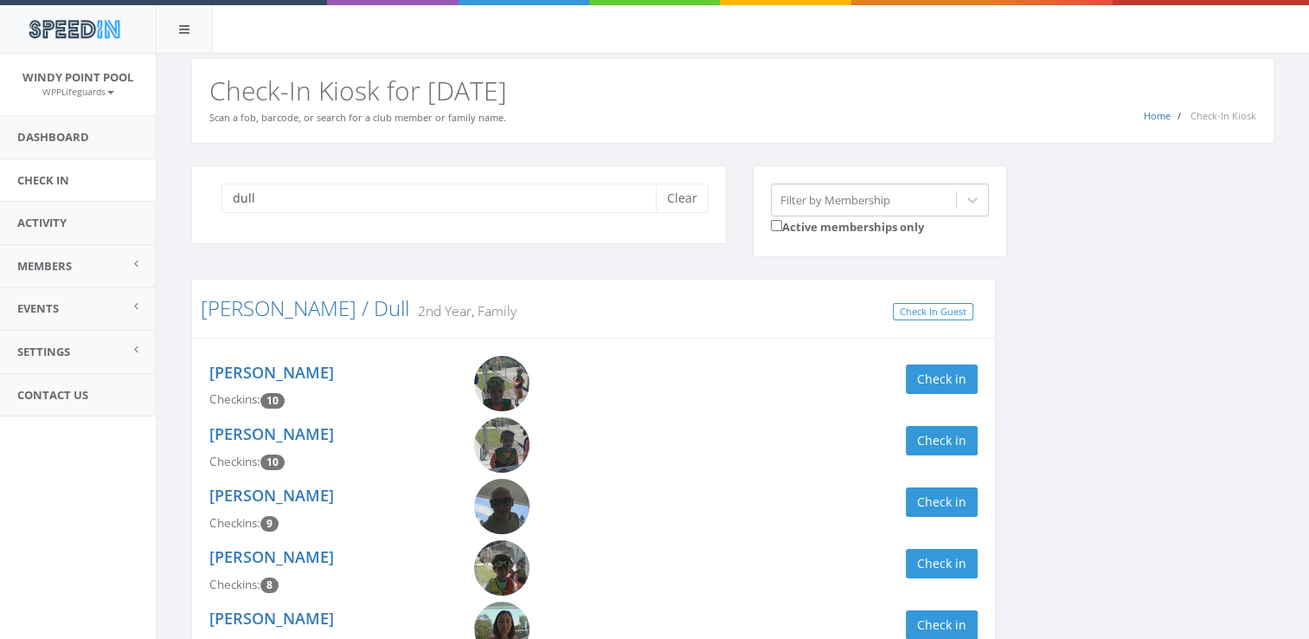
type input "dull"
click at [1161, 316] on div "dull Clear Filter by Membership Active memberships only [PERSON_NAME] / Dull 2n…" at bounding box center [732, 434] width 1109 height 538
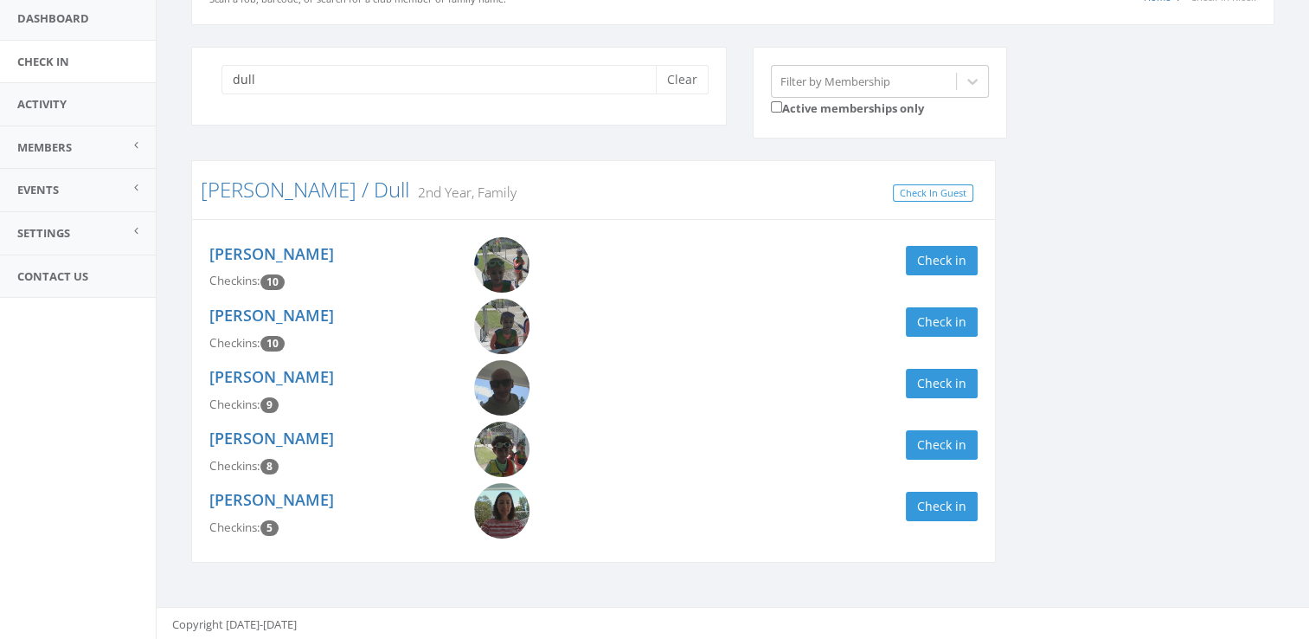
scroll to position [119, 0]
click at [921, 506] on button "Check in" at bounding box center [942, 505] width 72 height 29
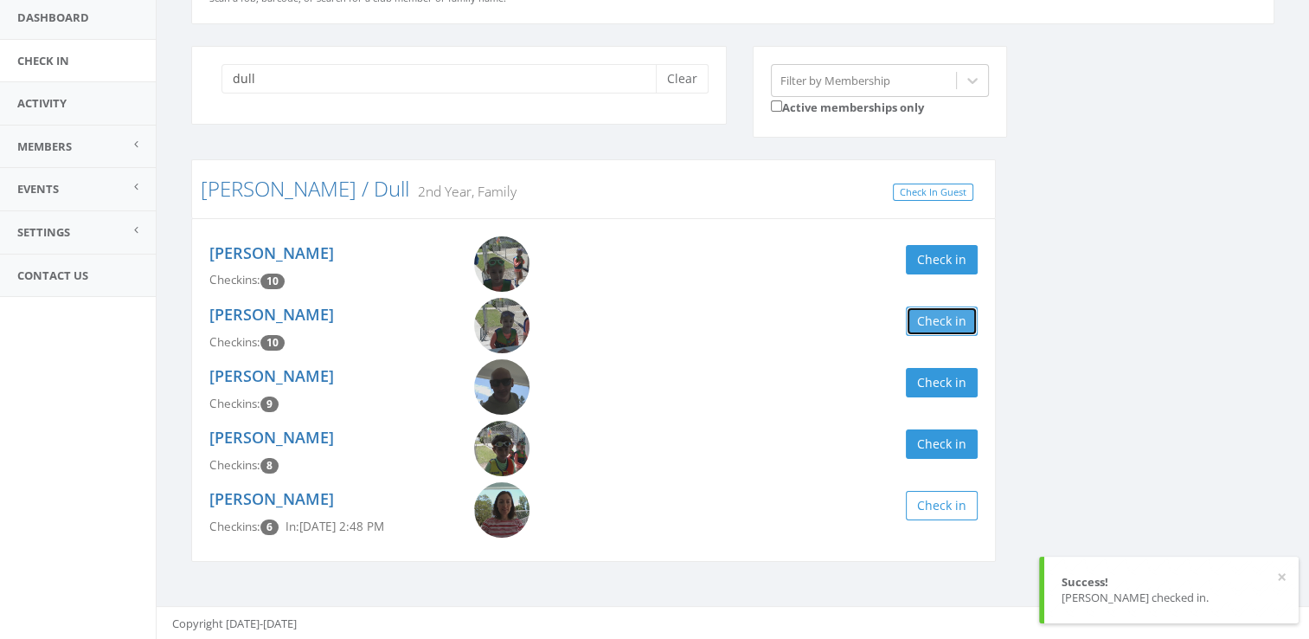
click at [921, 324] on button "Check in" at bounding box center [942, 320] width 72 height 29
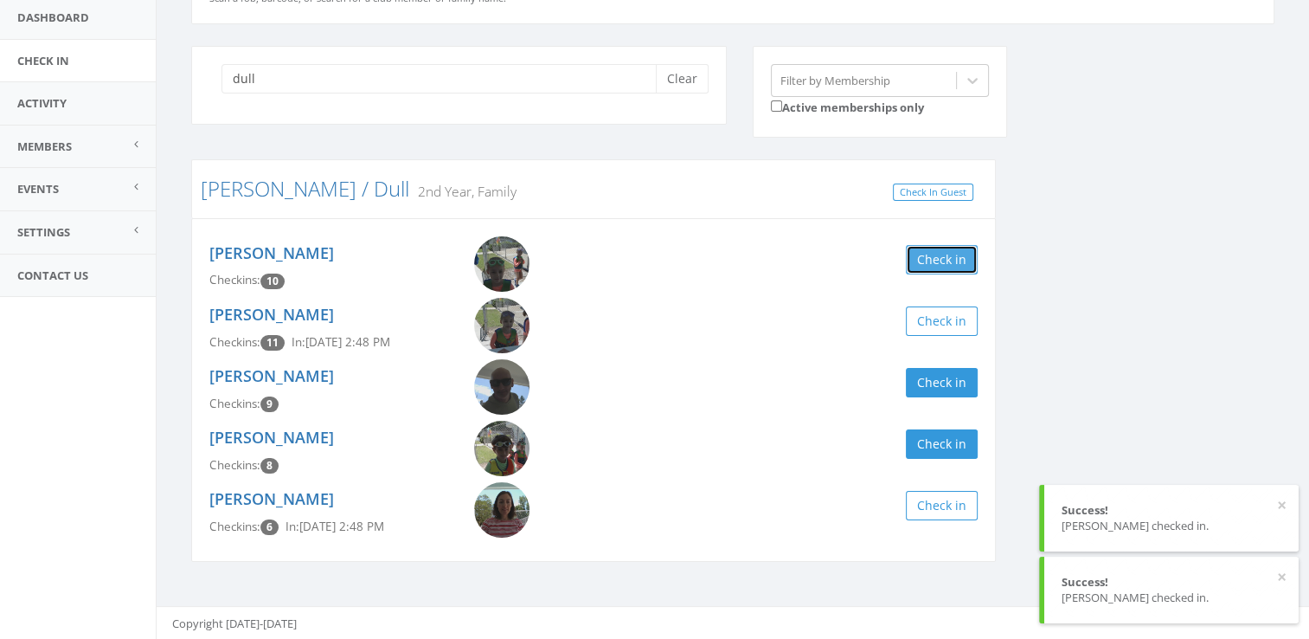
click at [928, 254] on button "Check in" at bounding box center [942, 259] width 72 height 29
click at [928, 440] on button "Check in" at bounding box center [942, 443] width 72 height 29
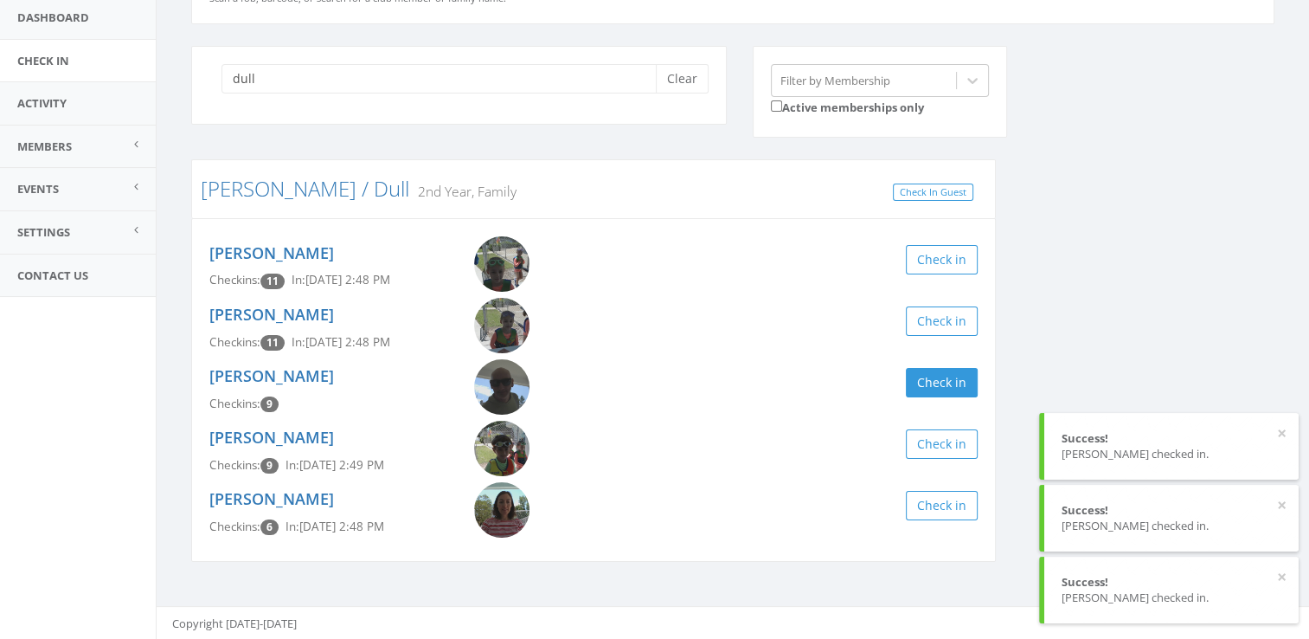
click at [1098, 334] on div "dull Clear Filter by Membership Active memberships only Silverman / Dull 2nd Ye…" at bounding box center [732, 315] width 1109 height 538
click at [688, 81] on button "Clear" at bounding box center [682, 78] width 53 height 29
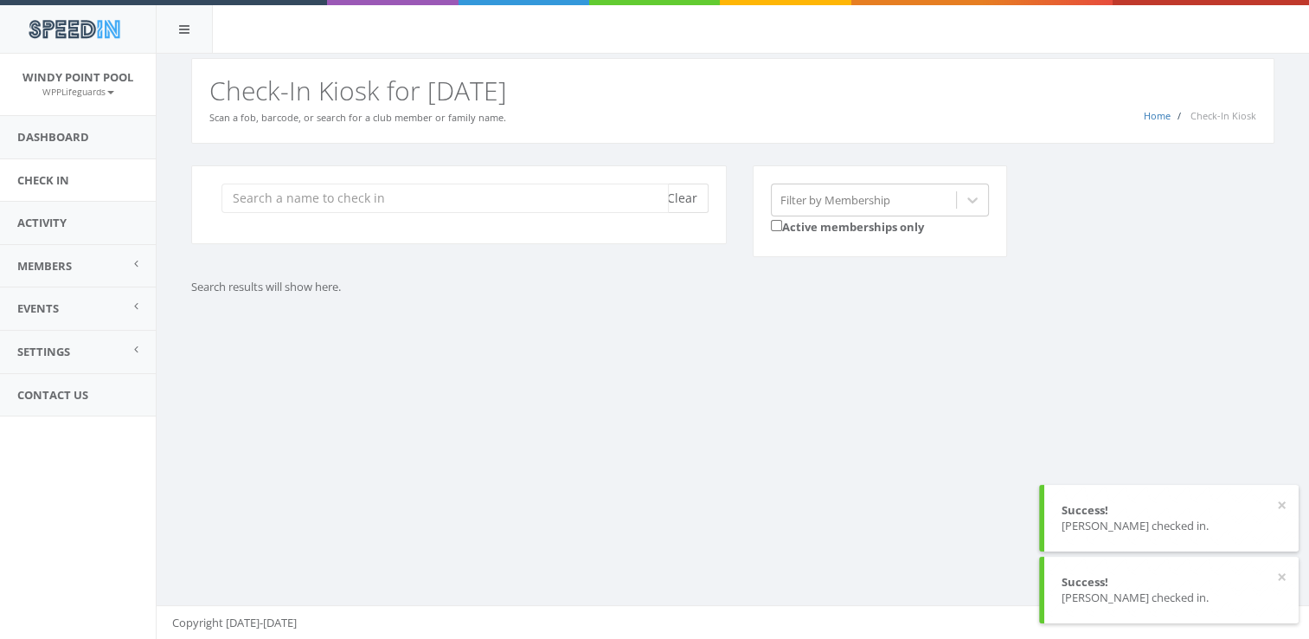
scroll to position [0, 0]
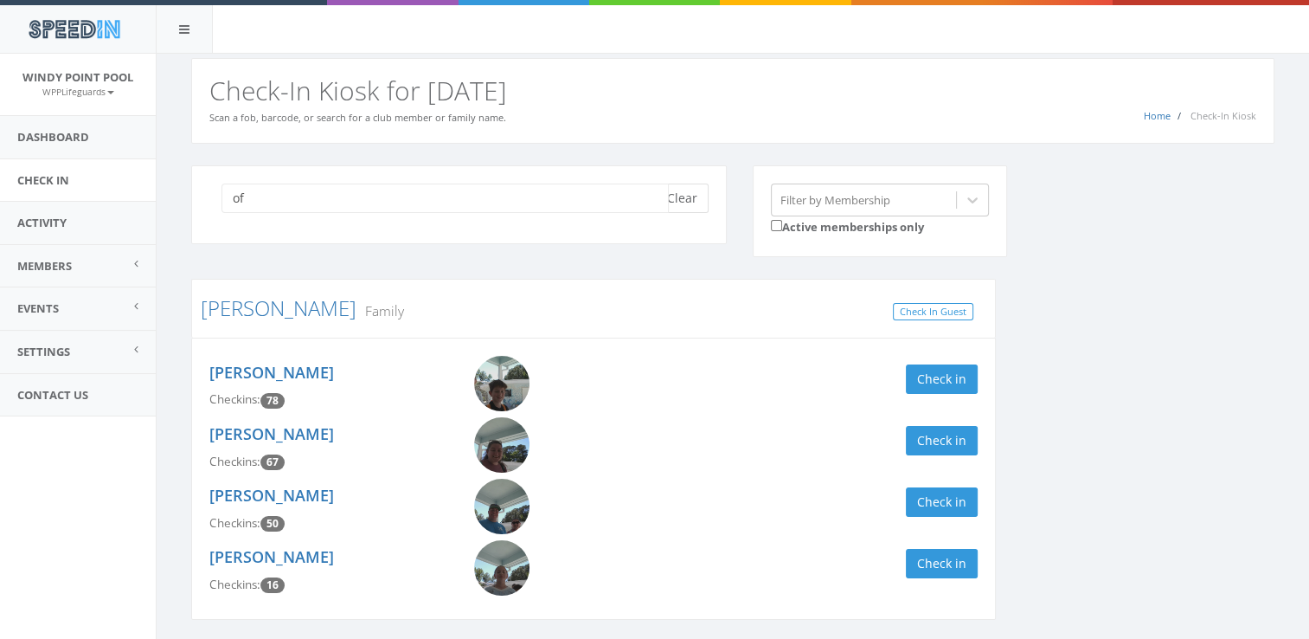
type input "o"
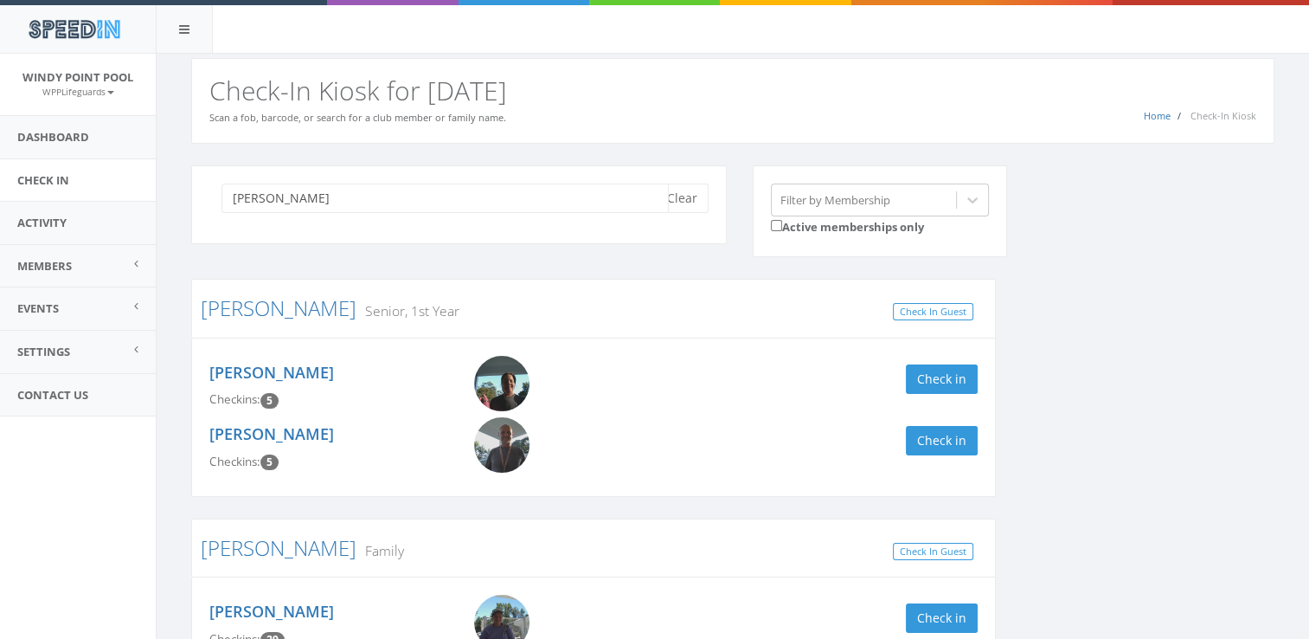
type input "hoff"
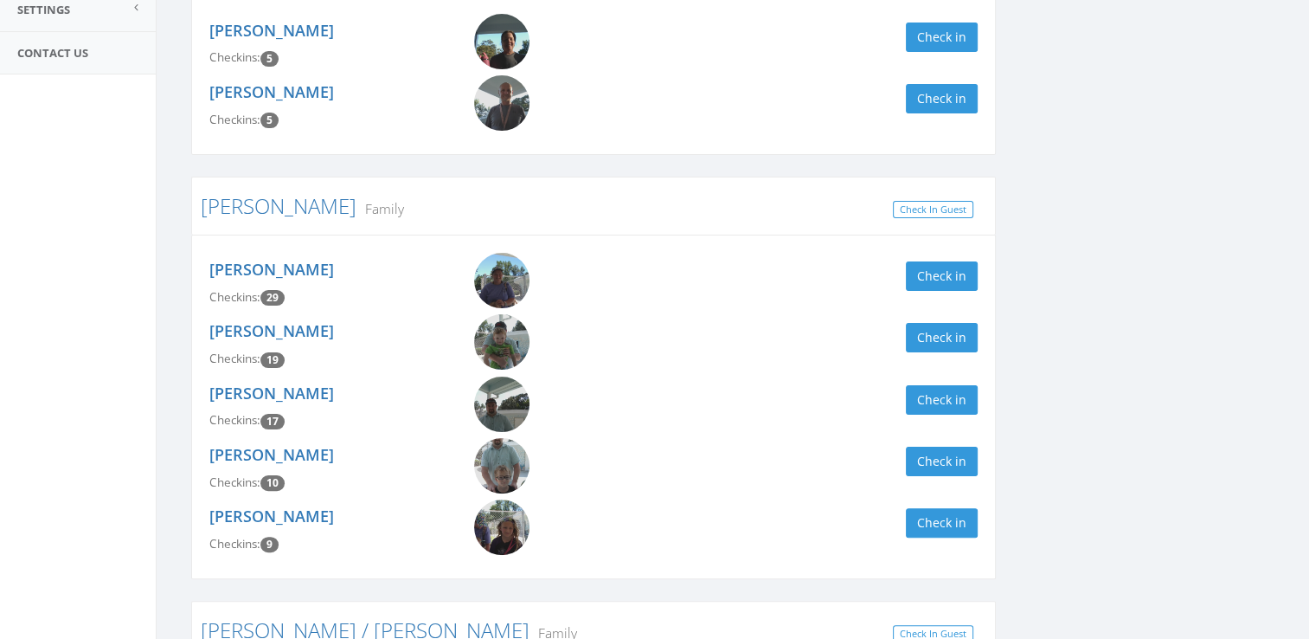
scroll to position [346, 0]
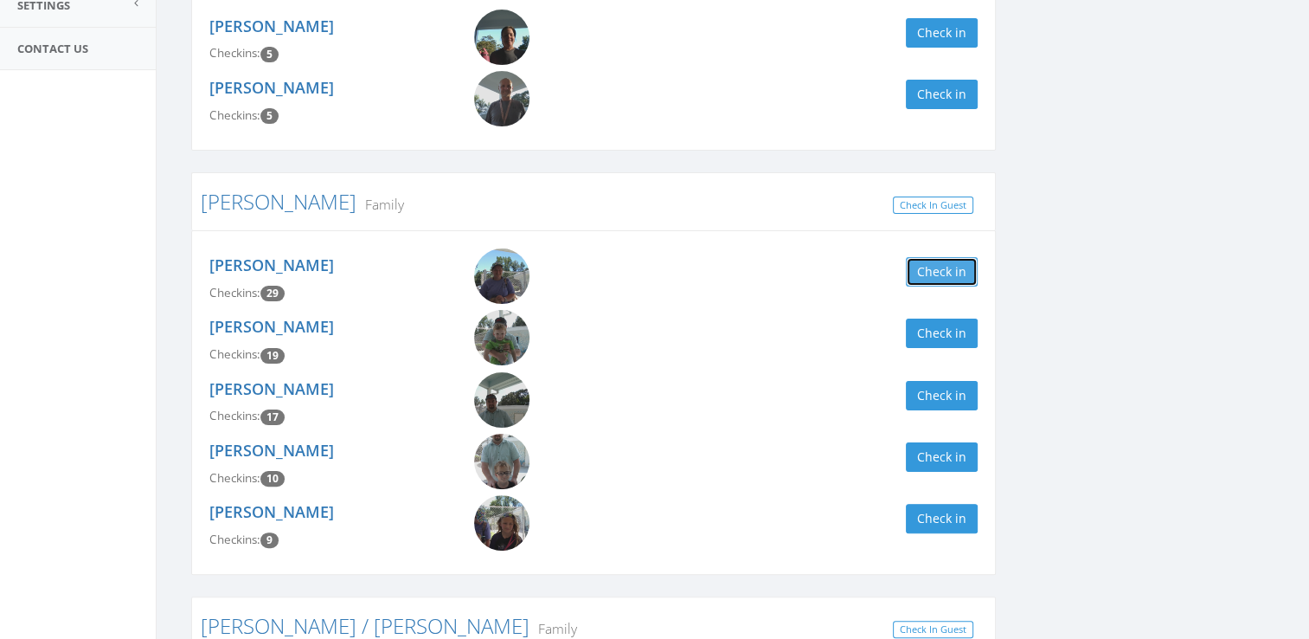
click at [948, 275] on button "Check in" at bounding box center [942, 271] width 72 height 29
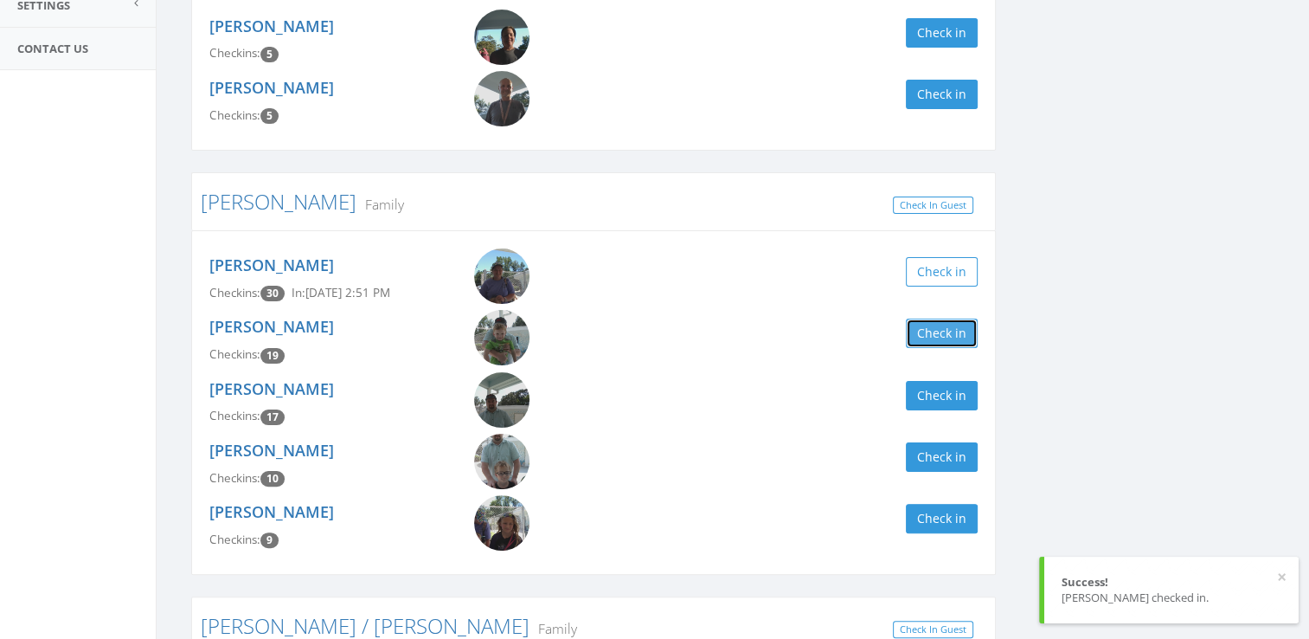
click at [942, 344] on button "Check in" at bounding box center [942, 332] width 72 height 29
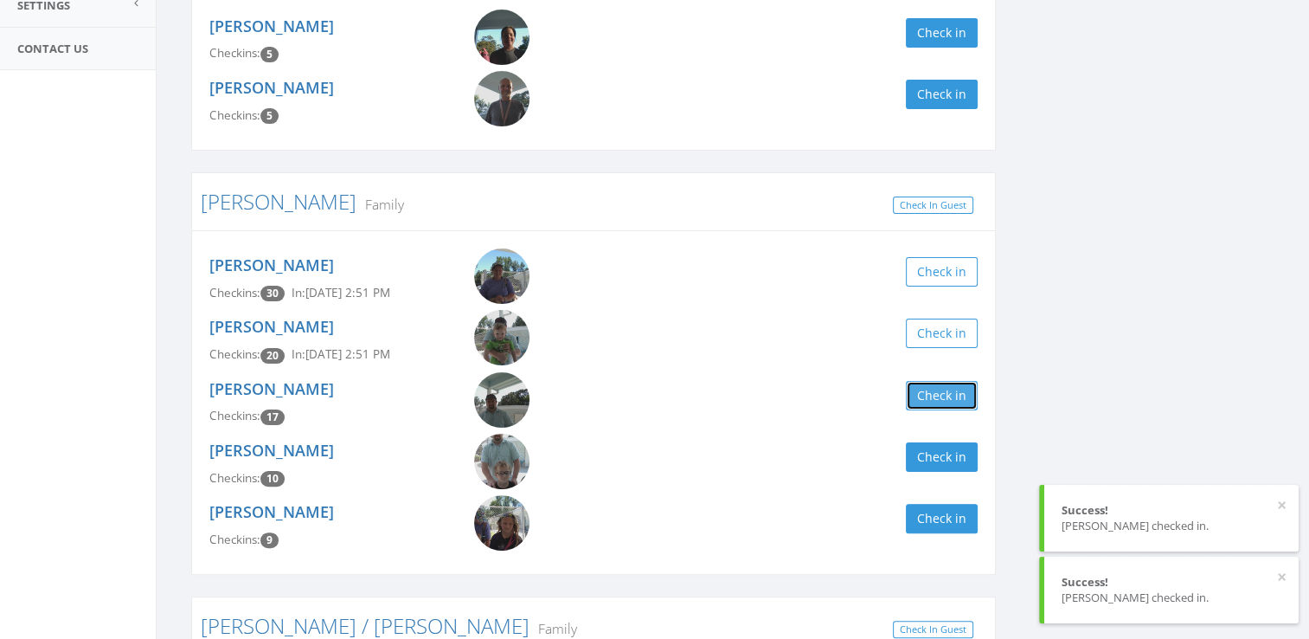
click at [966, 396] on button "Check in" at bounding box center [942, 395] width 72 height 29
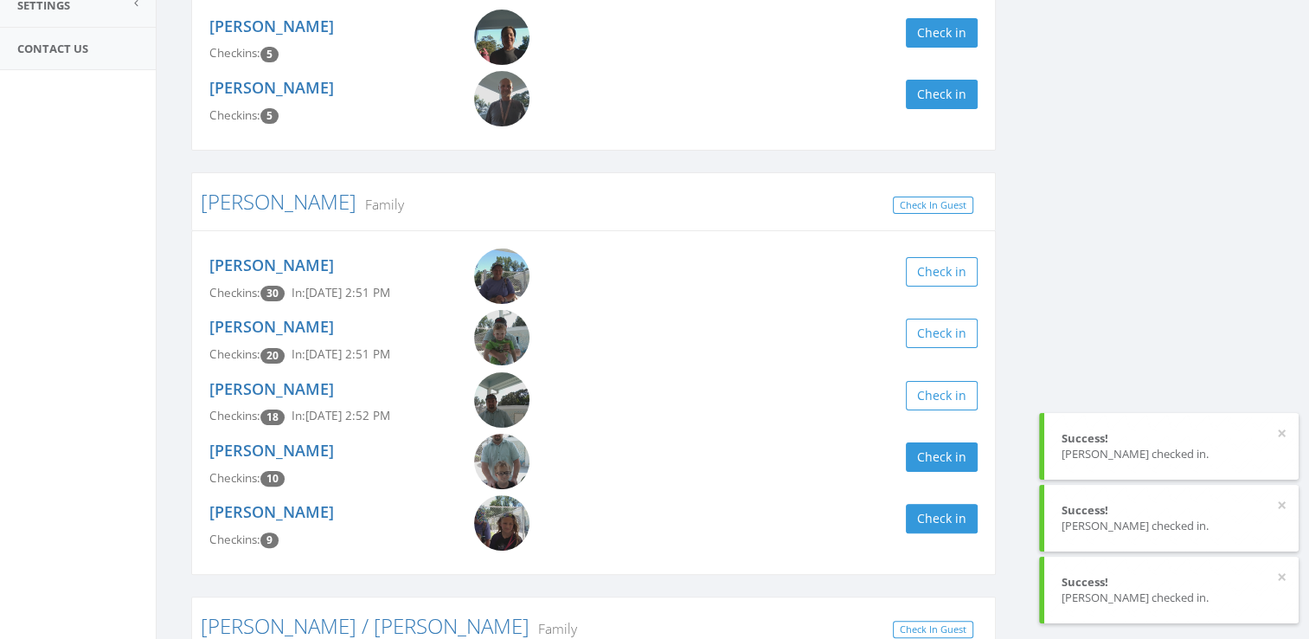
click at [973, 471] on div "Garrett Hoffpauir Checkins: 10 Check in" at bounding box center [593, 464] width 794 height 61
click at [970, 513] on button "Check in" at bounding box center [942, 518] width 72 height 29
click at [958, 452] on button "Check in" at bounding box center [942, 456] width 72 height 29
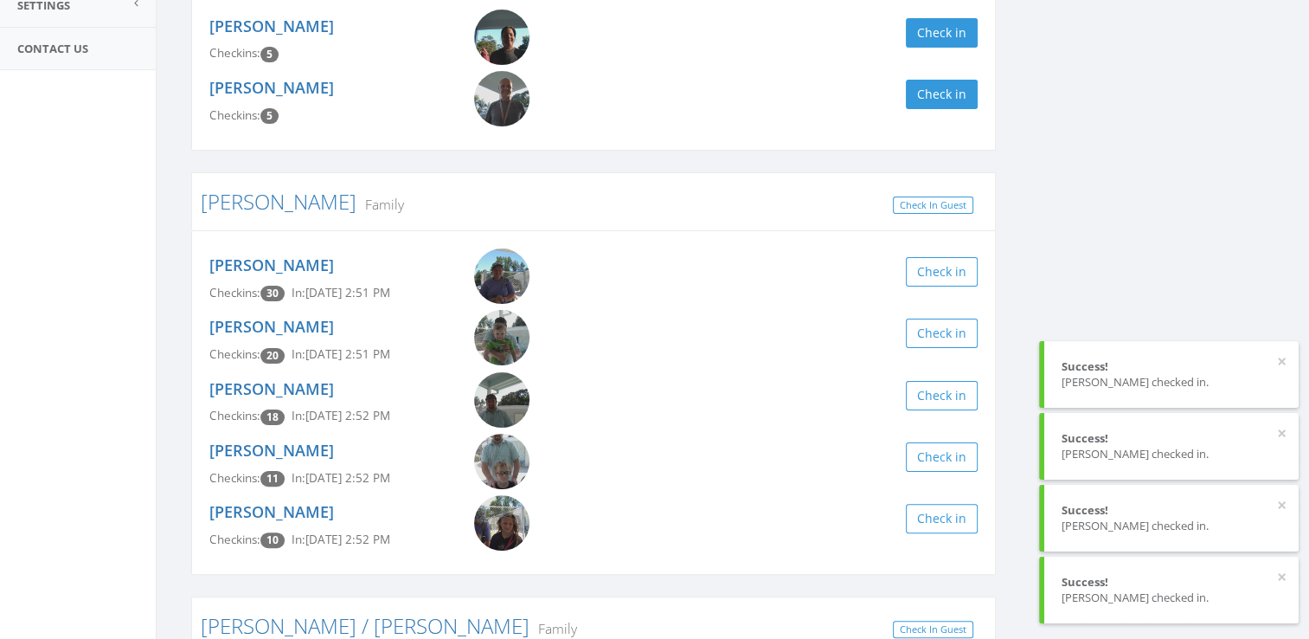
click at [1076, 268] on div "hoff Clear Filter by Membership Active memberships only Hoffmann Senior, 1st Ye…" at bounding box center [732, 389] width 1109 height 1140
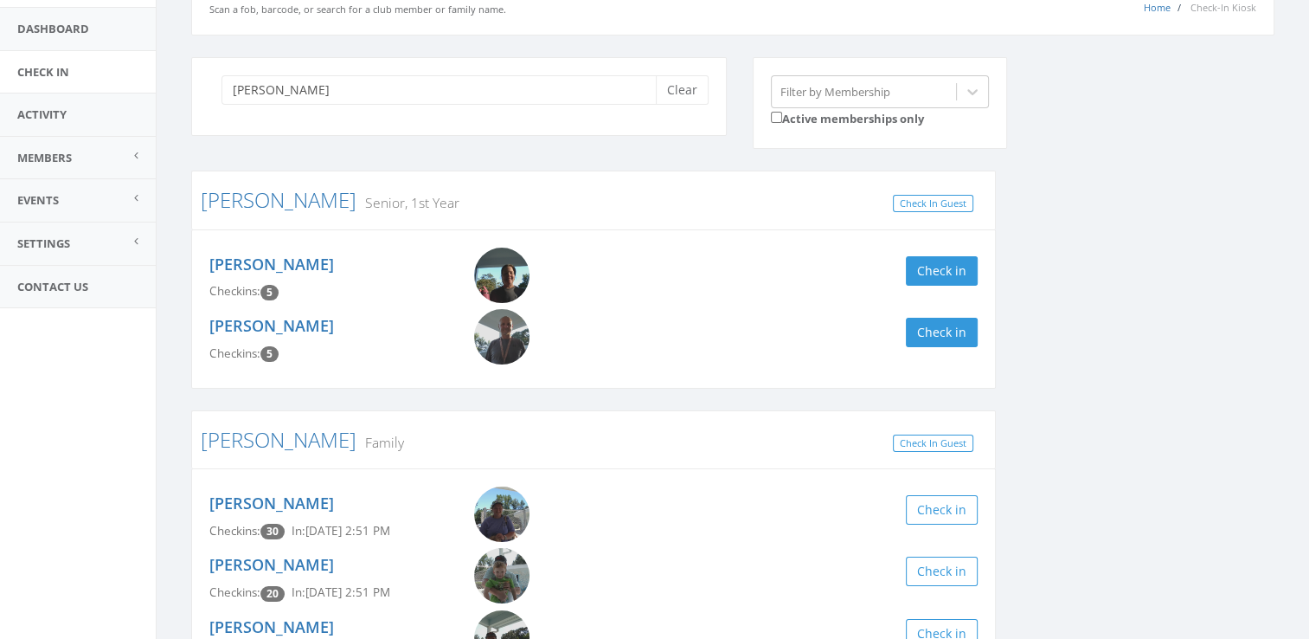
scroll to position [0, 0]
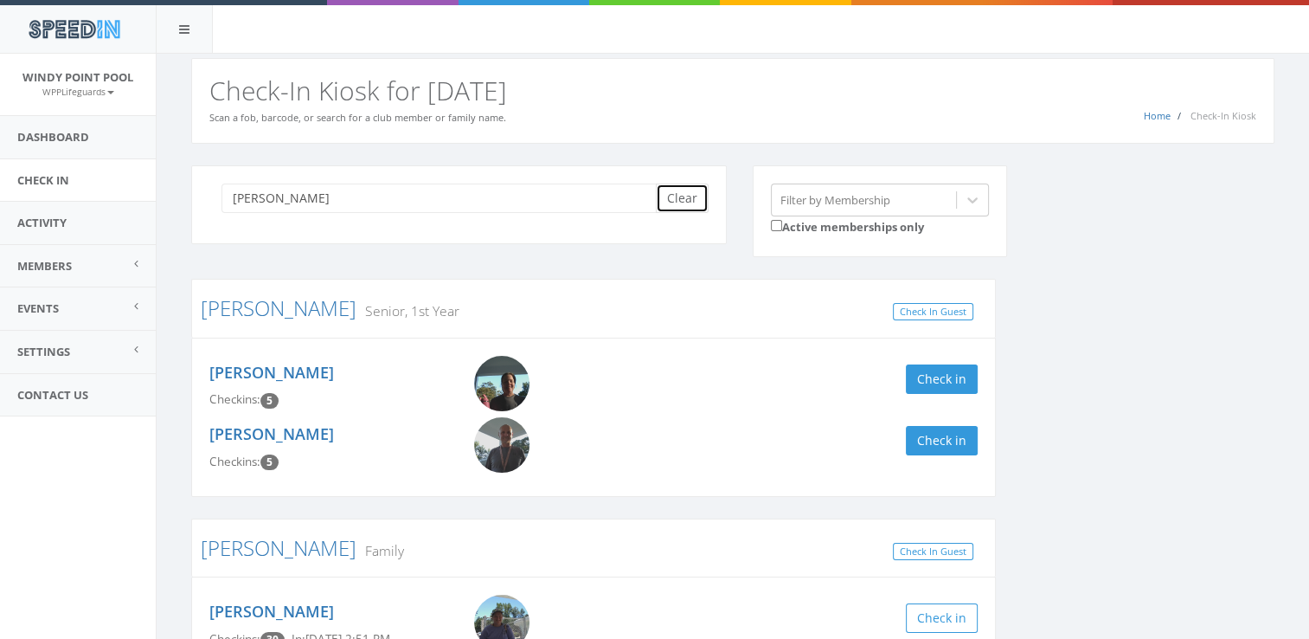
click at [690, 204] on button "Clear" at bounding box center [682, 197] width 53 height 29
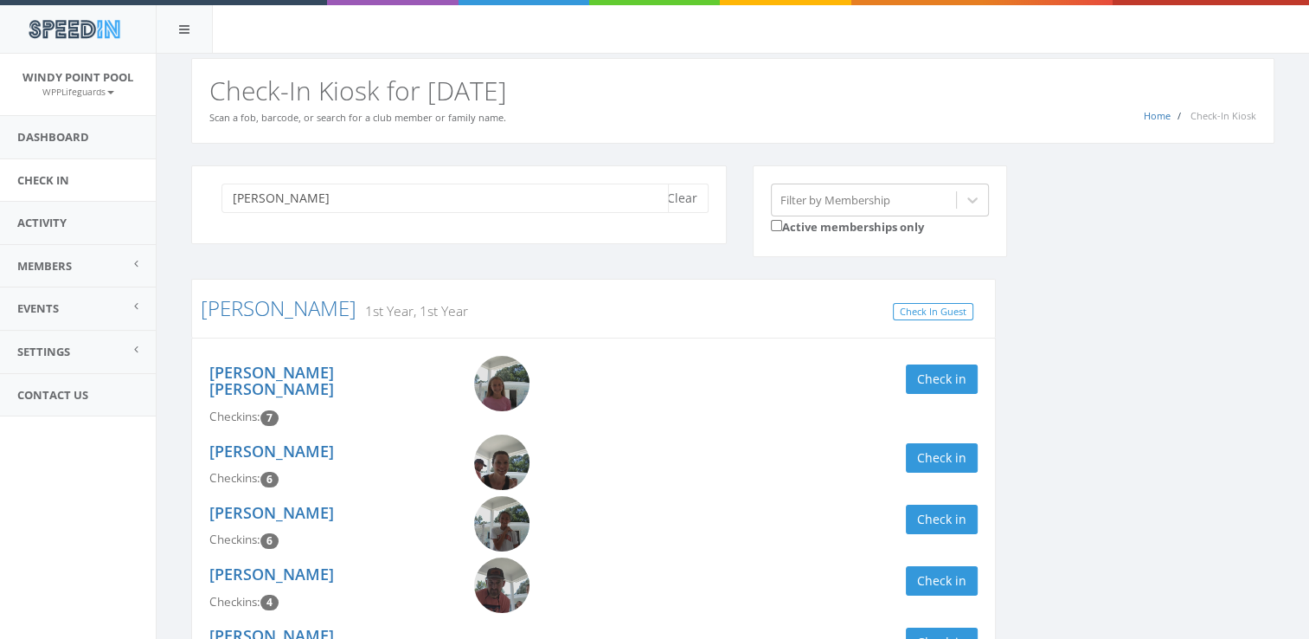
type input "christophel"
click at [1163, 467] on div "christophel Clear Filter by Membership Active memberships only Christophel 1st …" at bounding box center [732, 473] width 1109 height 617
click at [678, 192] on button "Clear" at bounding box center [682, 197] width 53 height 29
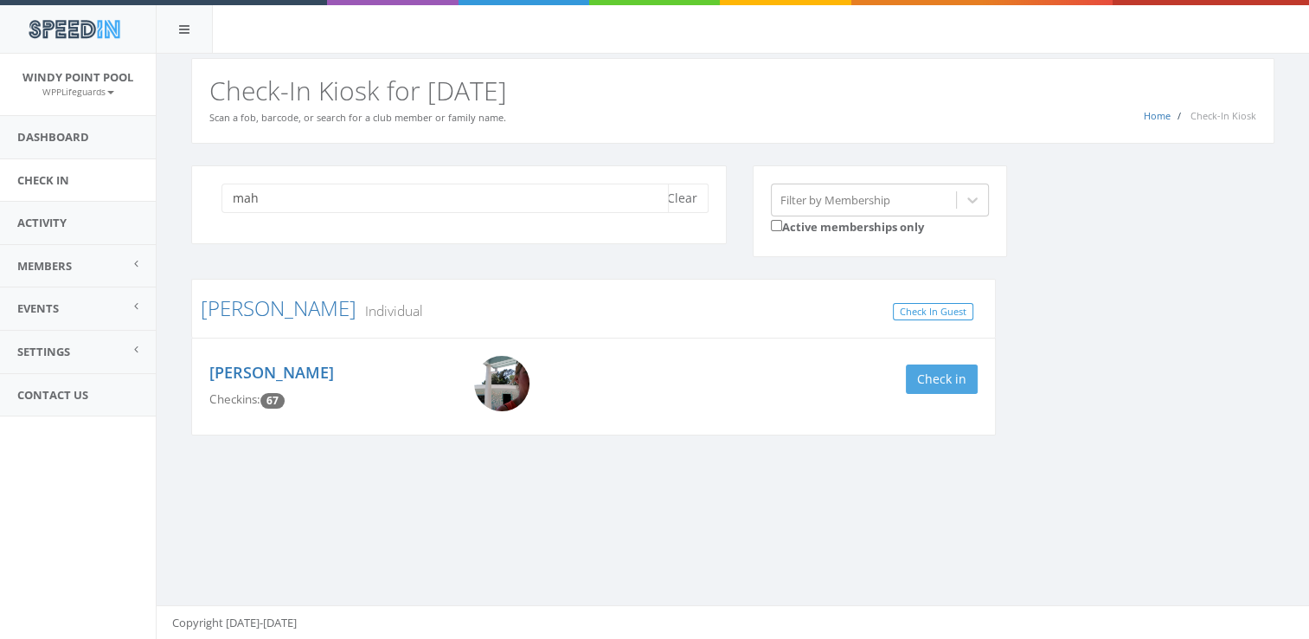
type input "mah"
click at [969, 384] on button "Check in" at bounding box center [942, 378] width 72 height 29
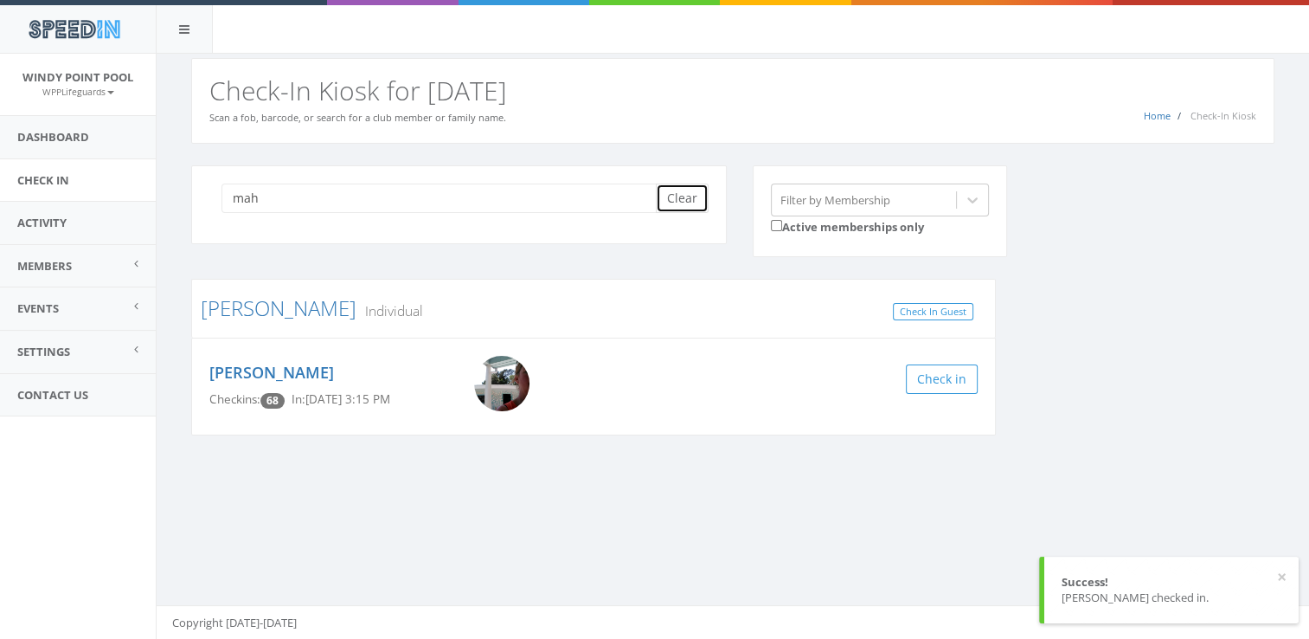
click at [679, 202] on button "Clear" at bounding box center [682, 197] width 53 height 29
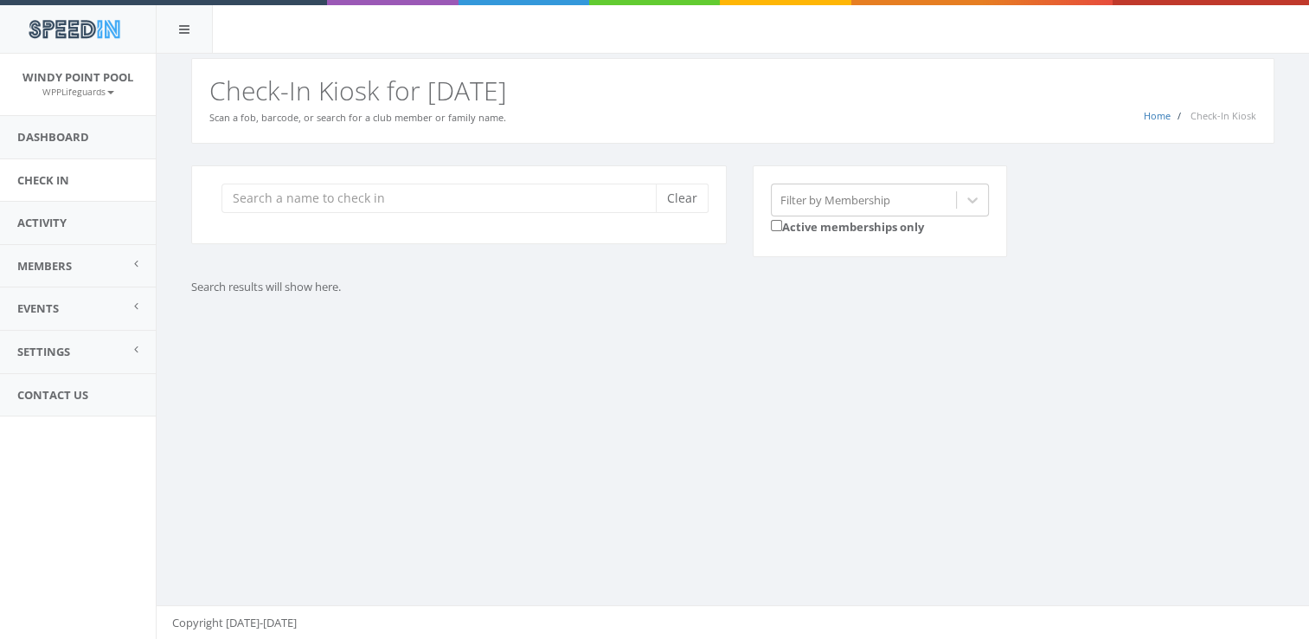
click at [350, 212] on div "Clear" at bounding box center [459, 204] width 536 height 79
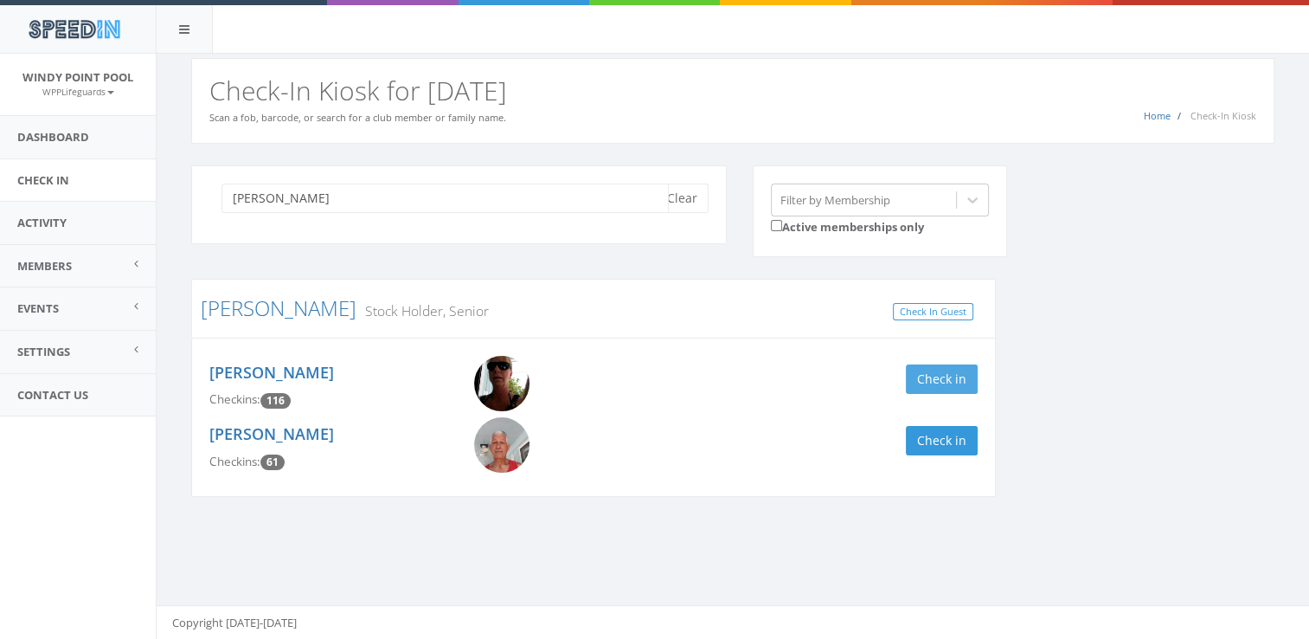
type input "valdes"
click at [949, 386] on button "Check in" at bounding box center [942, 378] width 72 height 29
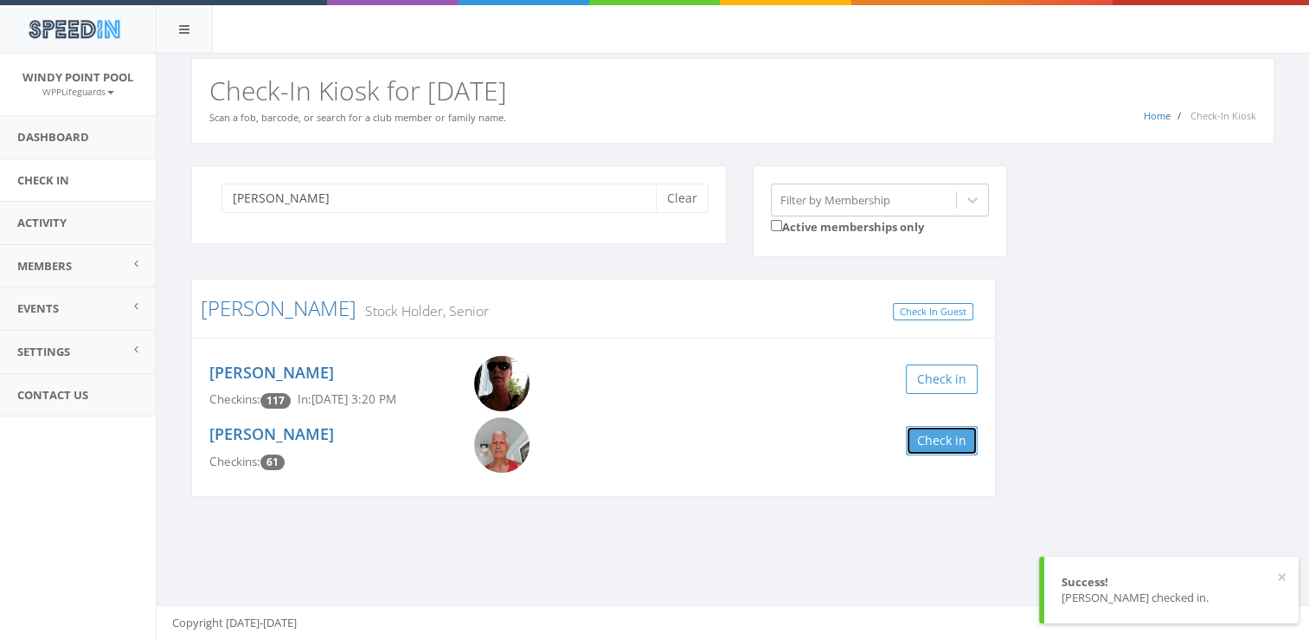
click at [947, 438] on button "Check in" at bounding box center [942, 440] width 72 height 29
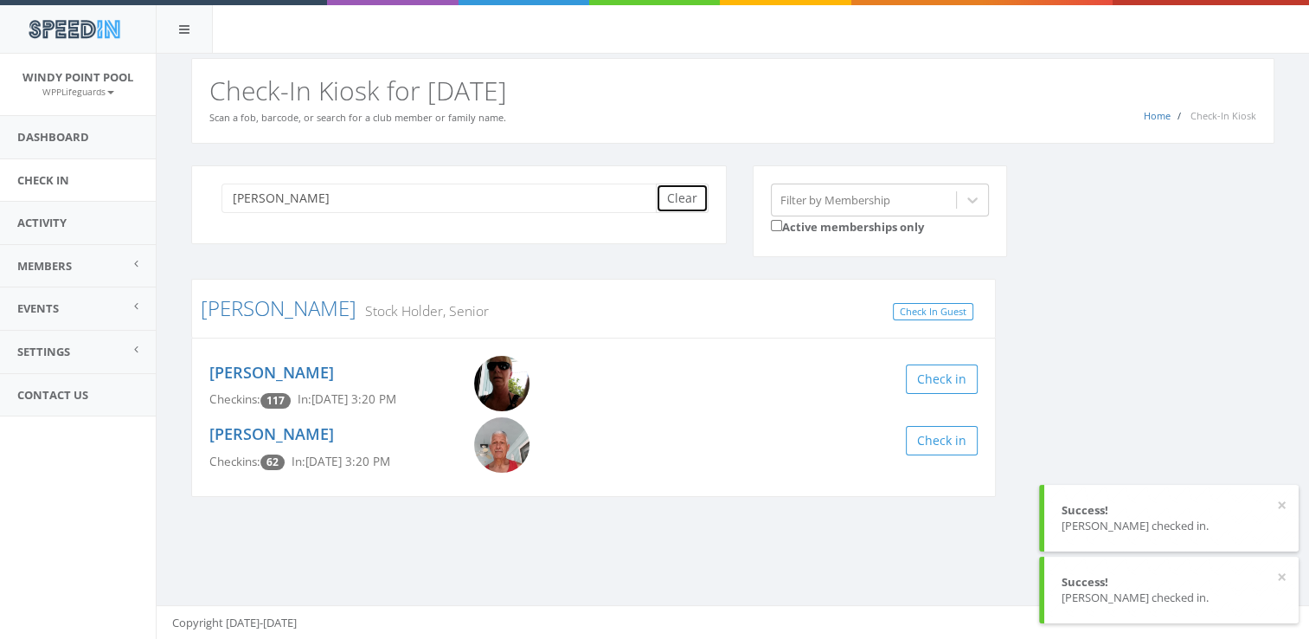
click at [682, 196] on button "Clear" at bounding box center [682, 197] width 53 height 29
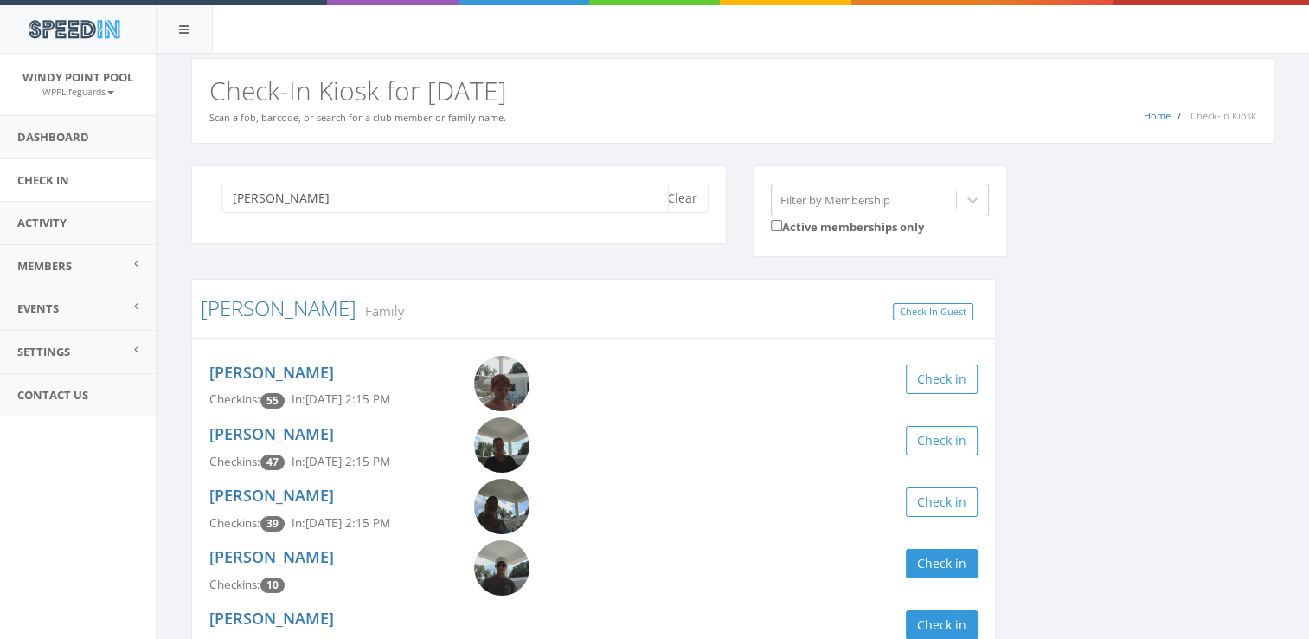
type input "vega"
click at [1069, 559] on div "vega Clear Filter by Membership Active memberships only Vega Family Check In Gu…" at bounding box center [732, 465] width 1109 height 600
click at [941, 564] on button "Check in" at bounding box center [942, 563] width 72 height 29
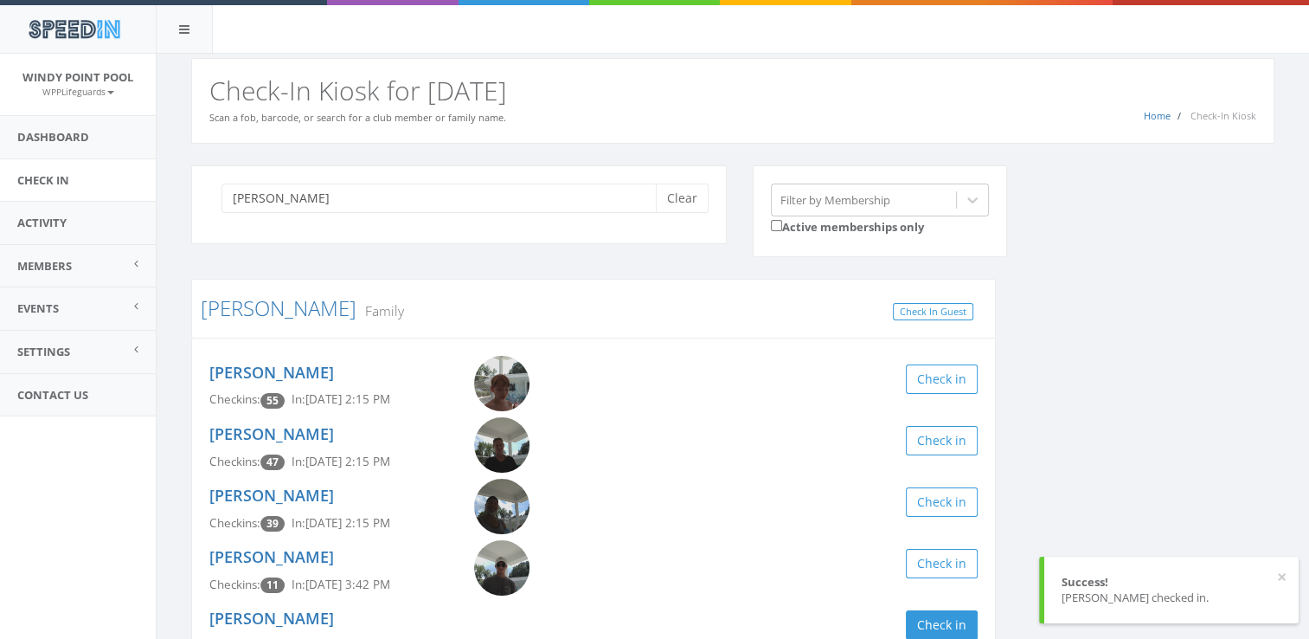
click at [1183, 504] on div "vega Clear Filter by Membership Active memberships only Vega Family Check In Gu…" at bounding box center [732, 465] width 1109 height 600
click at [690, 199] on button "Clear" at bounding box center [682, 197] width 53 height 29
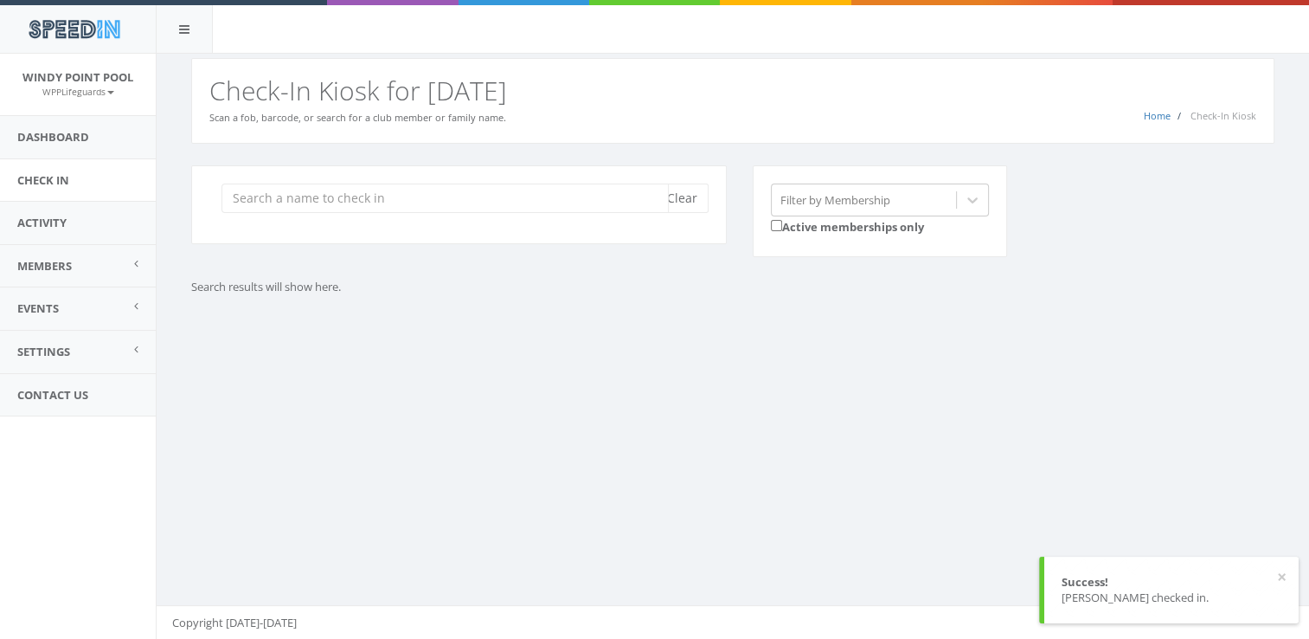
type input "a"
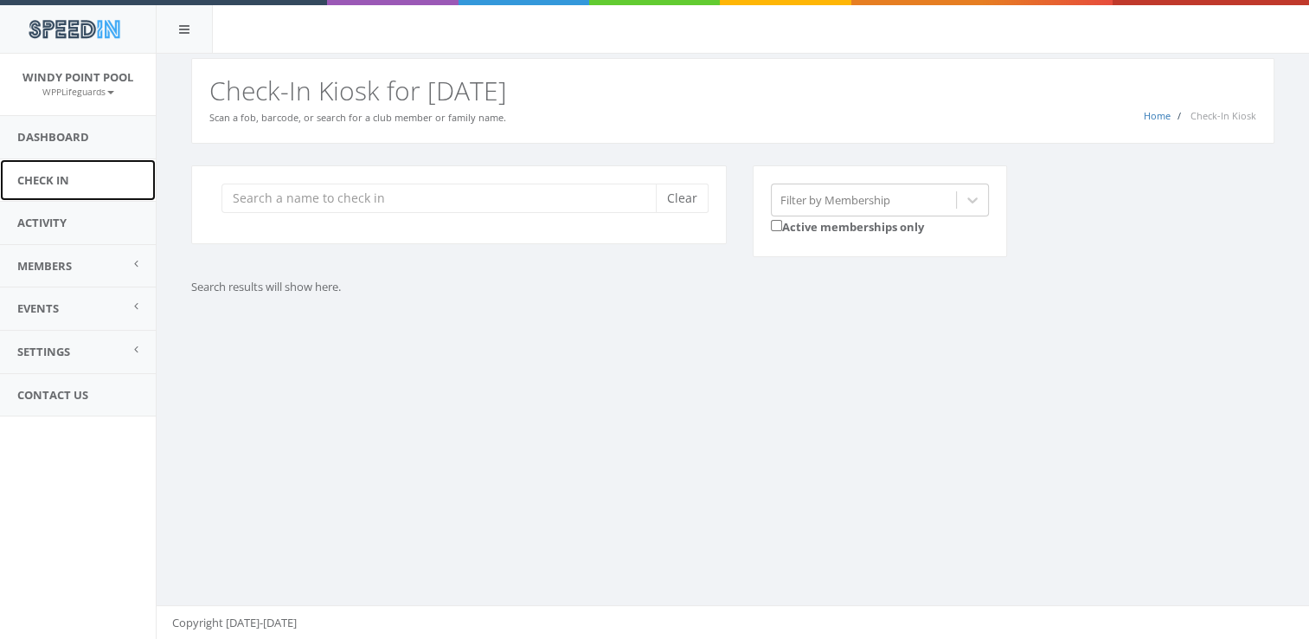
click at [38, 175] on link "Check In" at bounding box center [78, 180] width 156 height 42
click at [377, 198] on input "search" at bounding box center [445, 197] width 447 height 29
click at [362, 204] on input "search" at bounding box center [445, 197] width 447 height 29
type input "block"
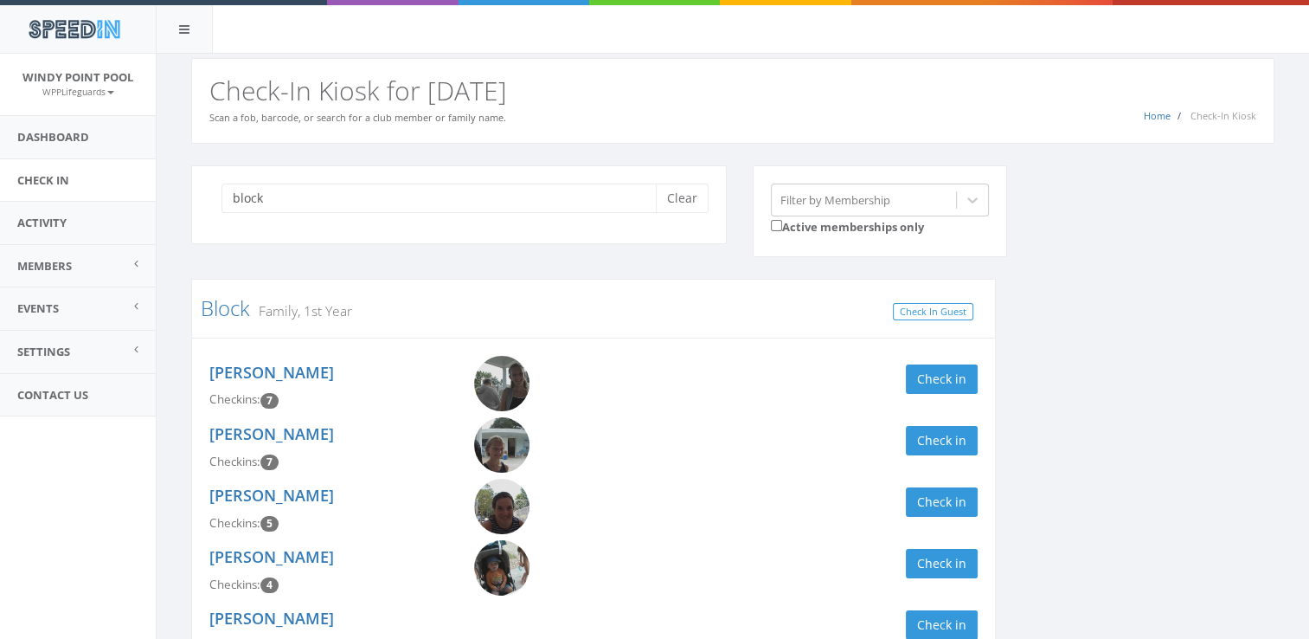
click at [1071, 324] on div "block Clear Filter by Membership Active memberships only Block Family, 1st Year…" at bounding box center [732, 562] width 1109 height 794
click at [684, 206] on button "Clear" at bounding box center [682, 197] width 53 height 29
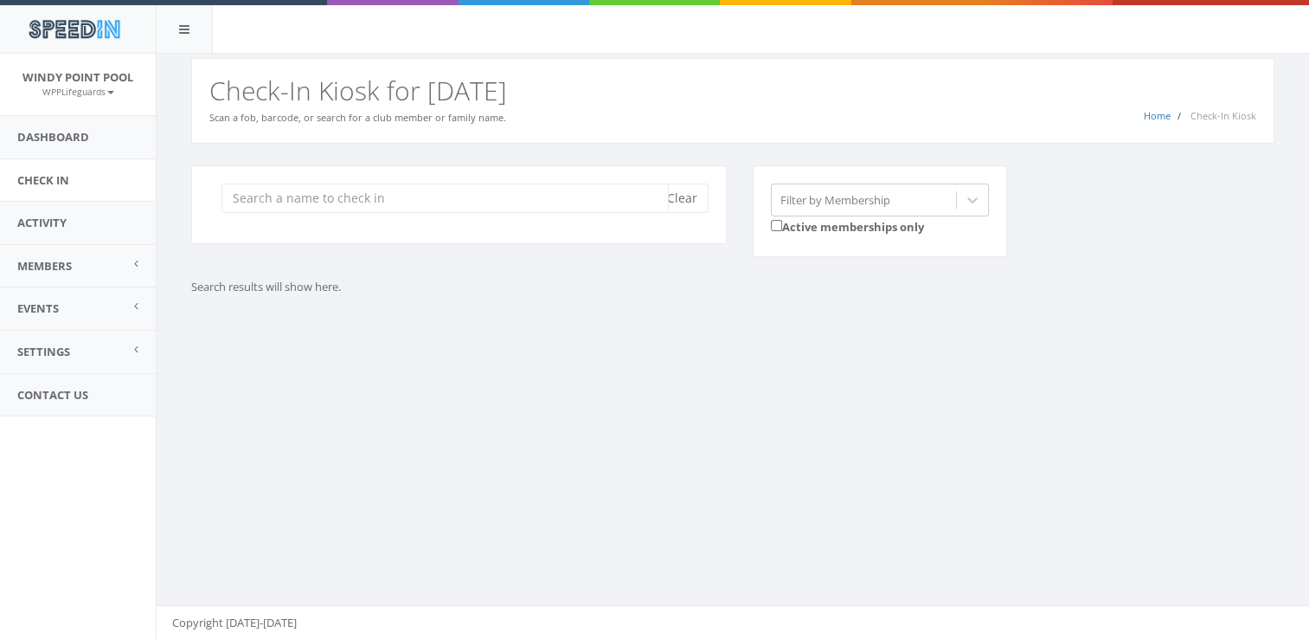
type input "b"
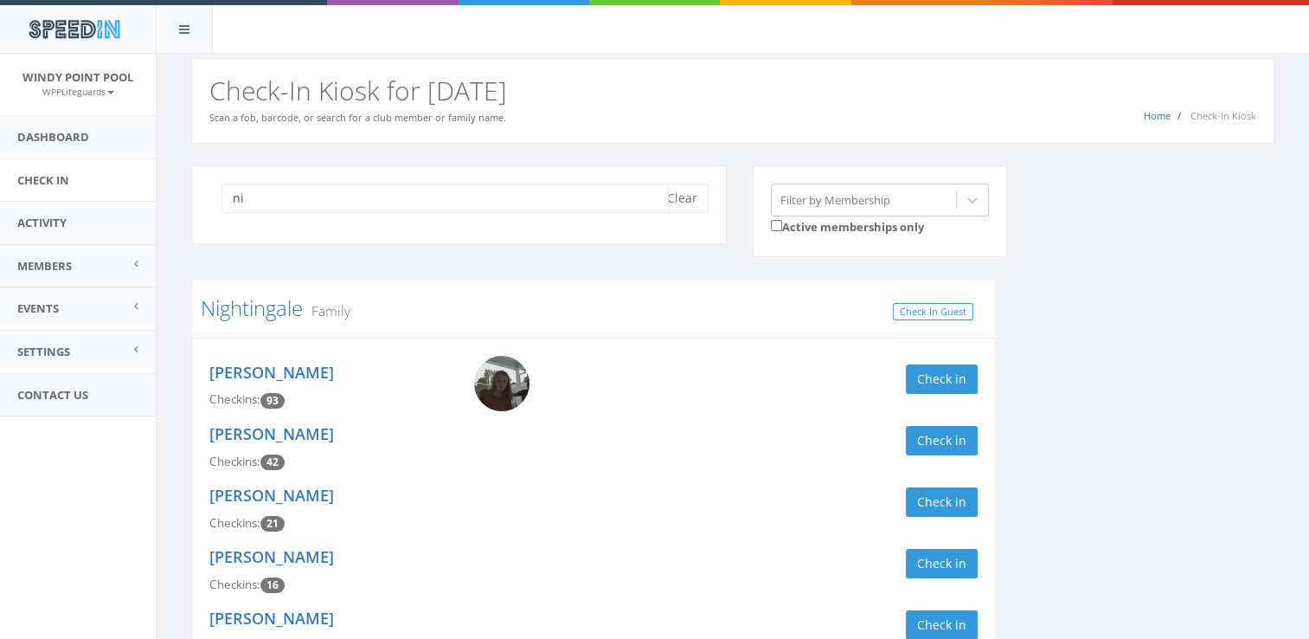
type input "n"
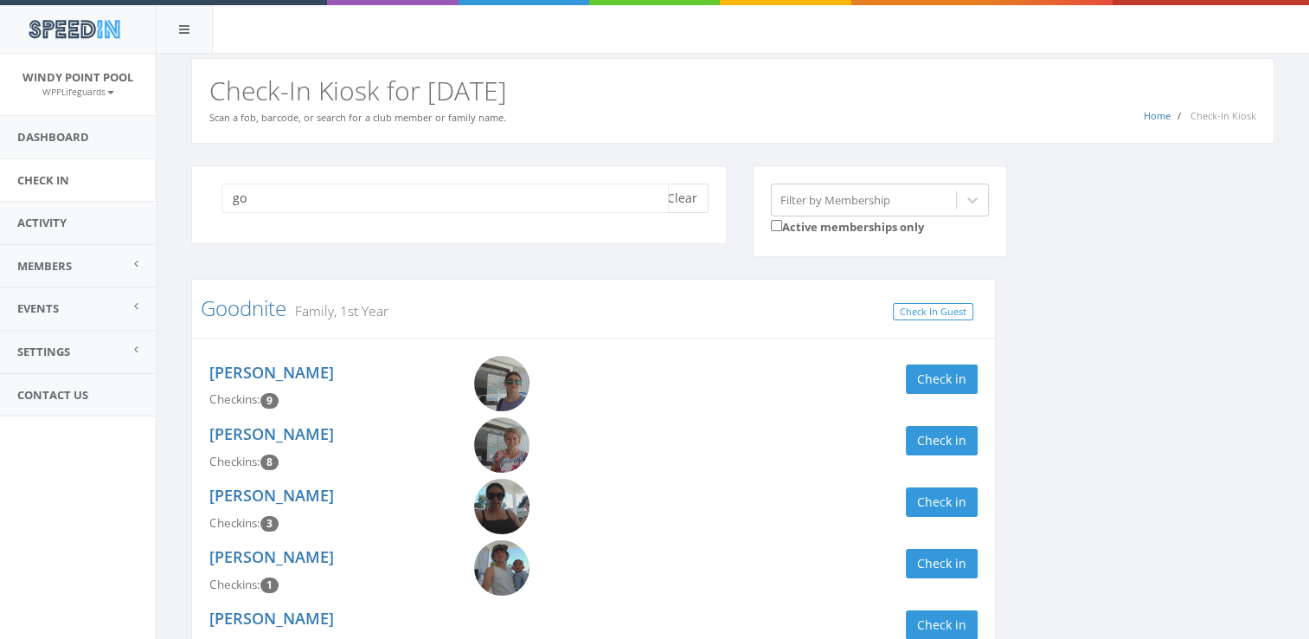
type input "g"
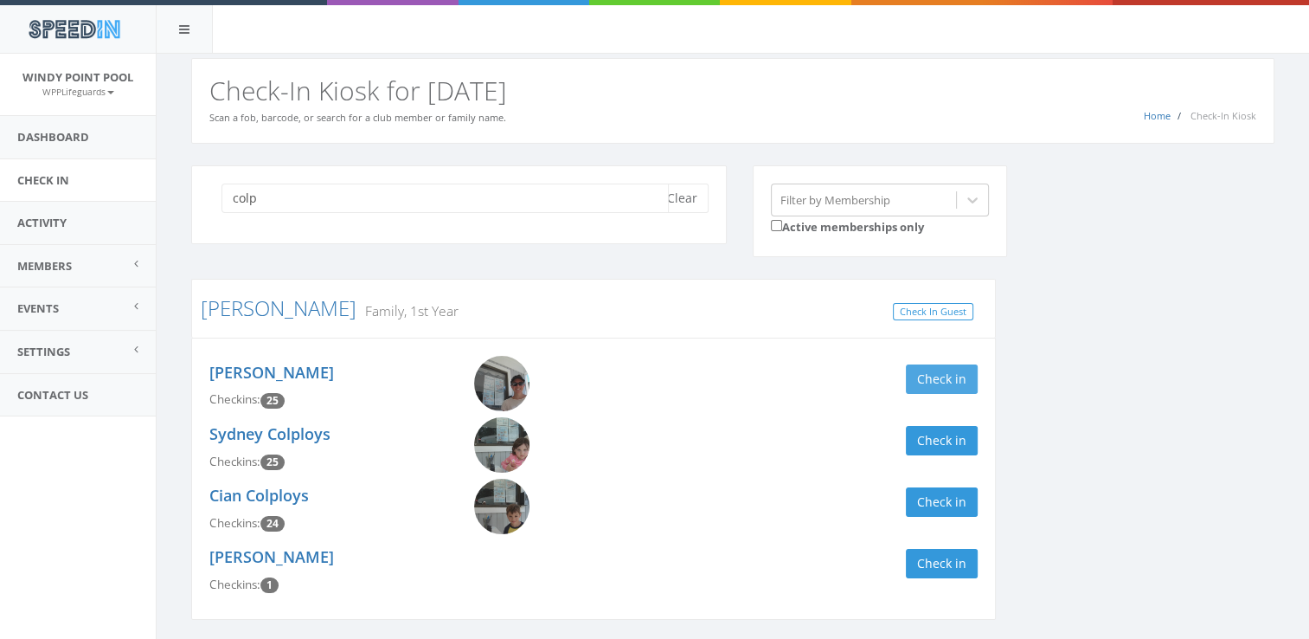
type input "colp"
click at [944, 382] on button "Check in" at bounding box center [942, 378] width 72 height 29
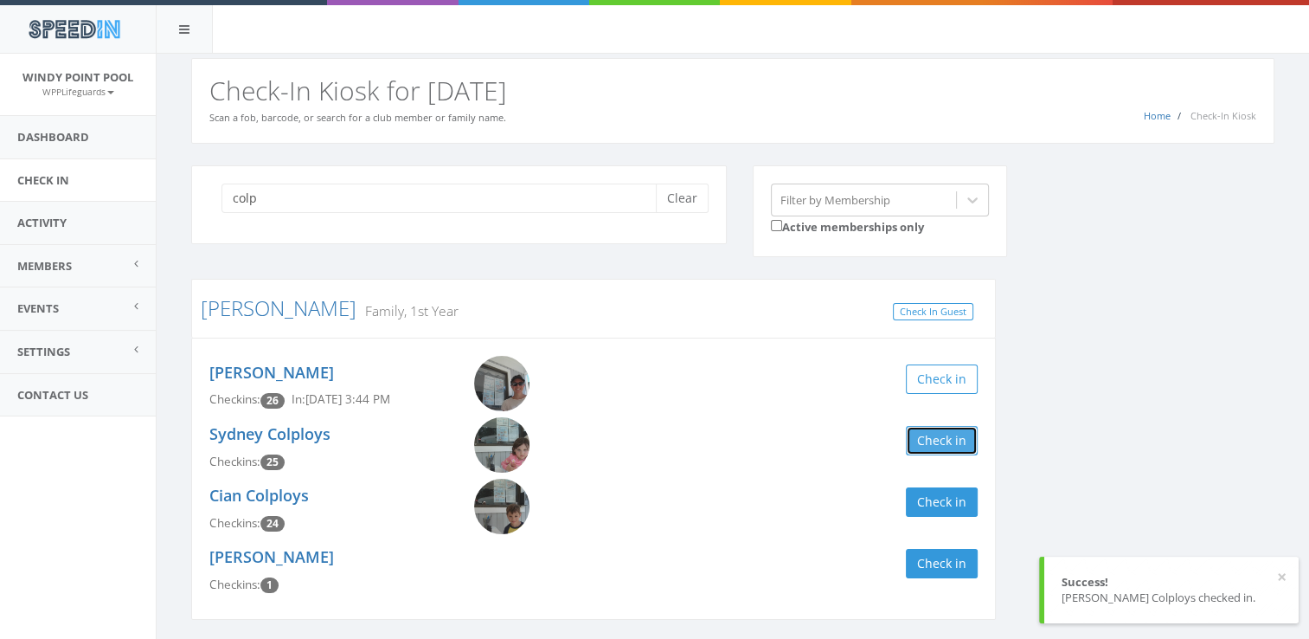
click at [967, 449] on button "Check in" at bounding box center [942, 440] width 72 height 29
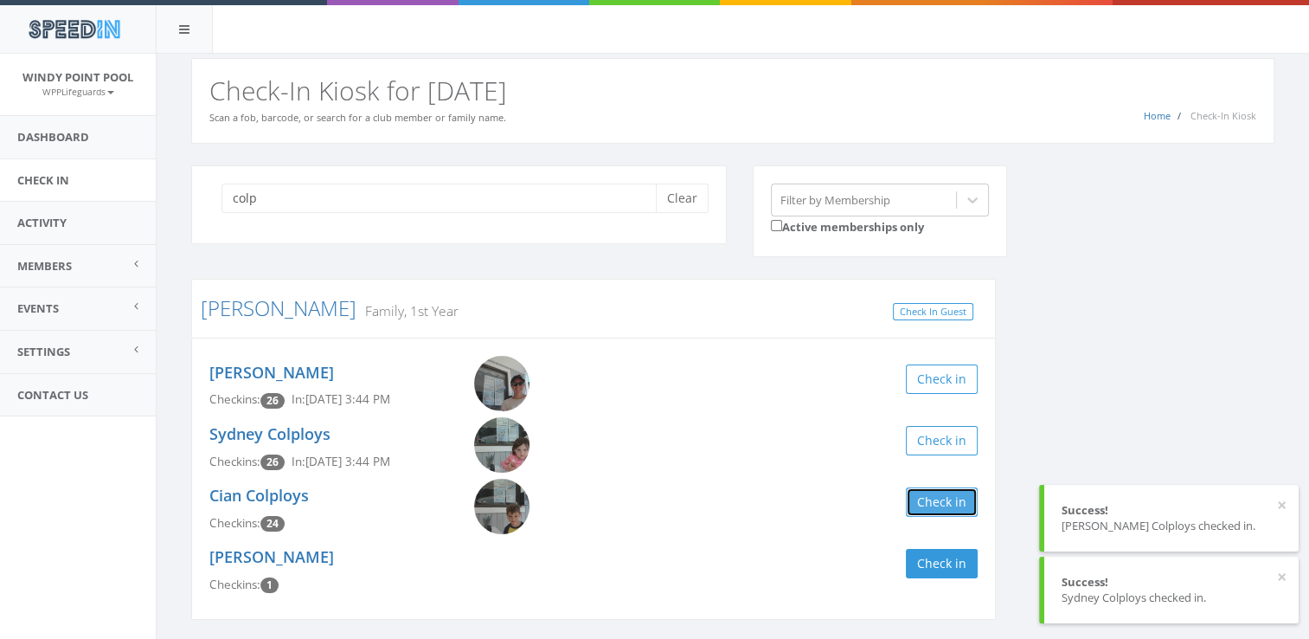
click at [972, 510] on button "Check in" at bounding box center [942, 501] width 72 height 29
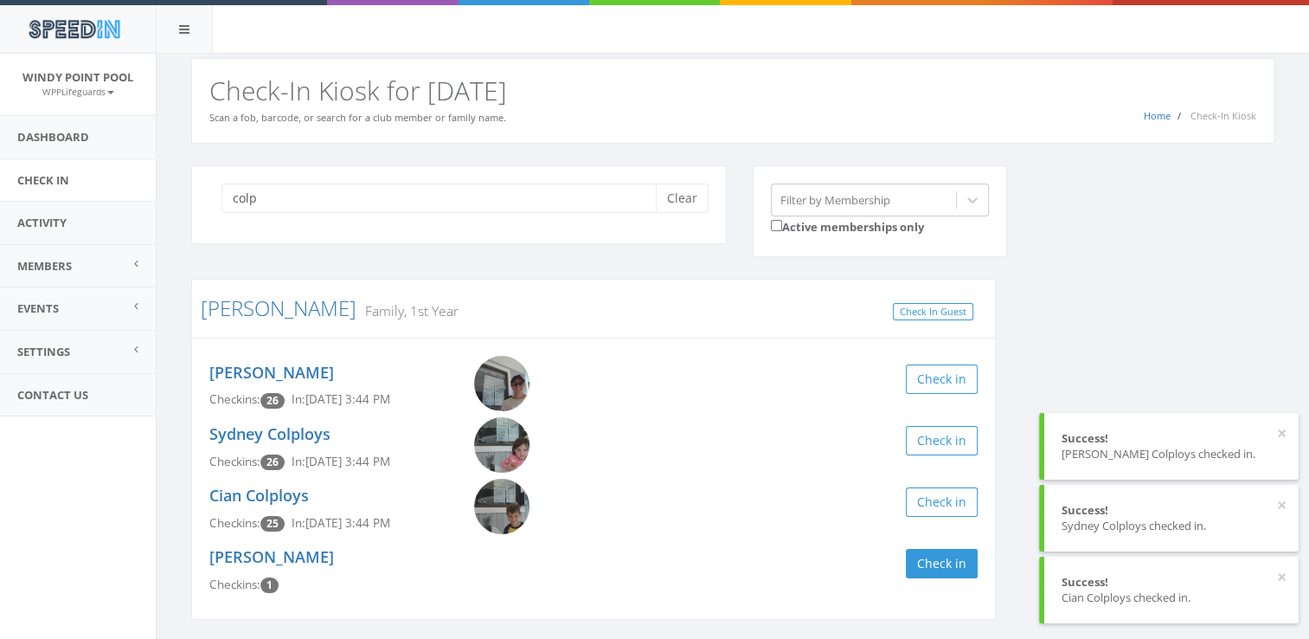
click at [1043, 334] on div "colp Clear Filter by Membership Active memberships only [PERSON_NAME] Family, 1…" at bounding box center [732, 403] width 1109 height 477
click at [684, 202] on button "Clear" at bounding box center [682, 197] width 53 height 29
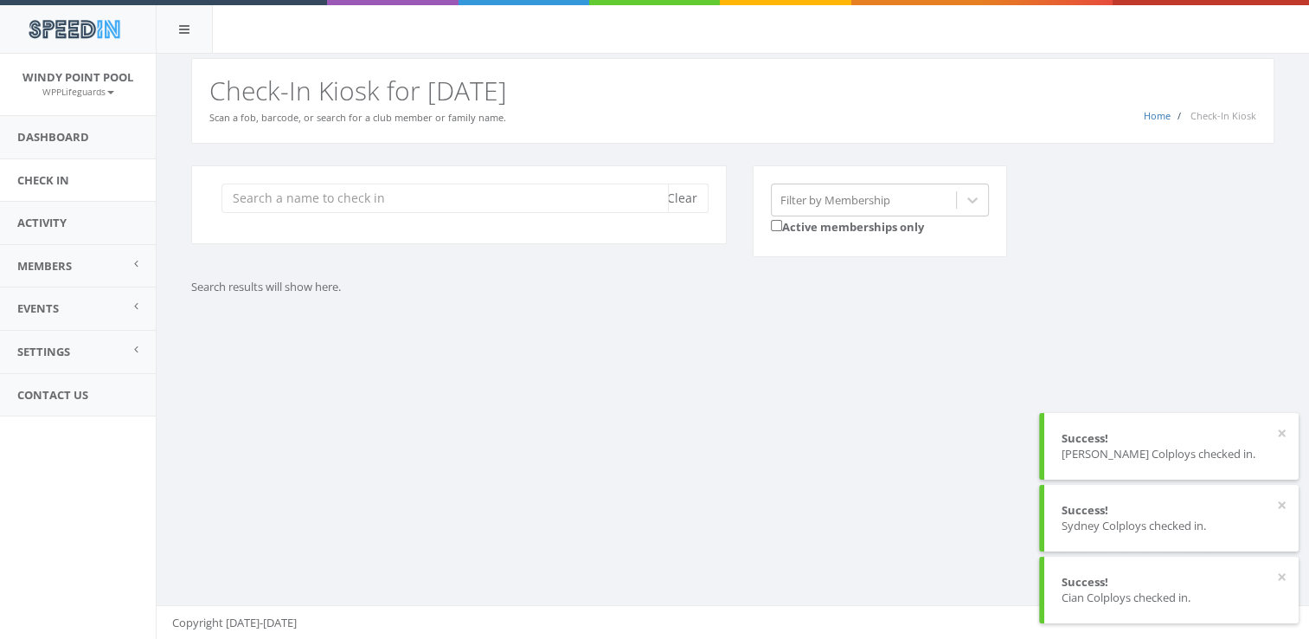
click at [547, 202] on input "search" at bounding box center [445, 197] width 447 height 29
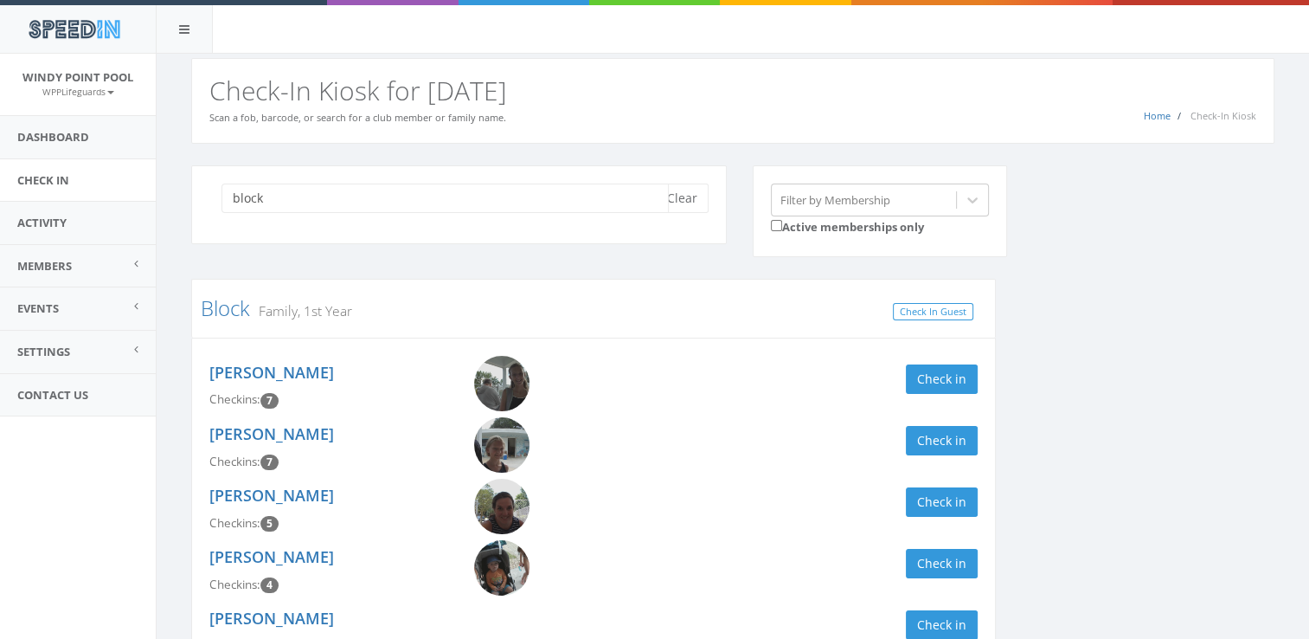
type input "block"
click at [505, 503] on img at bounding box center [501, 506] width 55 height 55
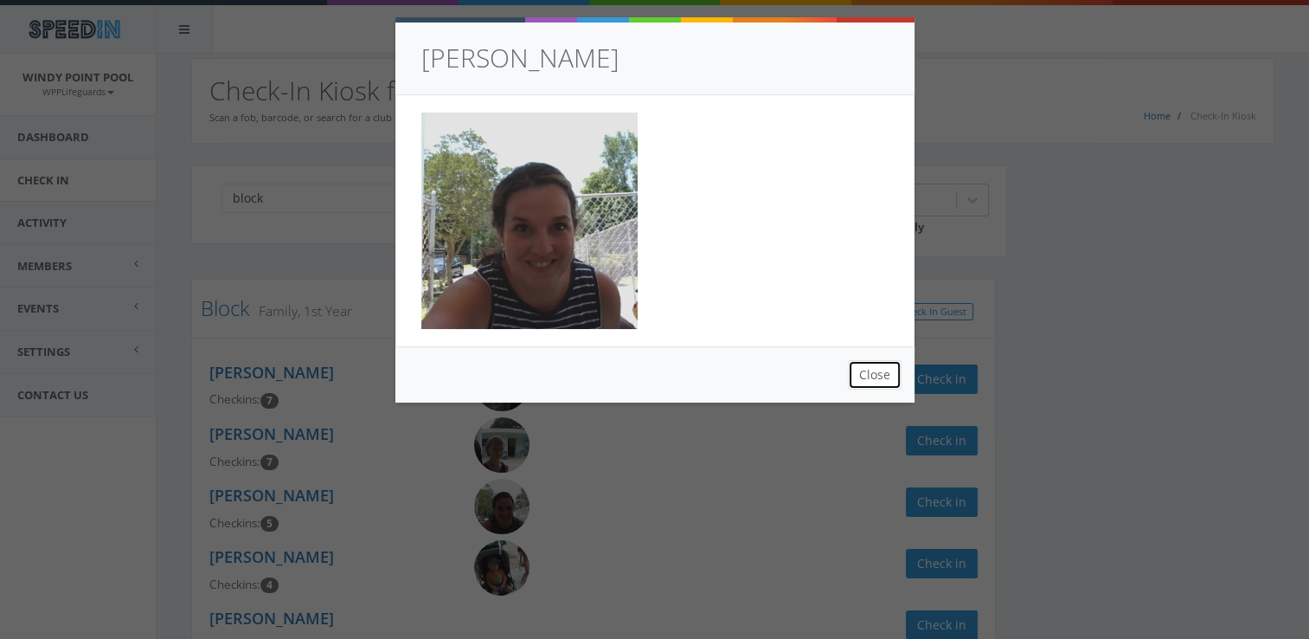
click at [869, 382] on button "Close" at bounding box center [875, 374] width 54 height 29
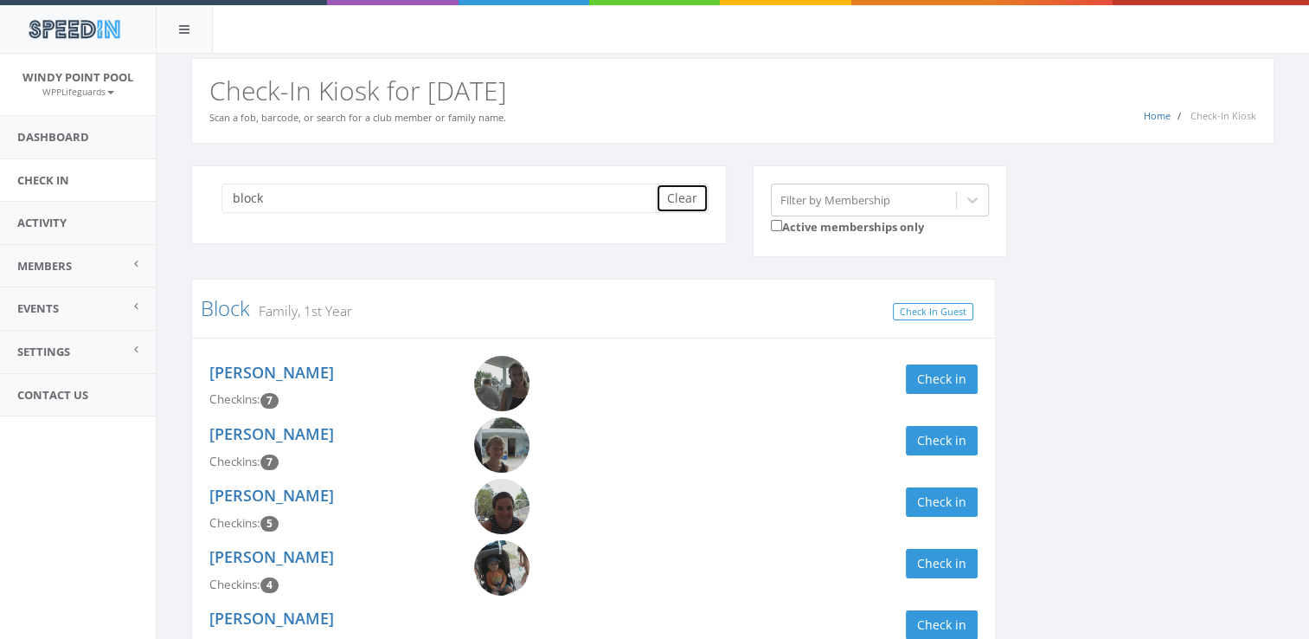
click at [690, 195] on button "Clear" at bounding box center [682, 197] width 53 height 29
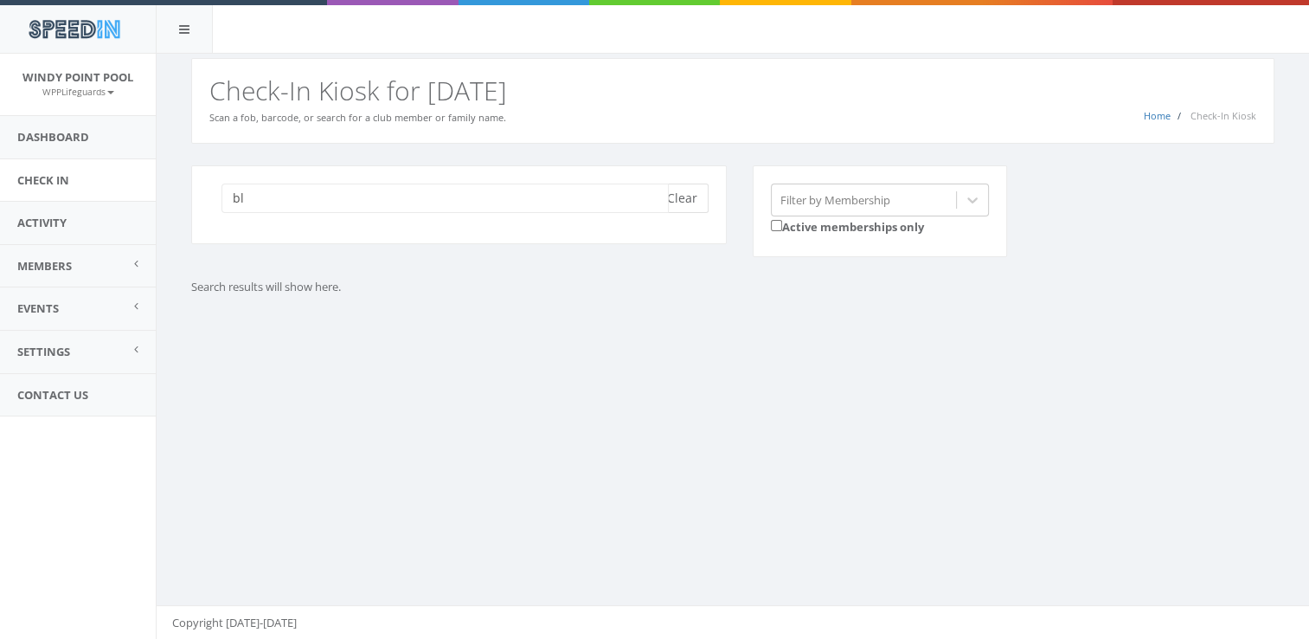
type input "b"
type input "c"
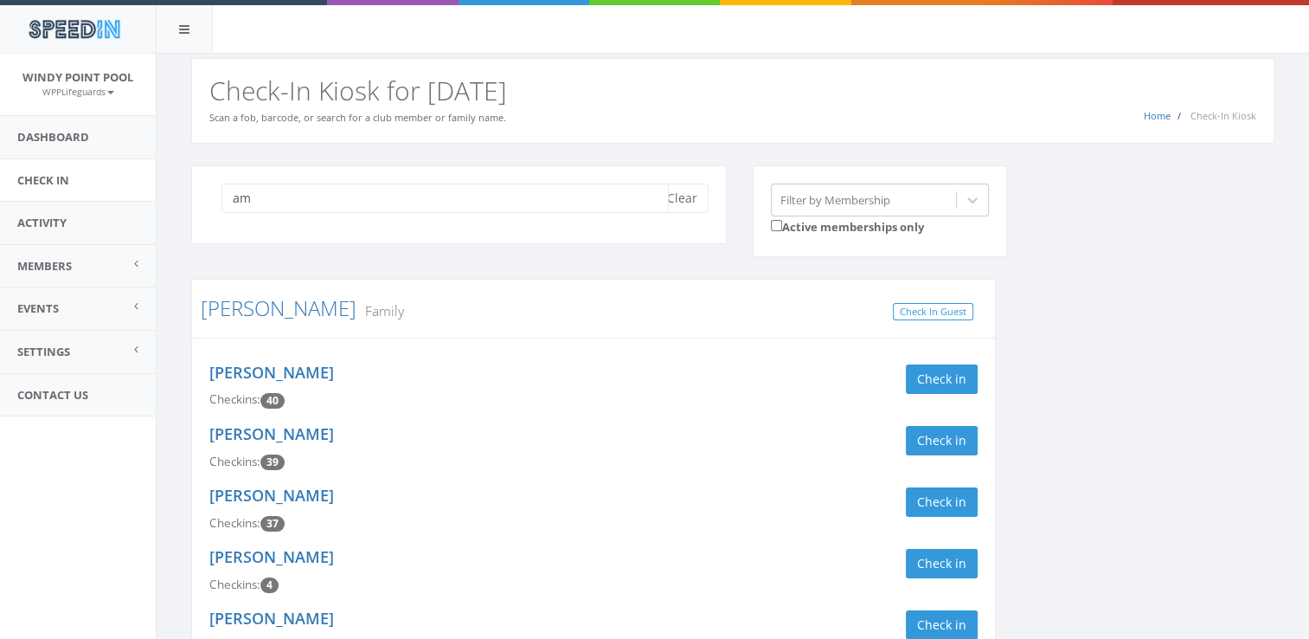
type input "a"
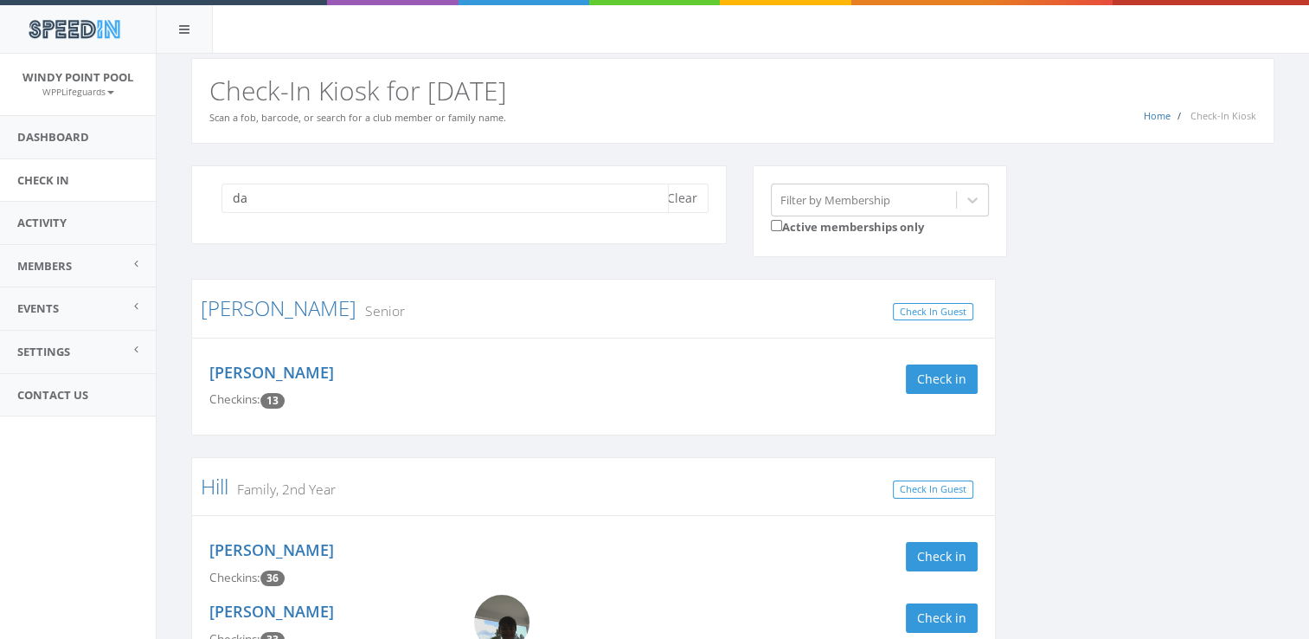
type input "d"
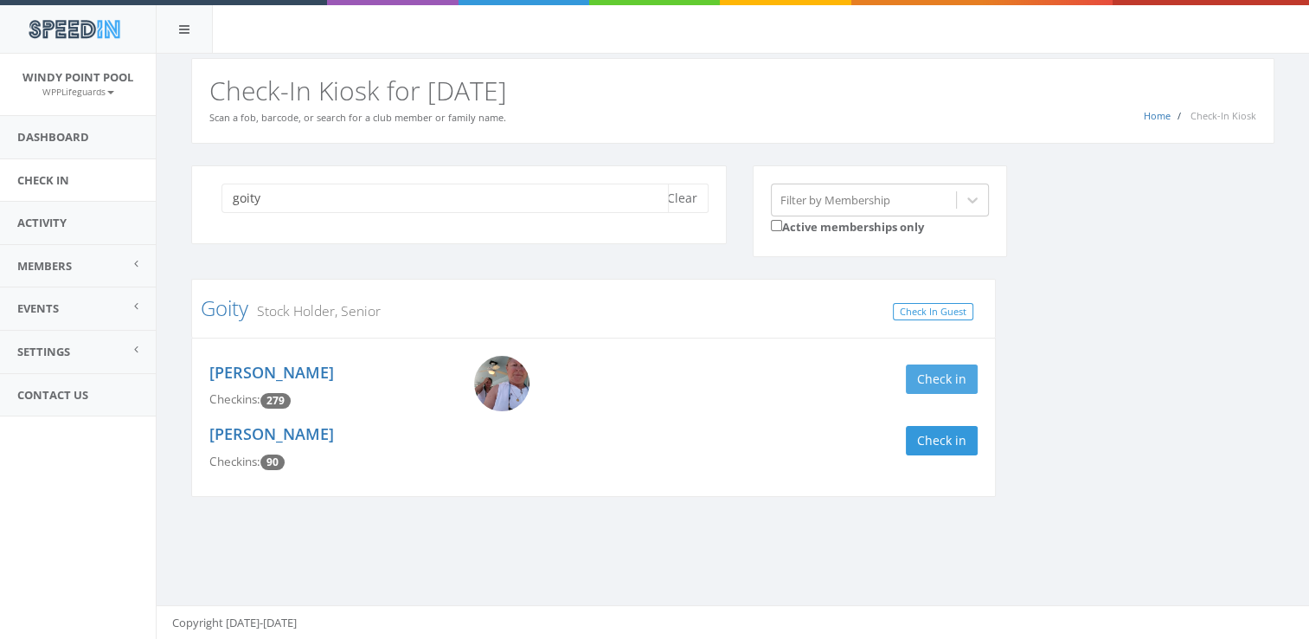
type input "goity"
click at [954, 373] on button "Check in" at bounding box center [942, 378] width 72 height 29
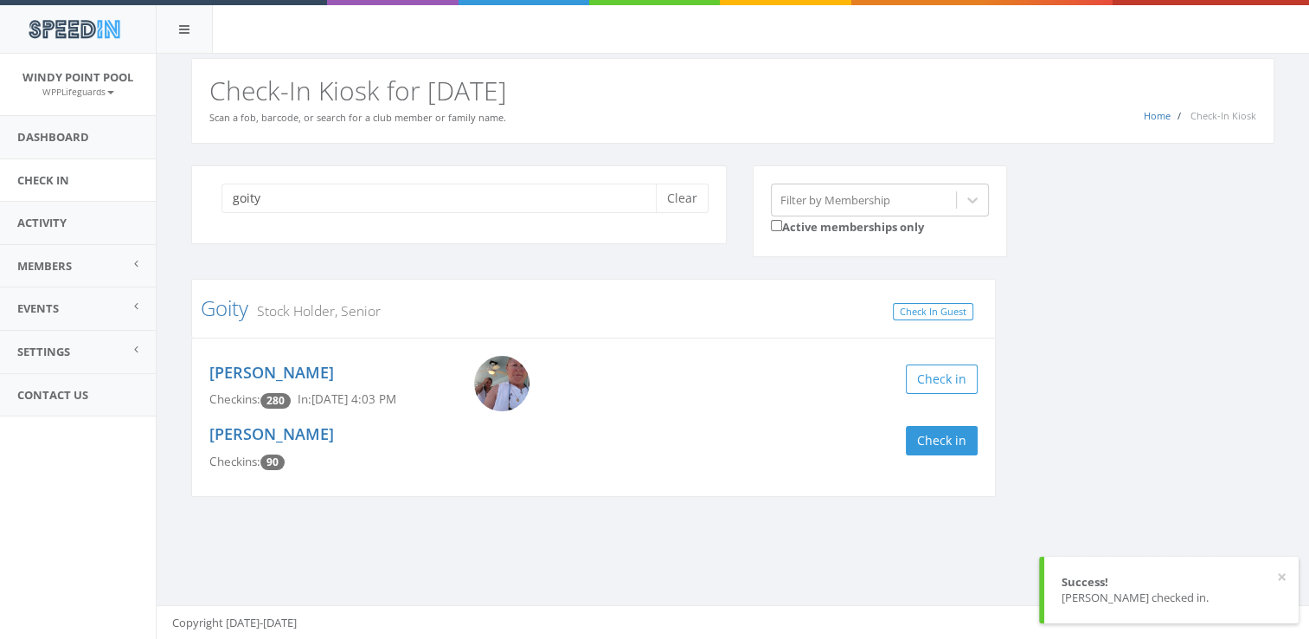
click at [1077, 336] on div "goity Clear Filter by Membership Active memberships only Goity Stock Holder, Se…" at bounding box center [732, 341] width 1109 height 353
click at [687, 194] on button "Clear" at bounding box center [682, 197] width 53 height 29
type input "g"
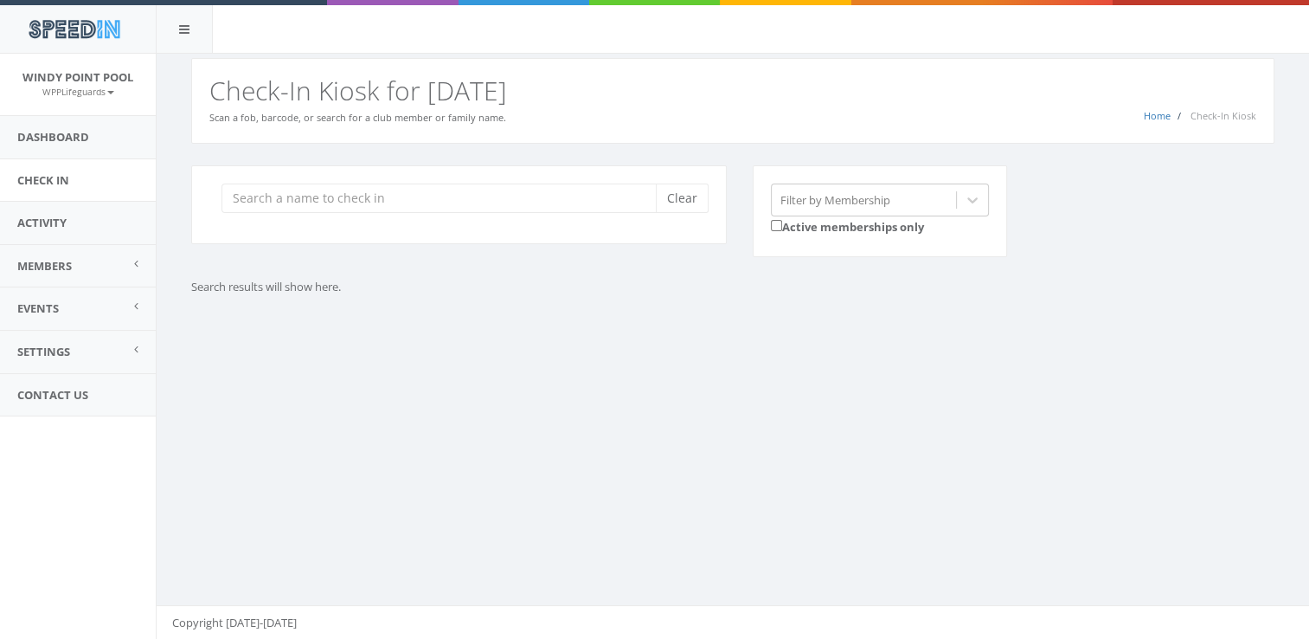
click at [610, 213] on div "Clear" at bounding box center [459, 204] width 536 height 79
click at [594, 201] on input "search" at bounding box center [445, 197] width 447 height 29
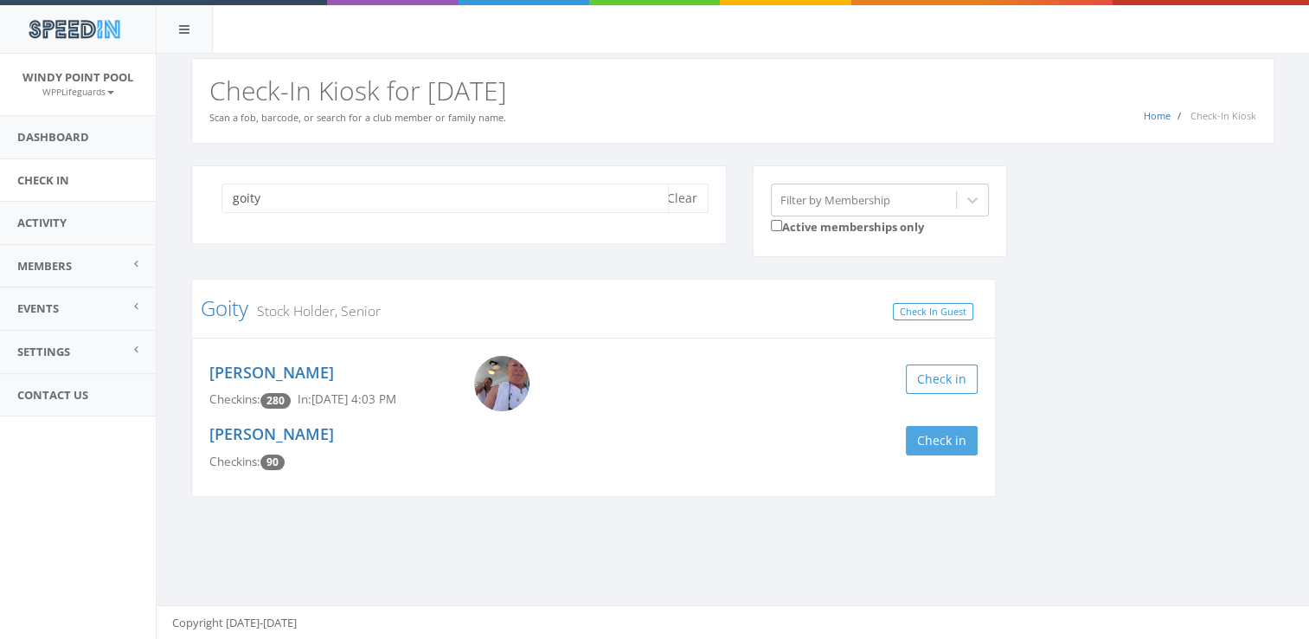
type input "goity"
click at [928, 431] on button "Check in" at bounding box center [942, 440] width 72 height 29
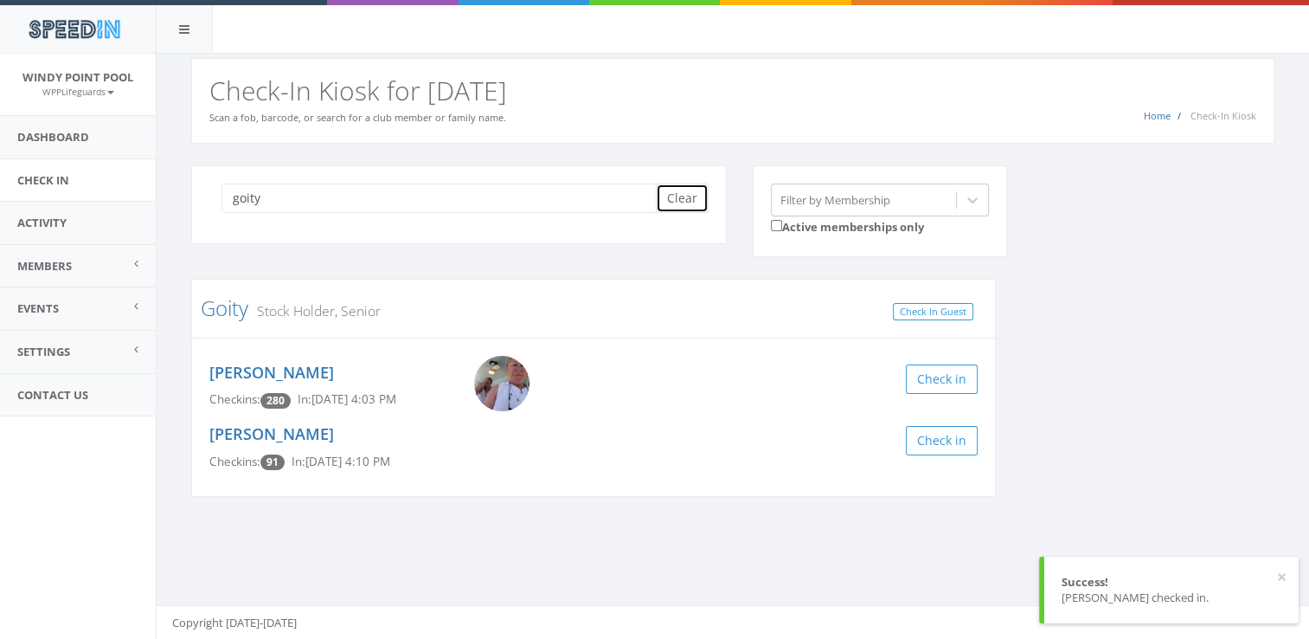
click at [708, 199] on button "Clear" at bounding box center [682, 197] width 53 height 29
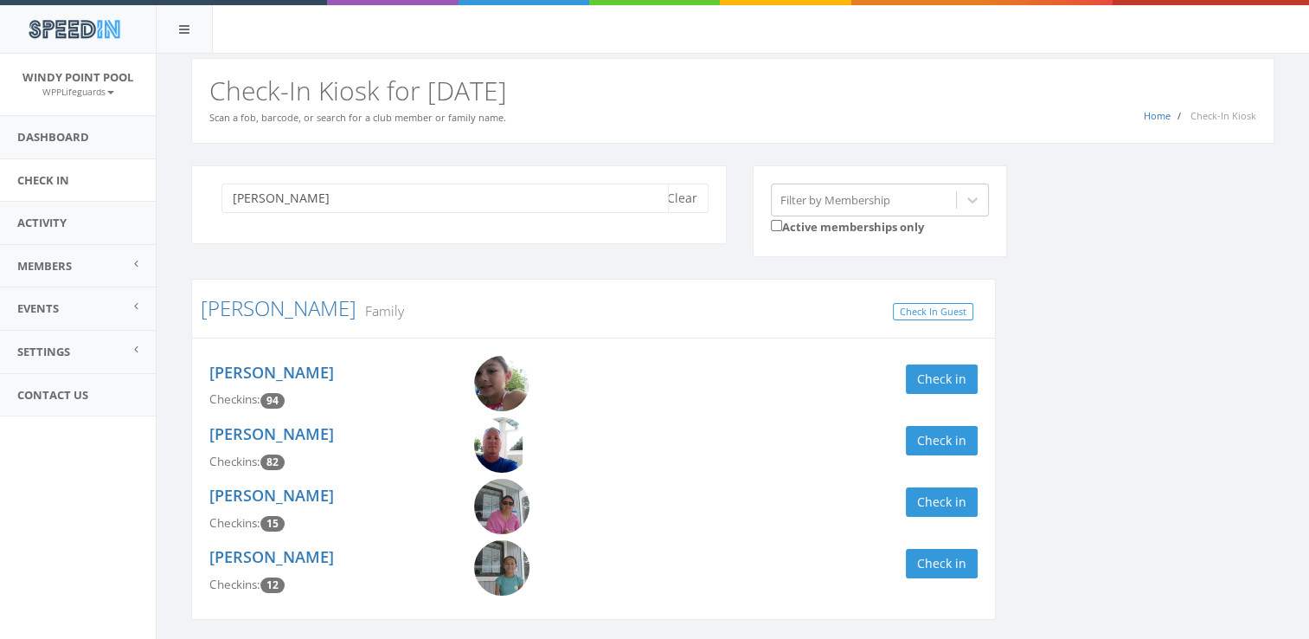
scroll to position [58, 0]
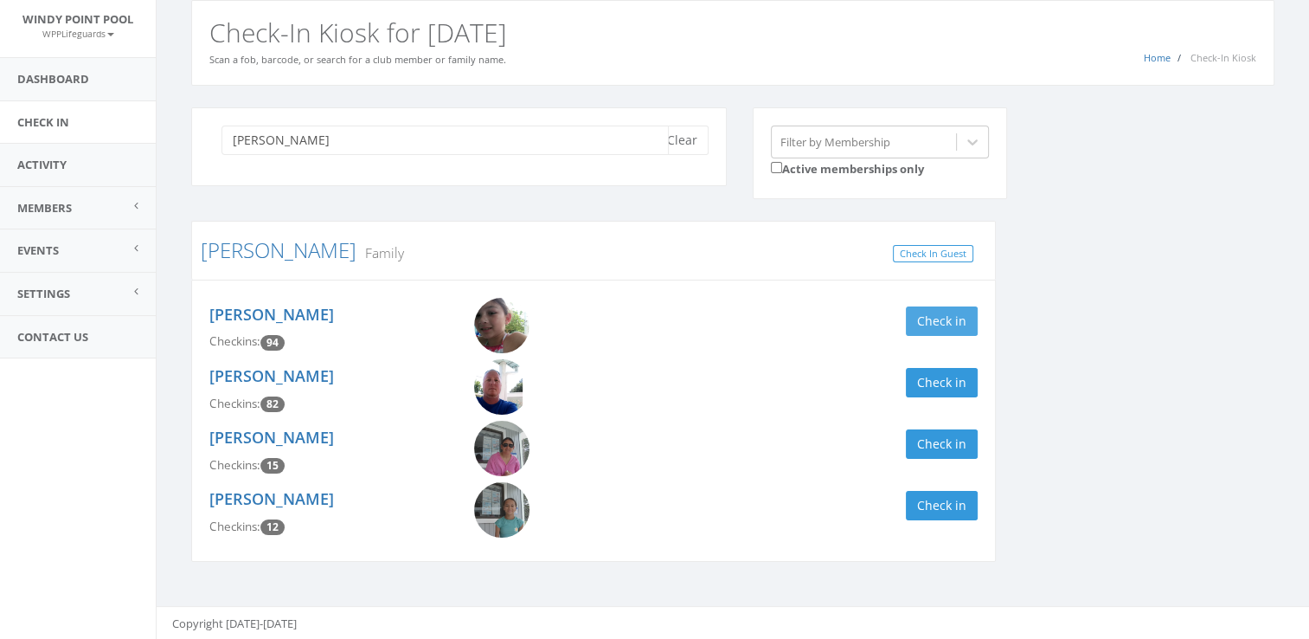
type input "[PERSON_NAME]"
click at [955, 321] on button "Check in" at bounding box center [942, 320] width 72 height 29
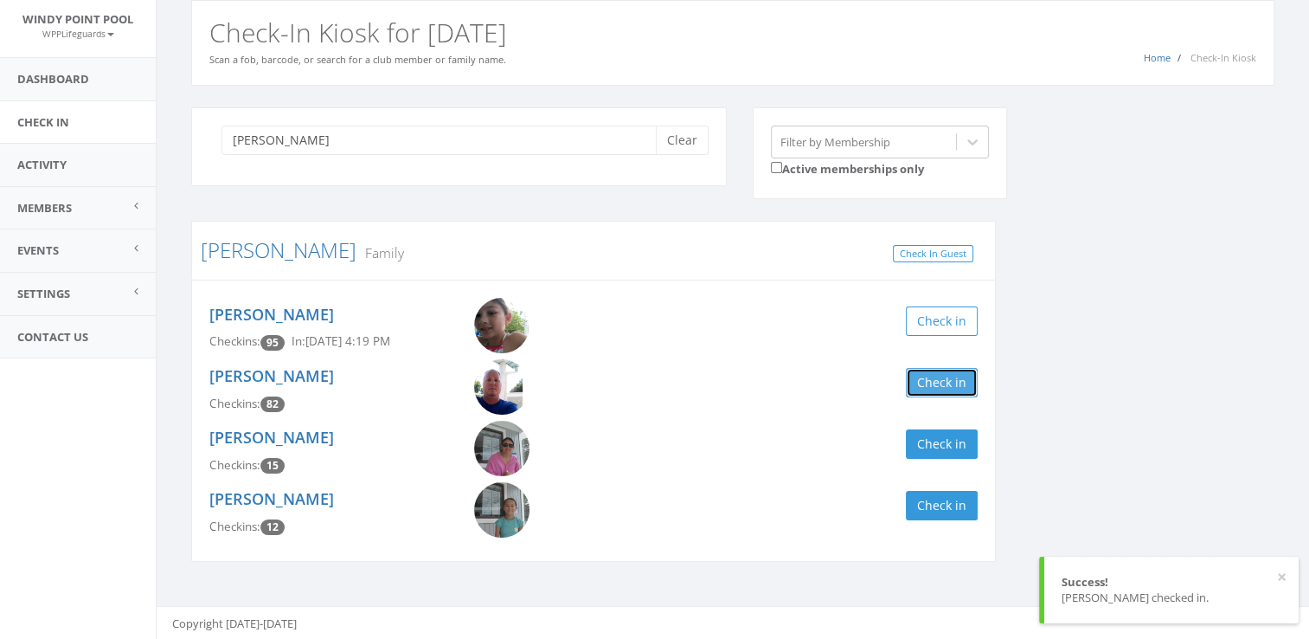
click at [938, 387] on button "Check in" at bounding box center [942, 382] width 72 height 29
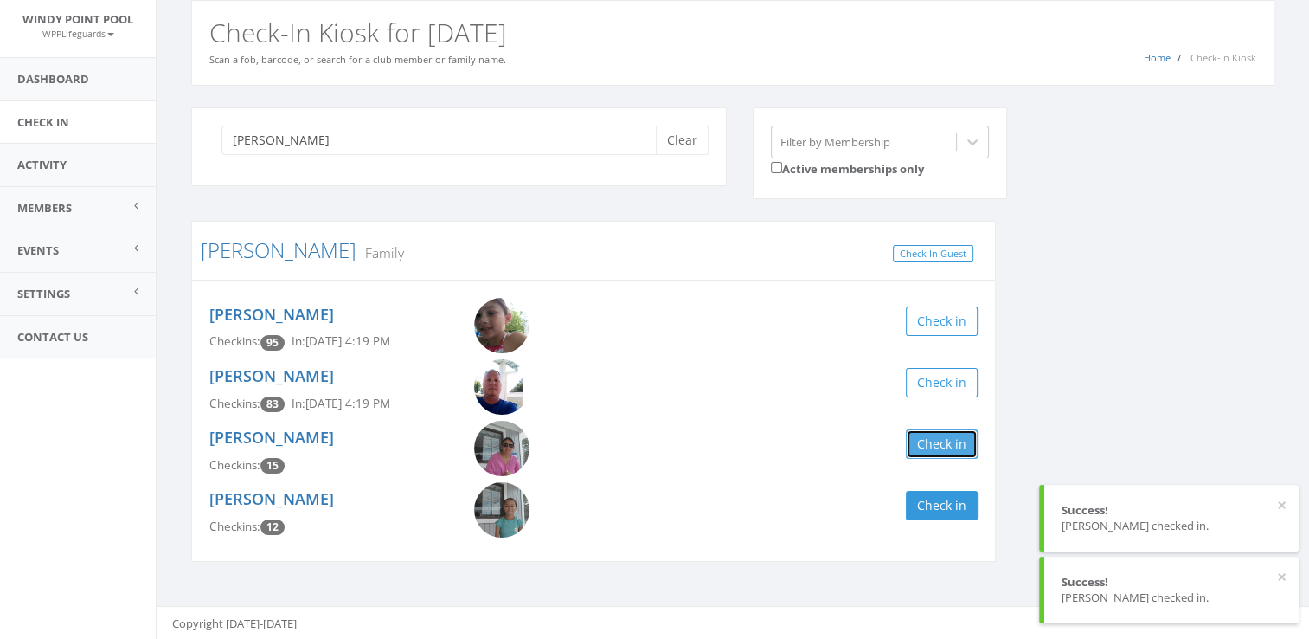
click at [928, 438] on button "Check in" at bounding box center [942, 443] width 72 height 29
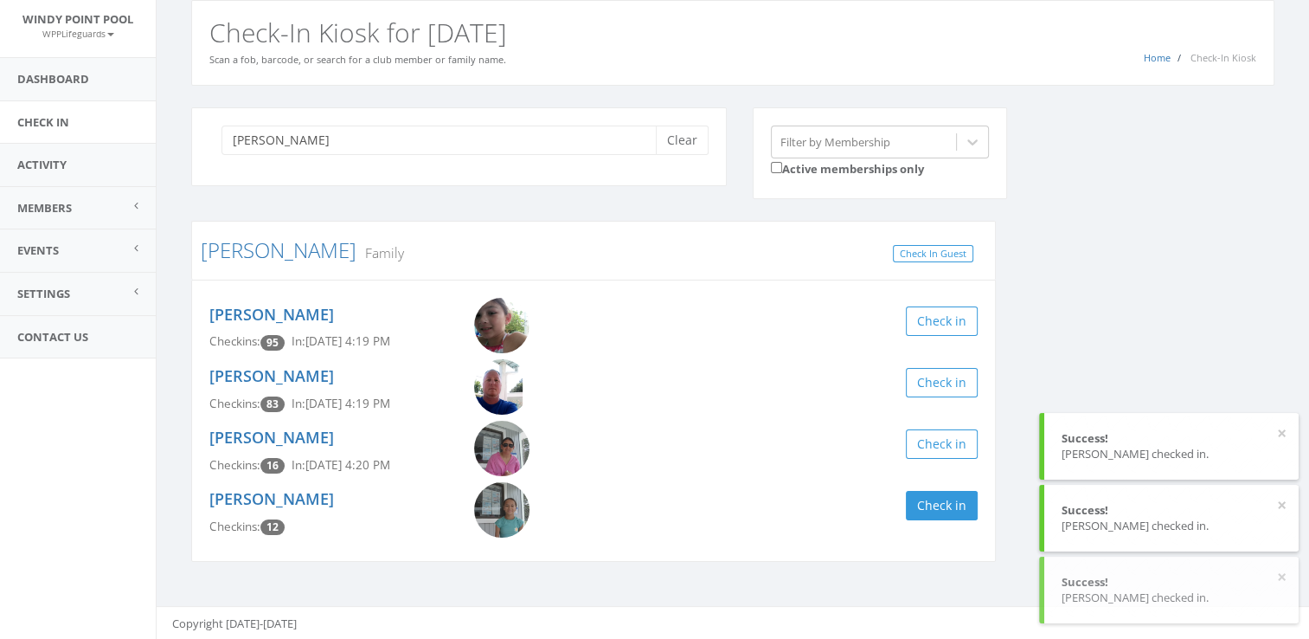
click at [1028, 396] on div "[PERSON_NAME] Clear Filter by Membership Active memberships only [PERSON_NAME] …" at bounding box center [732, 345] width 1109 height 477
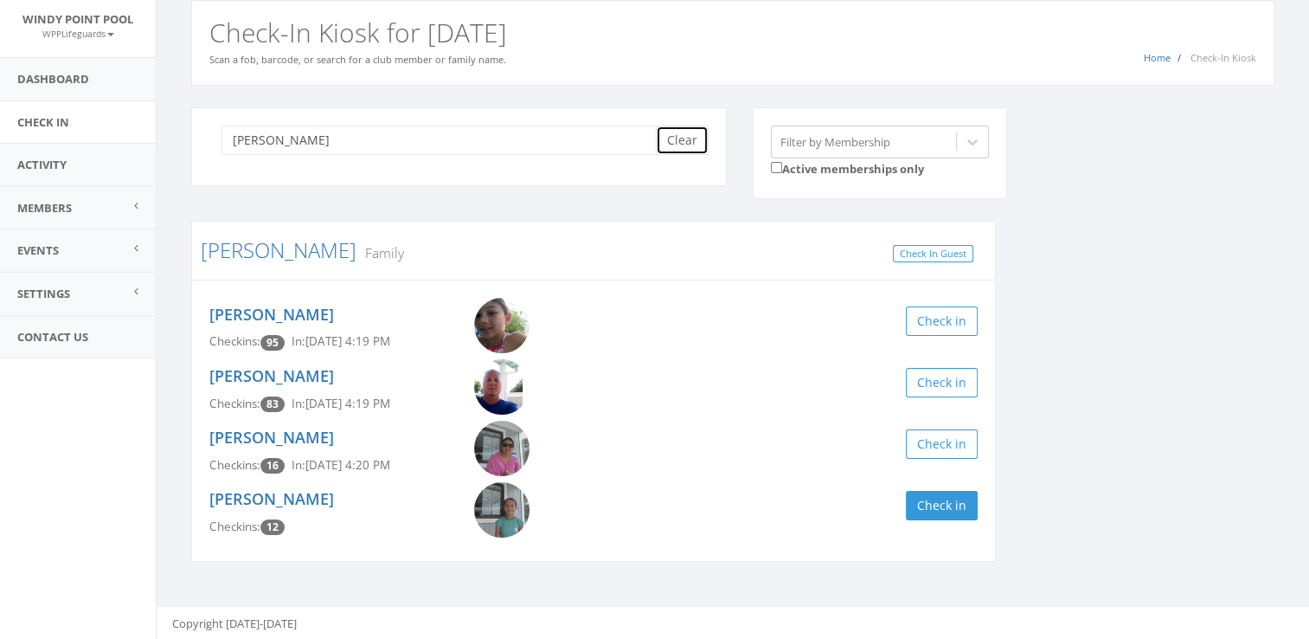
click at [679, 128] on button "Clear" at bounding box center [682, 139] width 53 height 29
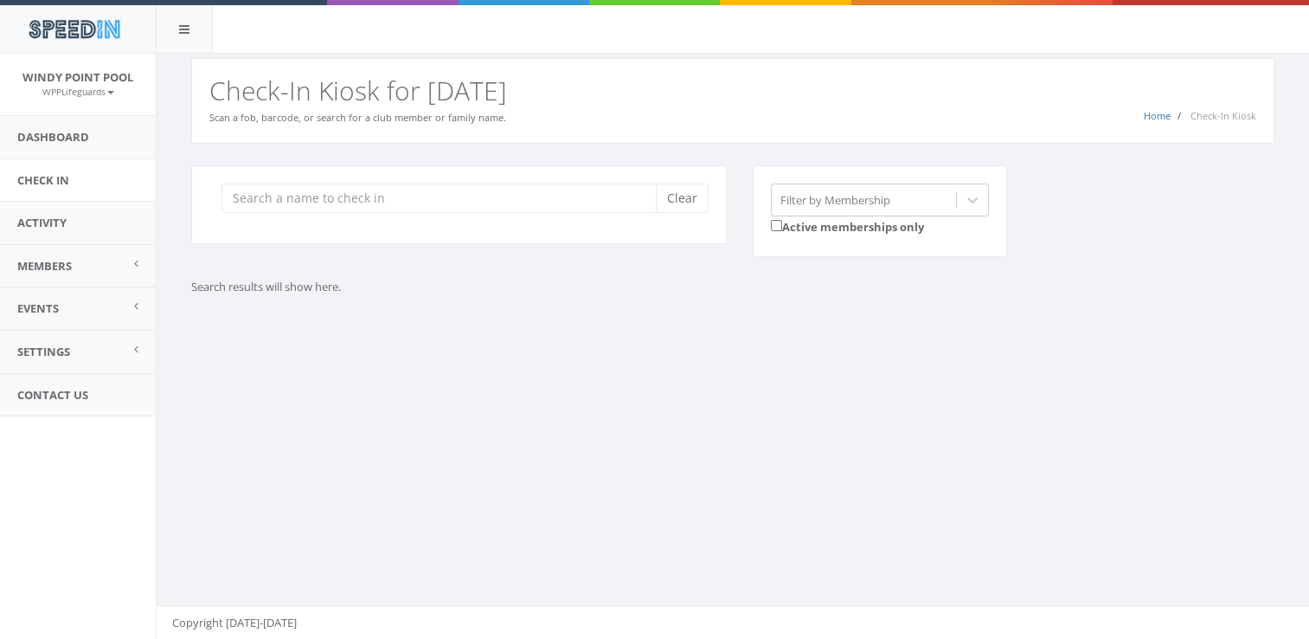
click at [550, 427] on div "You are using Internet Explorer, which is an old, insecure browser that does no…" at bounding box center [732, 347] width 1153 height 586
click at [459, 195] on input "search" at bounding box center [445, 197] width 447 height 29
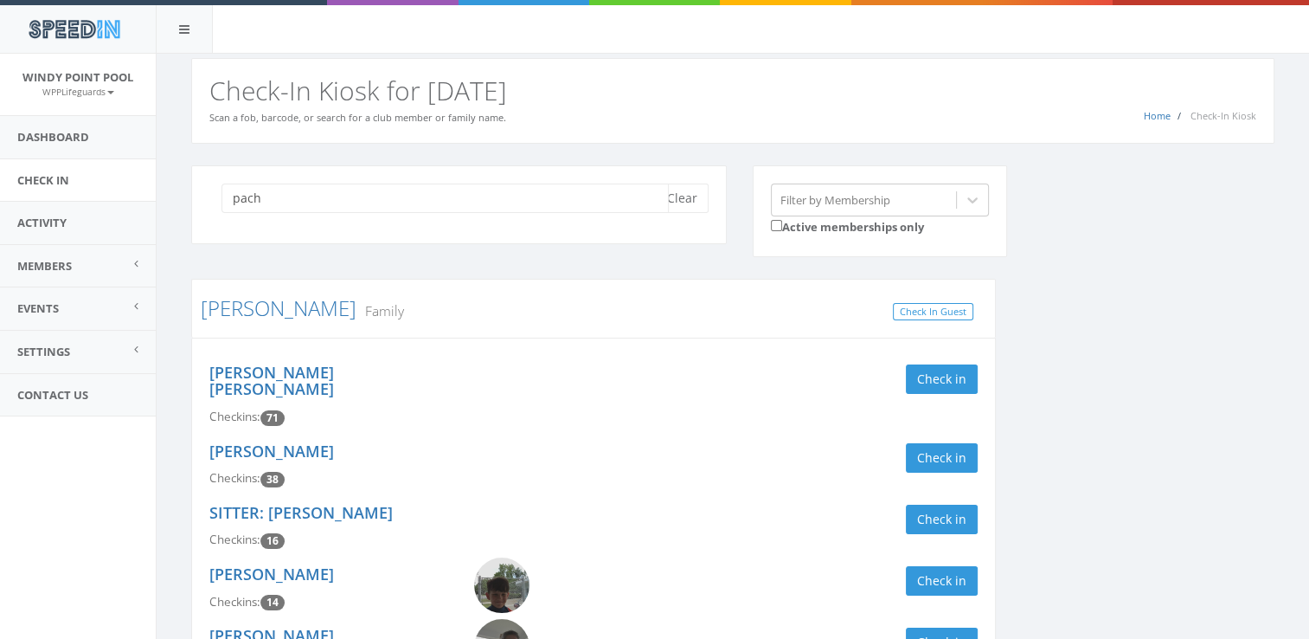
type input "pach"
click at [1097, 376] on div "pach Clear Filter by Membership Active memberships only [PERSON_NAME] Family Ch…" at bounding box center [732, 473] width 1109 height 617
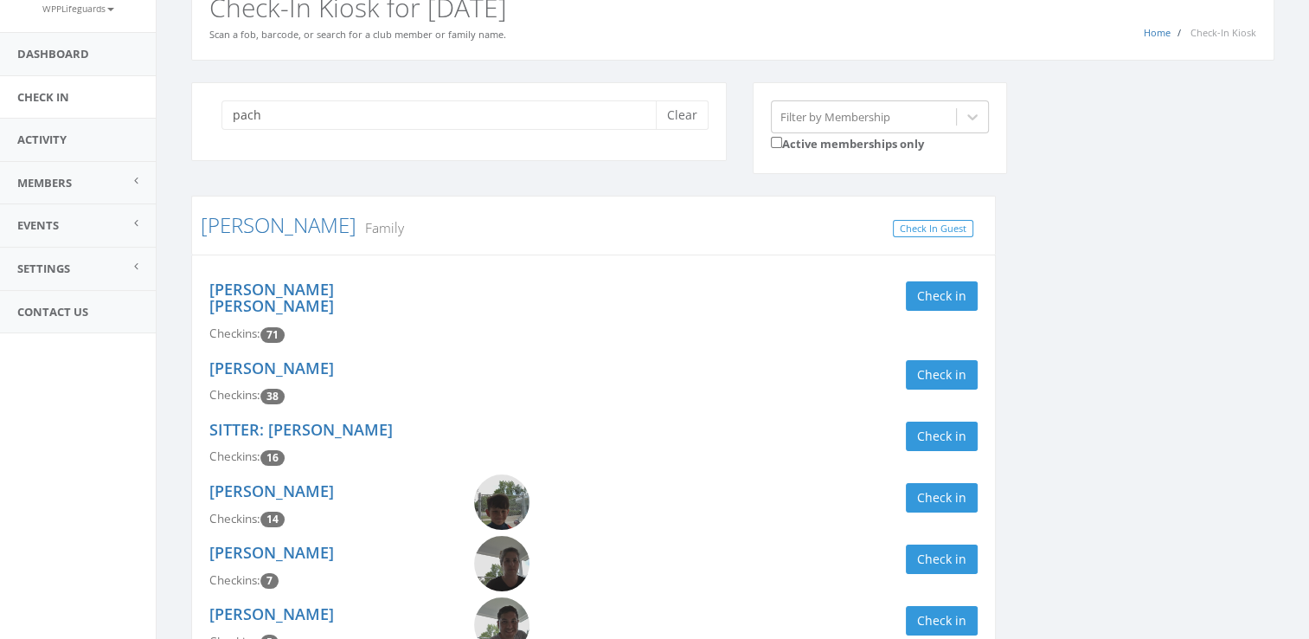
scroll to position [104, 0]
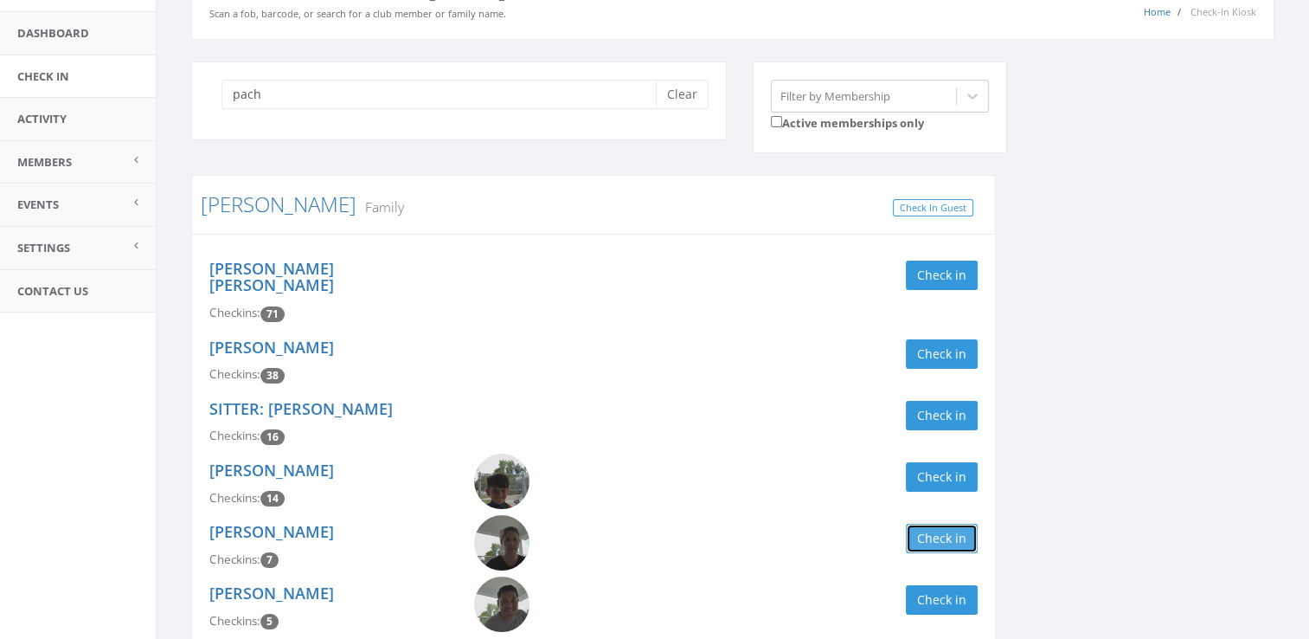
click at [928, 523] on button "Check in" at bounding box center [942, 537] width 72 height 29
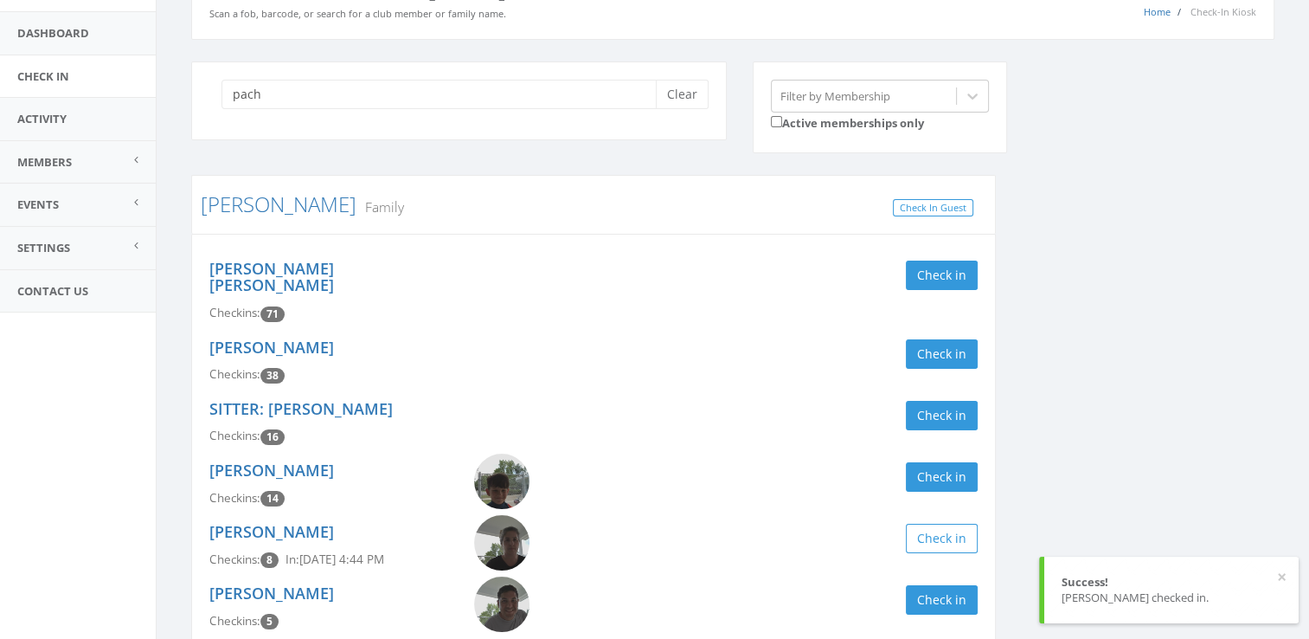
click at [937, 429] on div "SITTER: [PERSON_NAME] Checkins: 16 Check in" at bounding box center [593, 422] width 794 height 61
click at [941, 462] on button "Check in" at bounding box center [942, 476] width 72 height 29
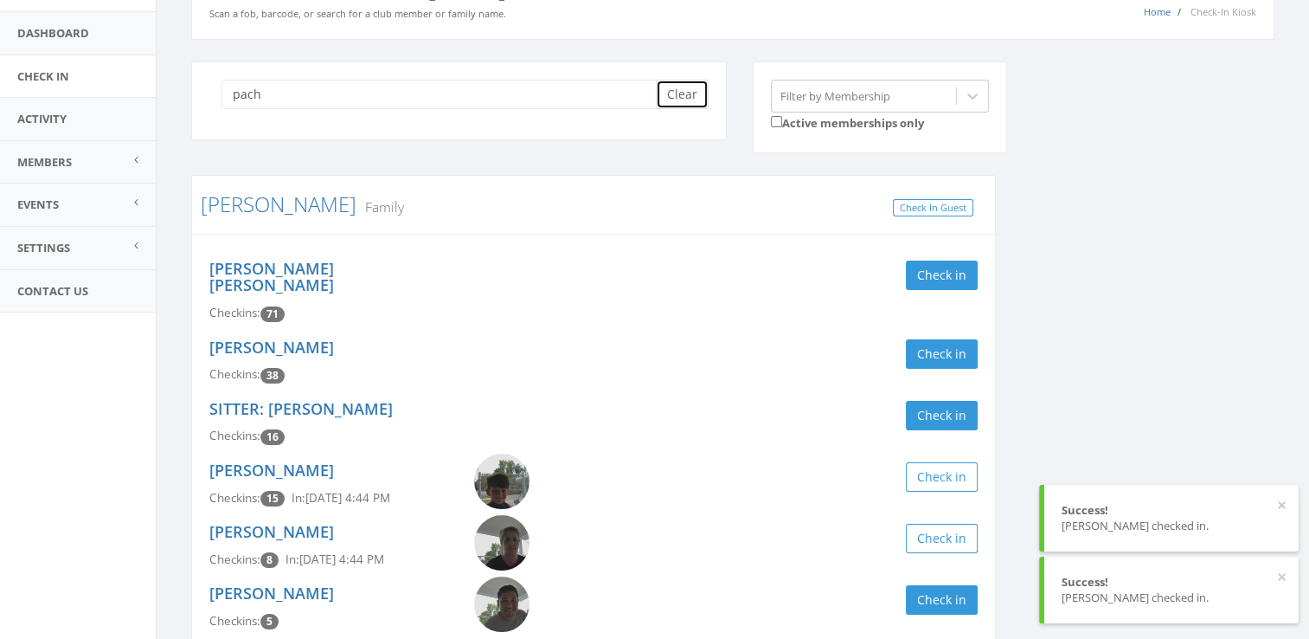
click at [679, 93] on button "Clear" at bounding box center [682, 94] width 53 height 29
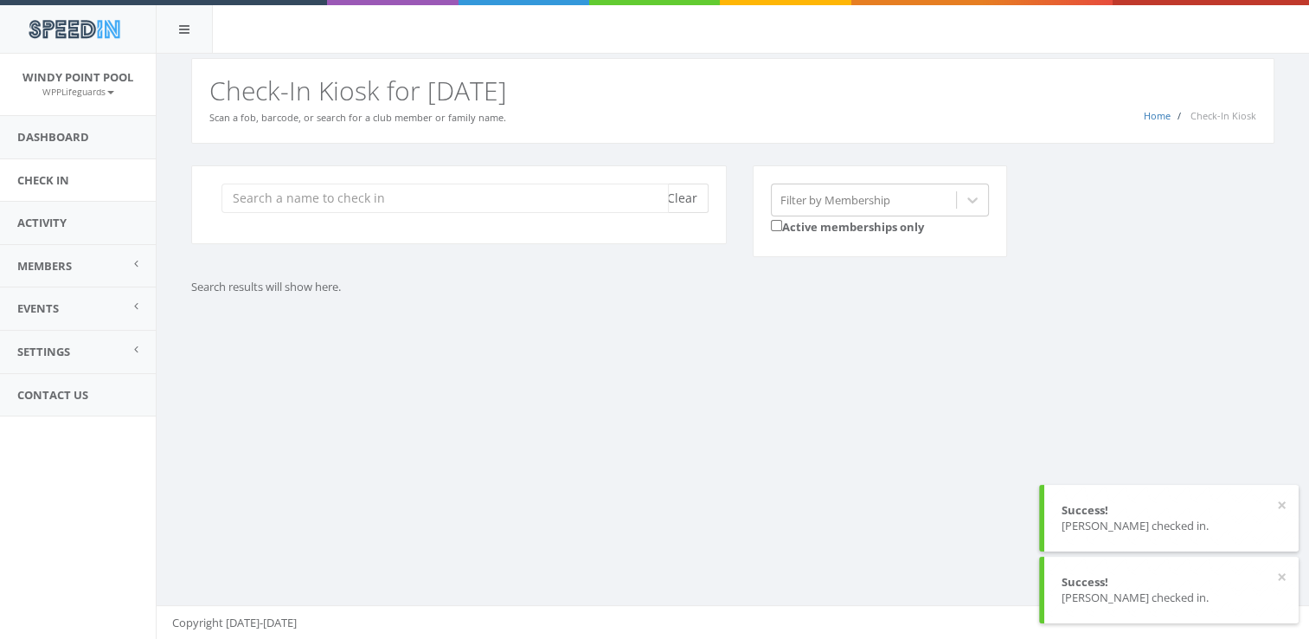
scroll to position [0, 0]
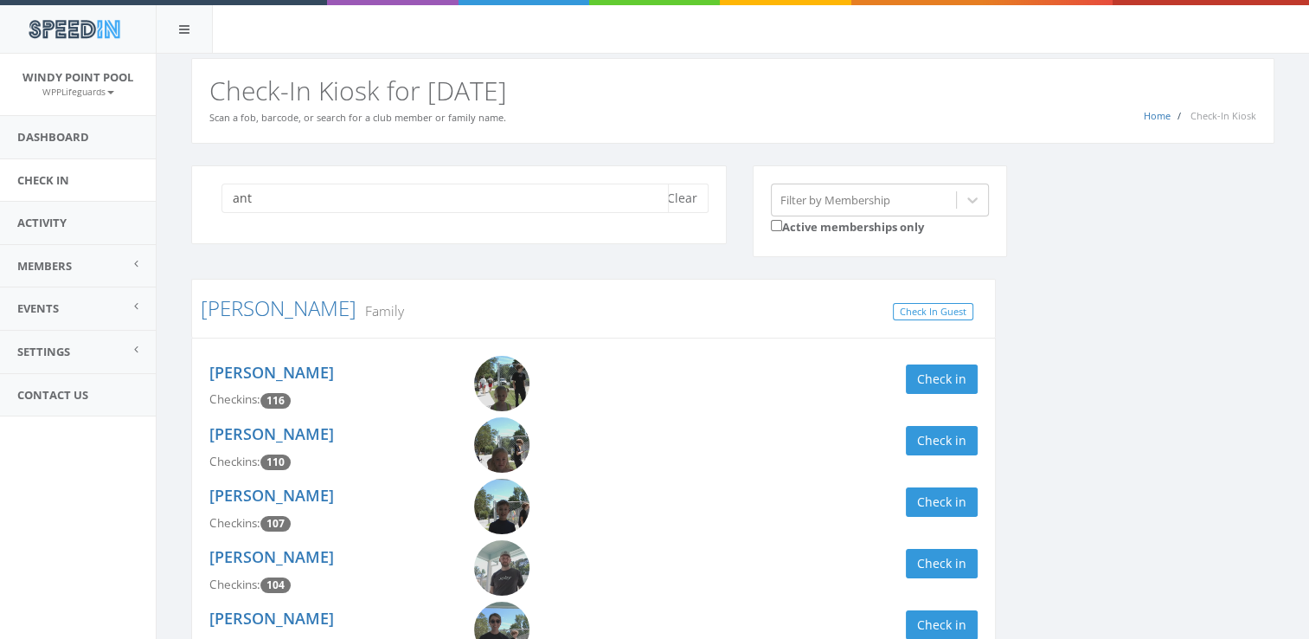
type input "ant"
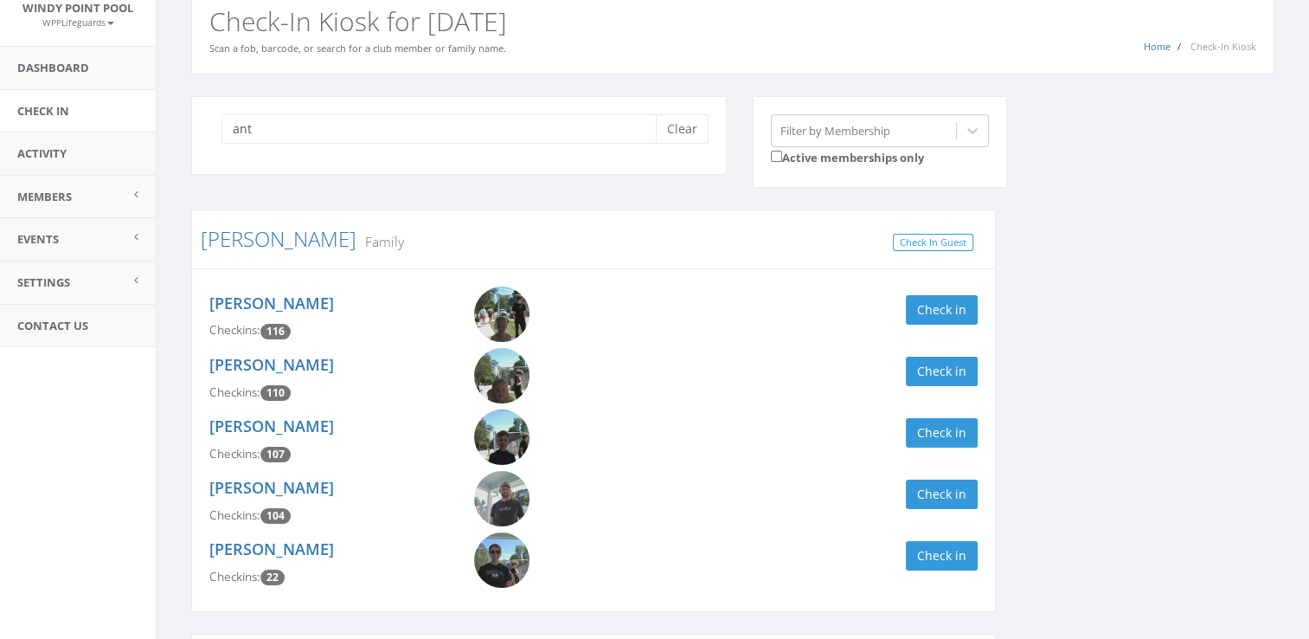
scroll to position [104, 0]
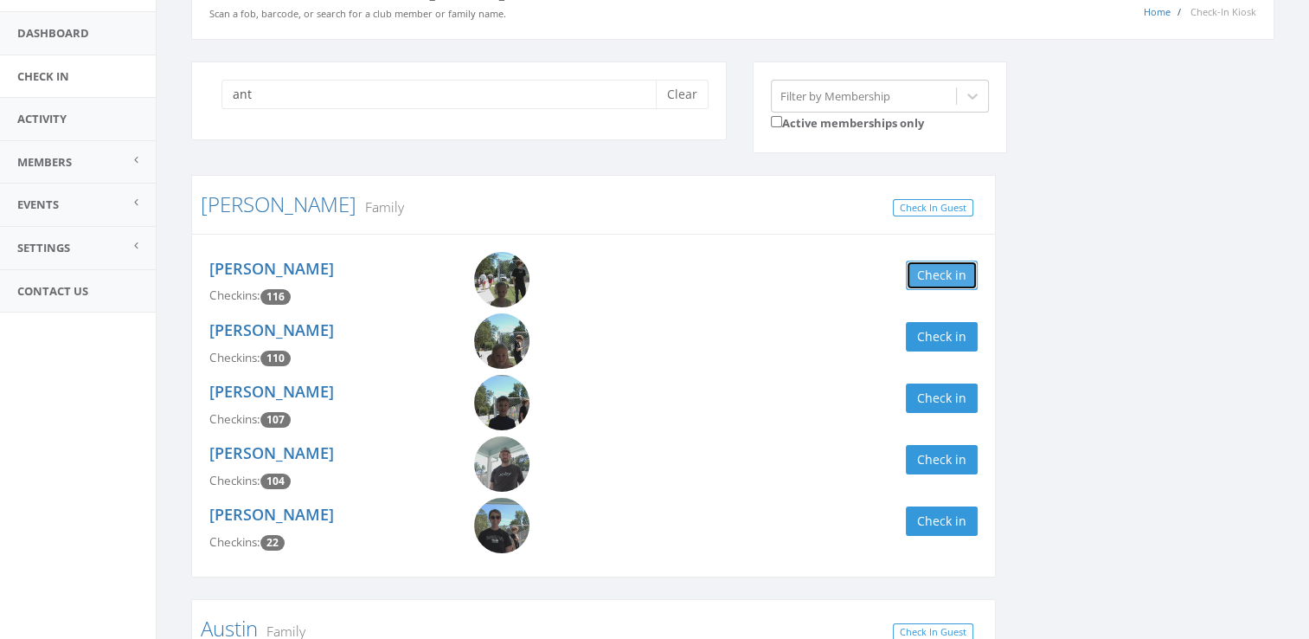
click at [941, 276] on button "Check in" at bounding box center [942, 274] width 72 height 29
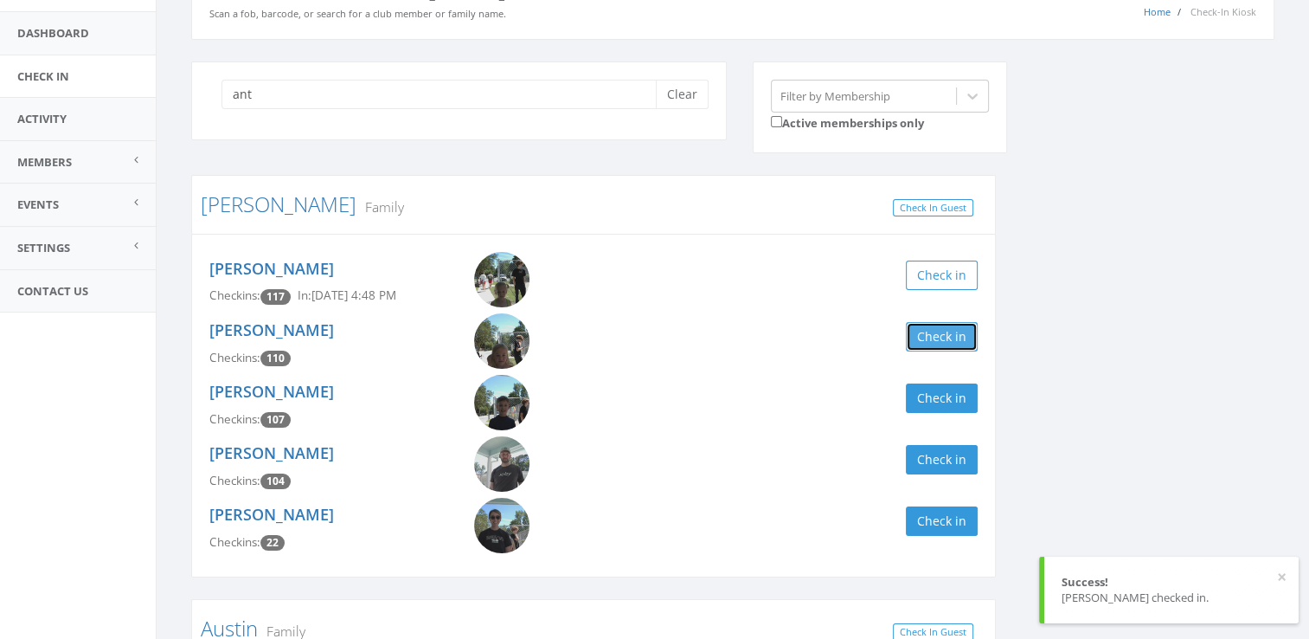
click at [933, 348] on button "Check in" at bounding box center [942, 336] width 72 height 29
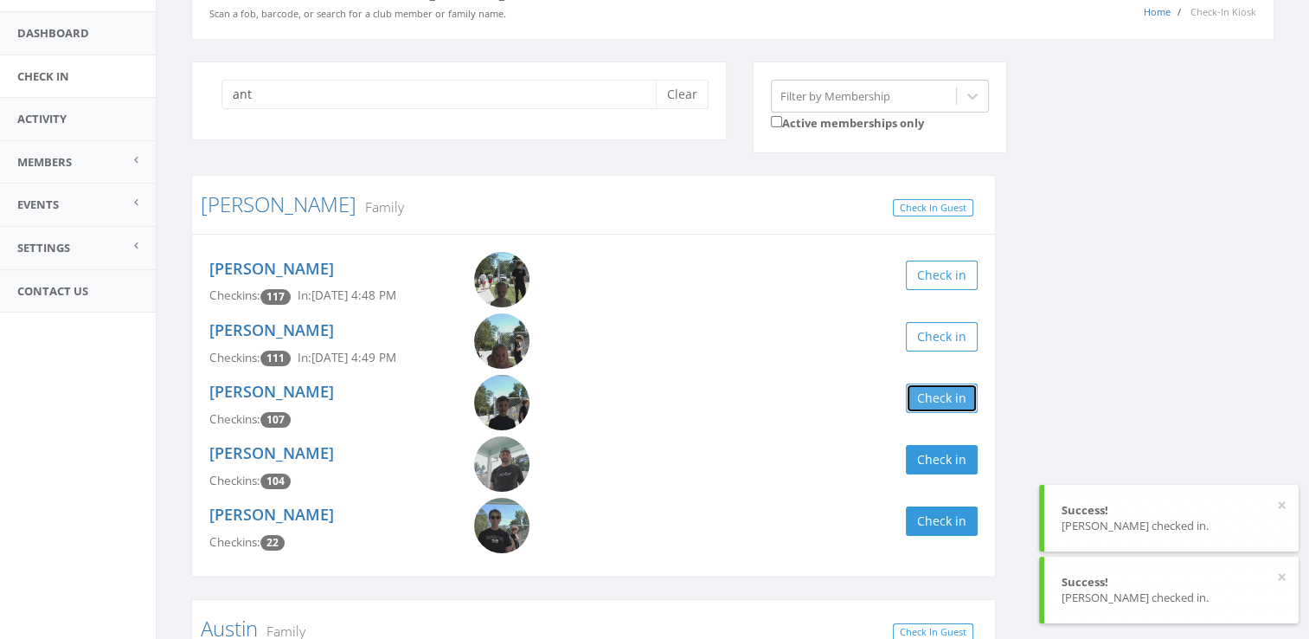
click at [941, 387] on button "Check in" at bounding box center [942, 397] width 72 height 29
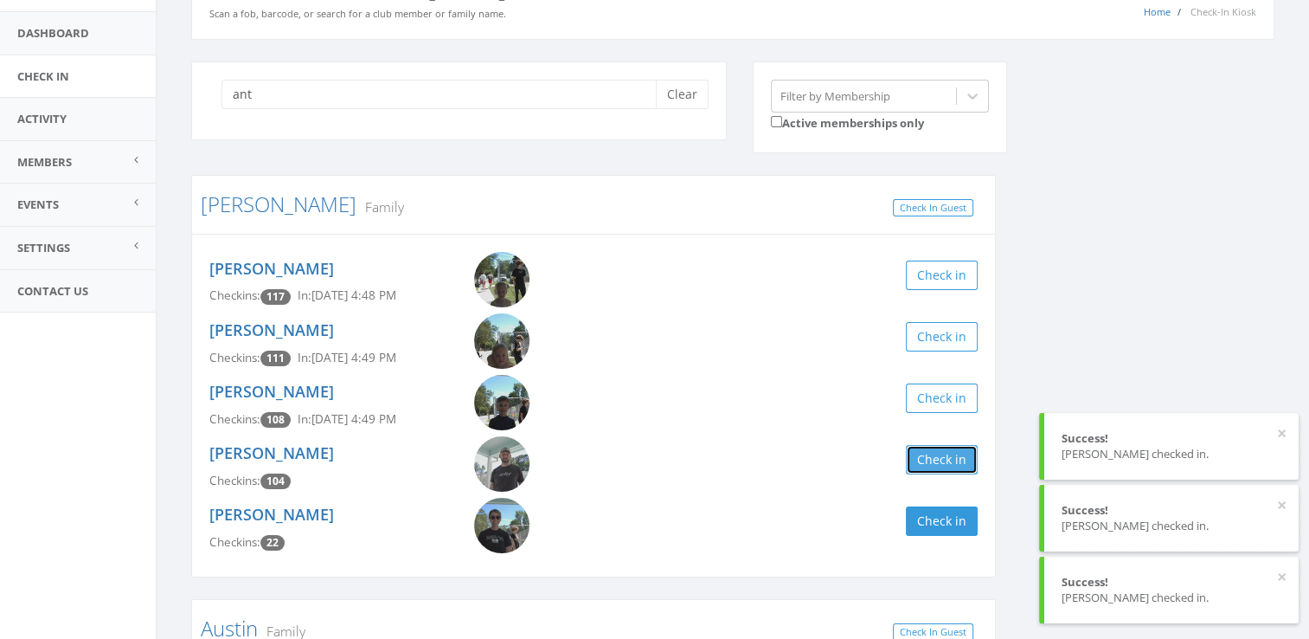
click at [956, 466] on button "Check in" at bounding box center [942, 459] width 72 height 29
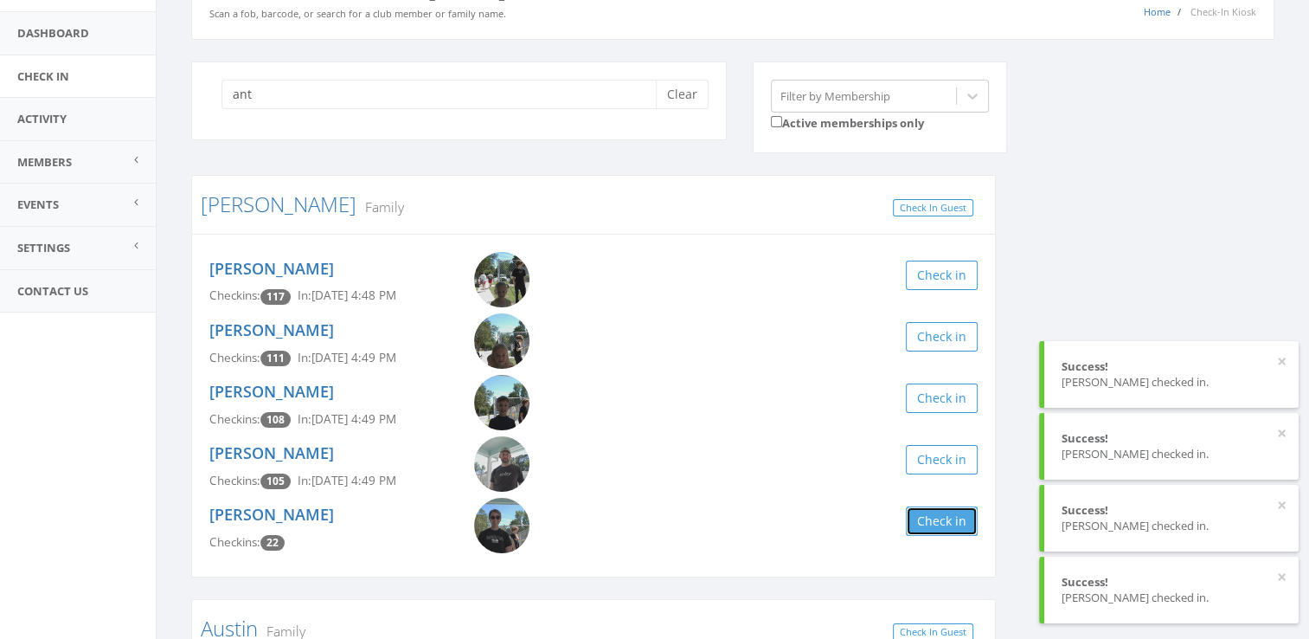
click at [960, 517] on button "Check in" at bounding box center [942, 520] width 72 height 29
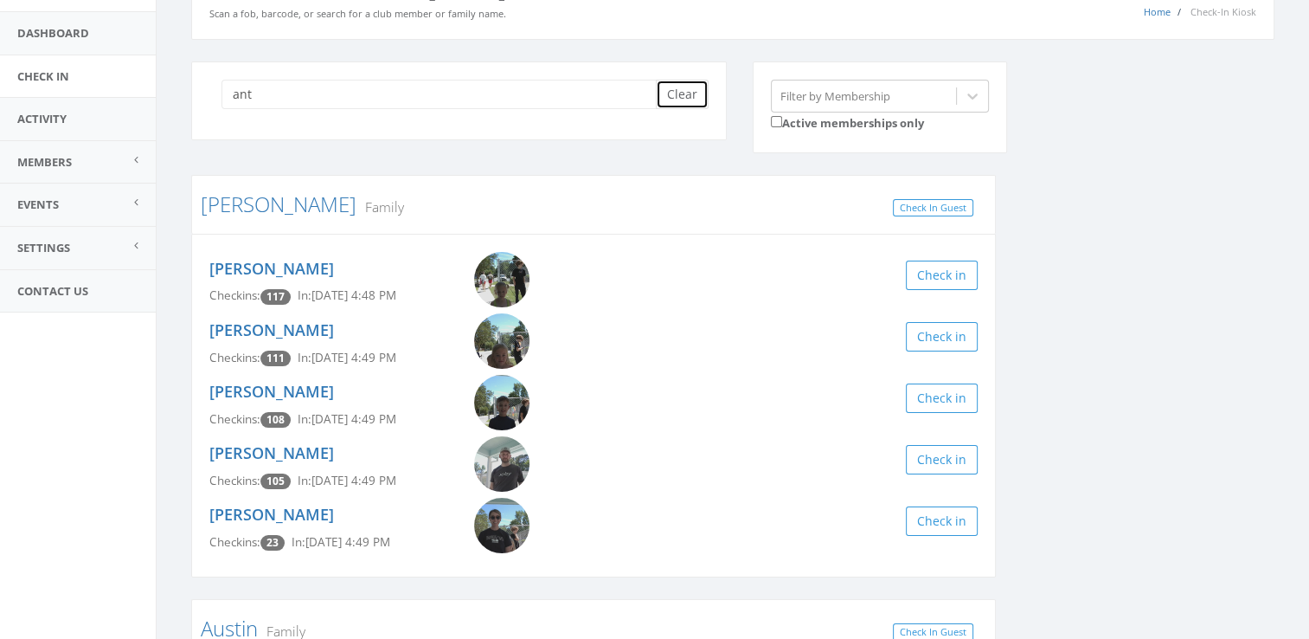
click at [678, 92] on button "Clear" at bounding box center [682, 94] width 53 height 29
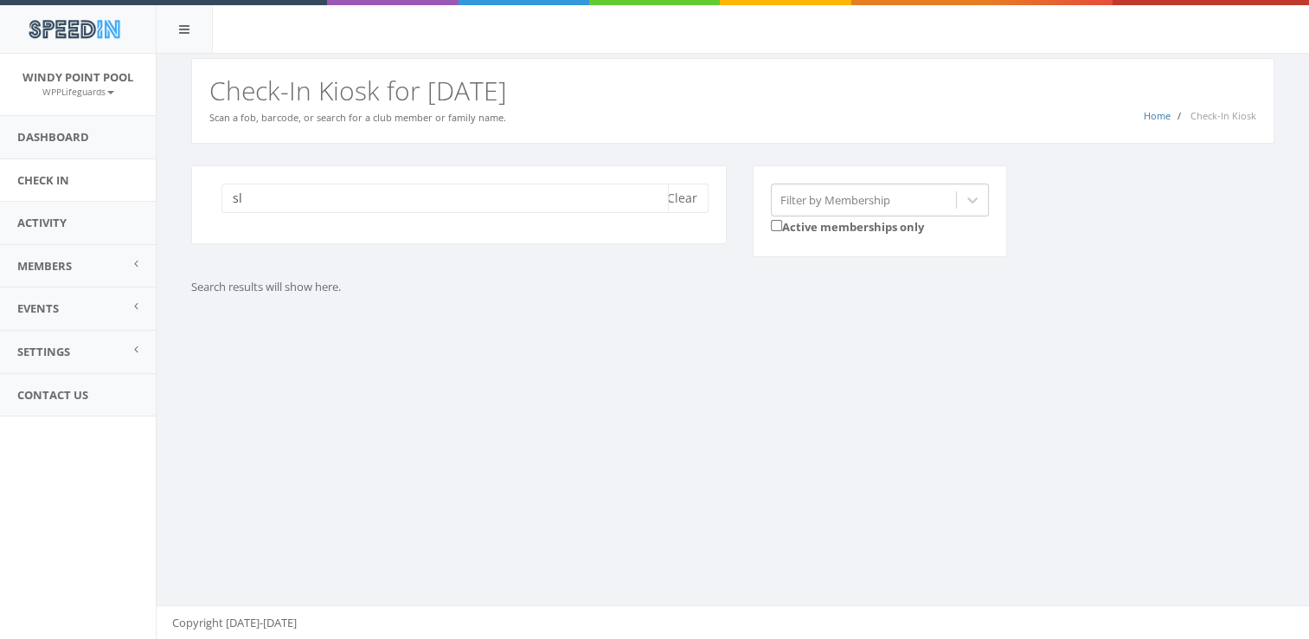
type input "s"
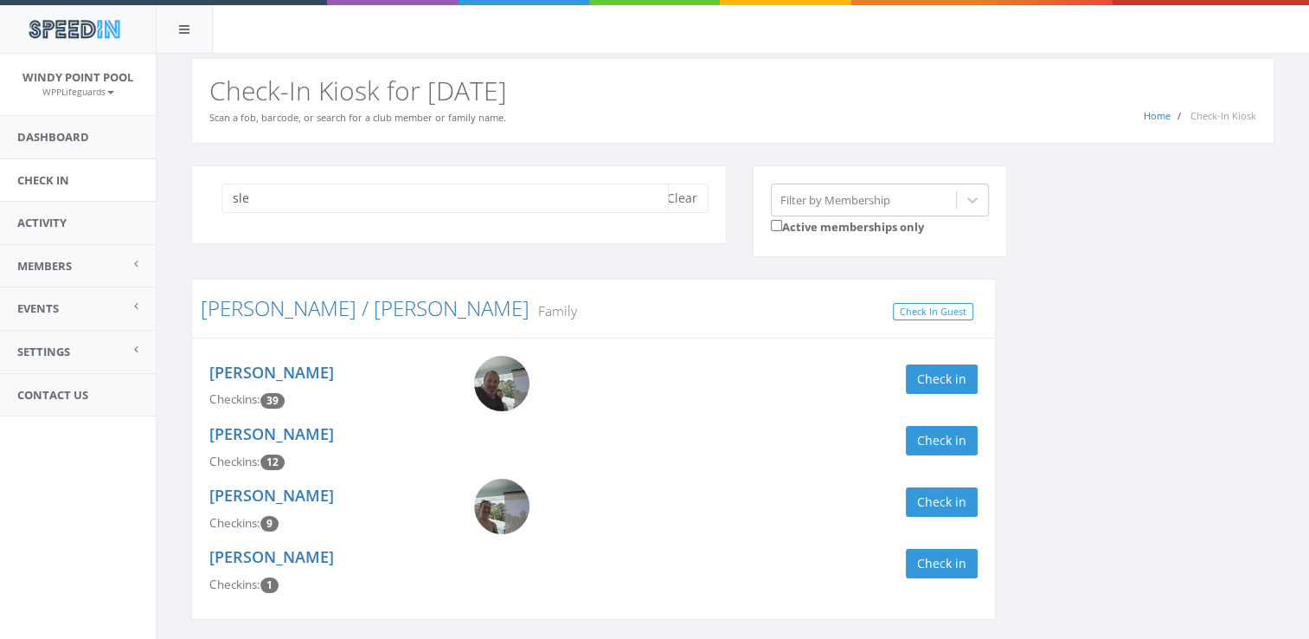
type input "sle"
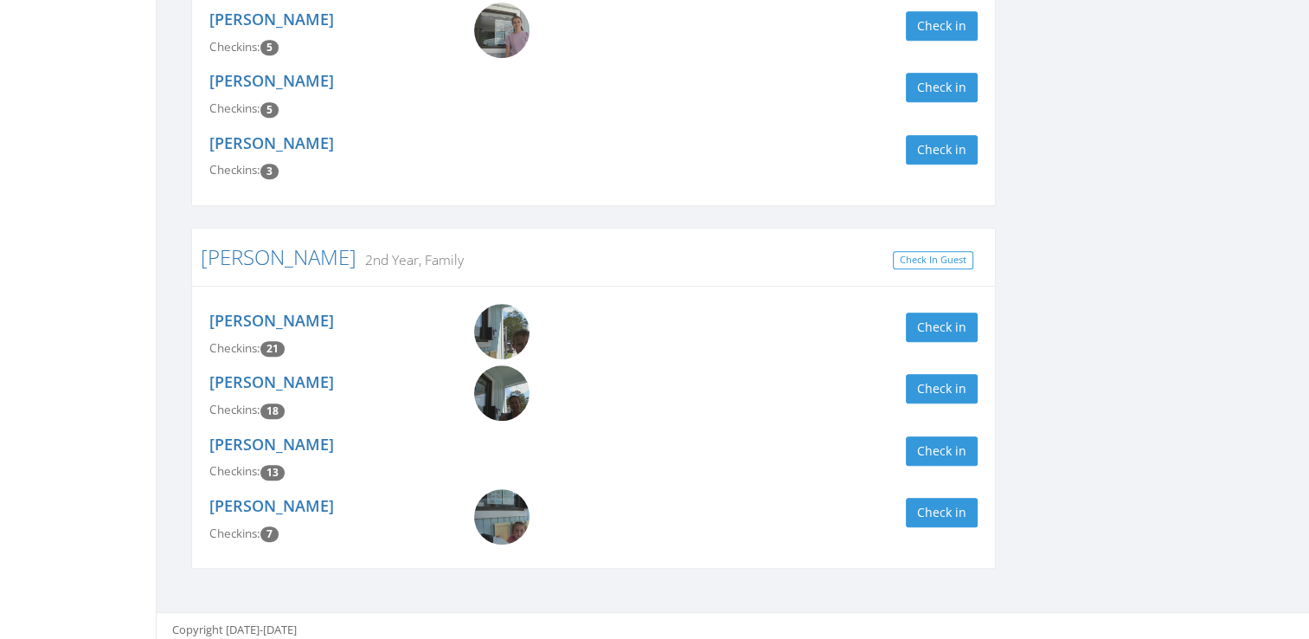
scroll to position [905, 0]
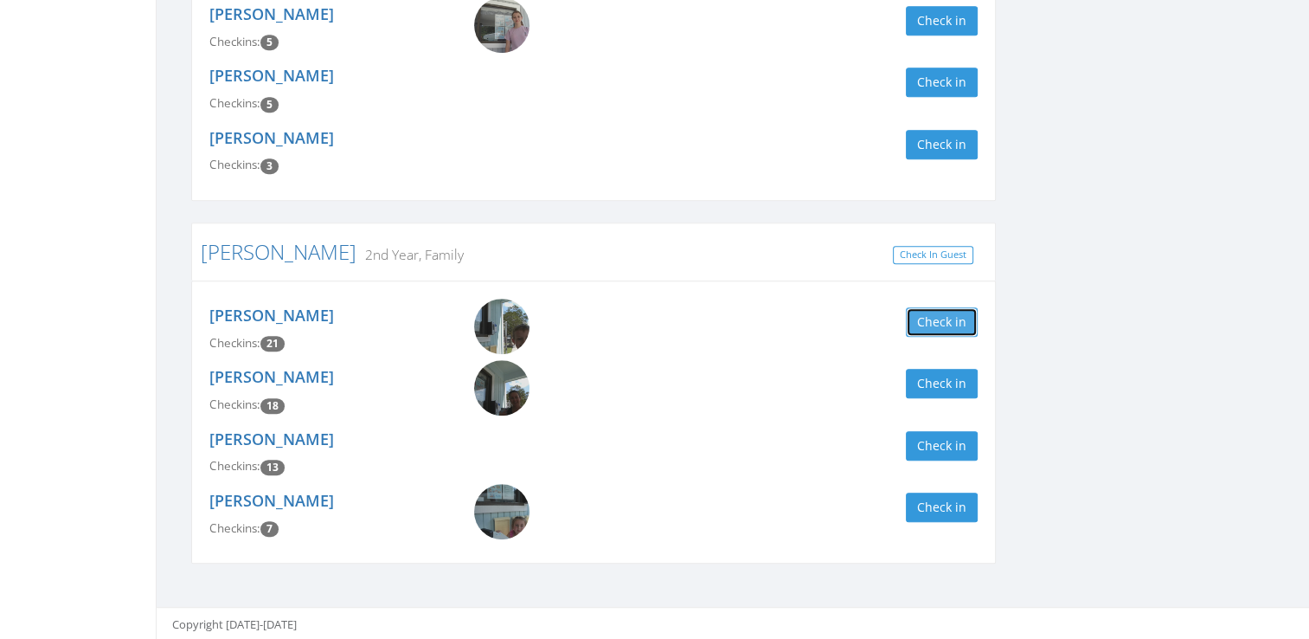
click at [944, 325] on button "Check in" at bounding box center [942, 321] width 72 height 29
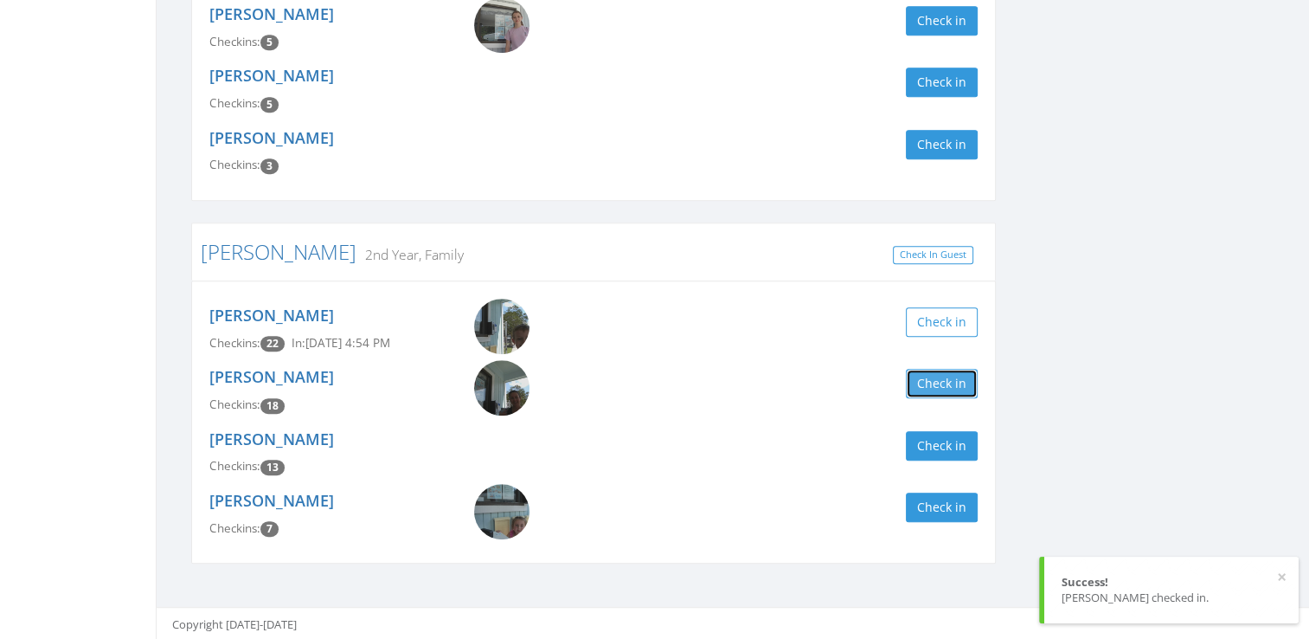
click at [945, 387] on button "Check in" at bounding box center [942, 383] width 72 height 29
click at [957, 438] on button "Check in" at bounding box center [942, 445] width 72 height 29
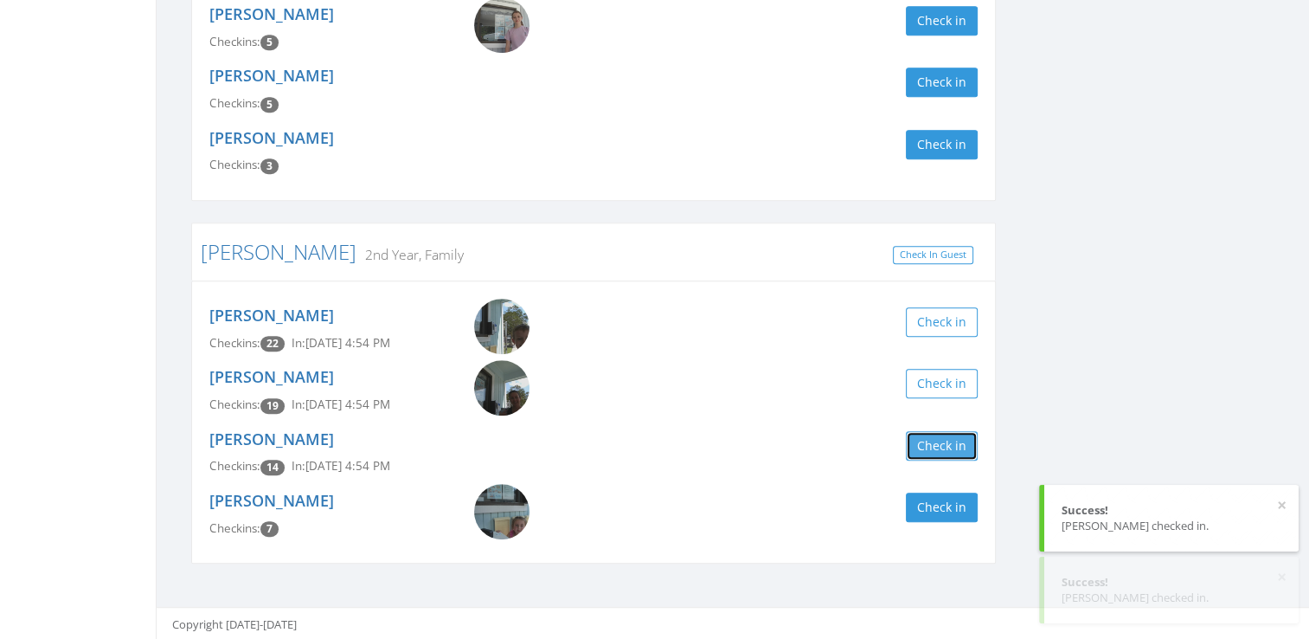
click at [957, 438] on button "Check in" at bounding box center [942, 445] width 72 height 29
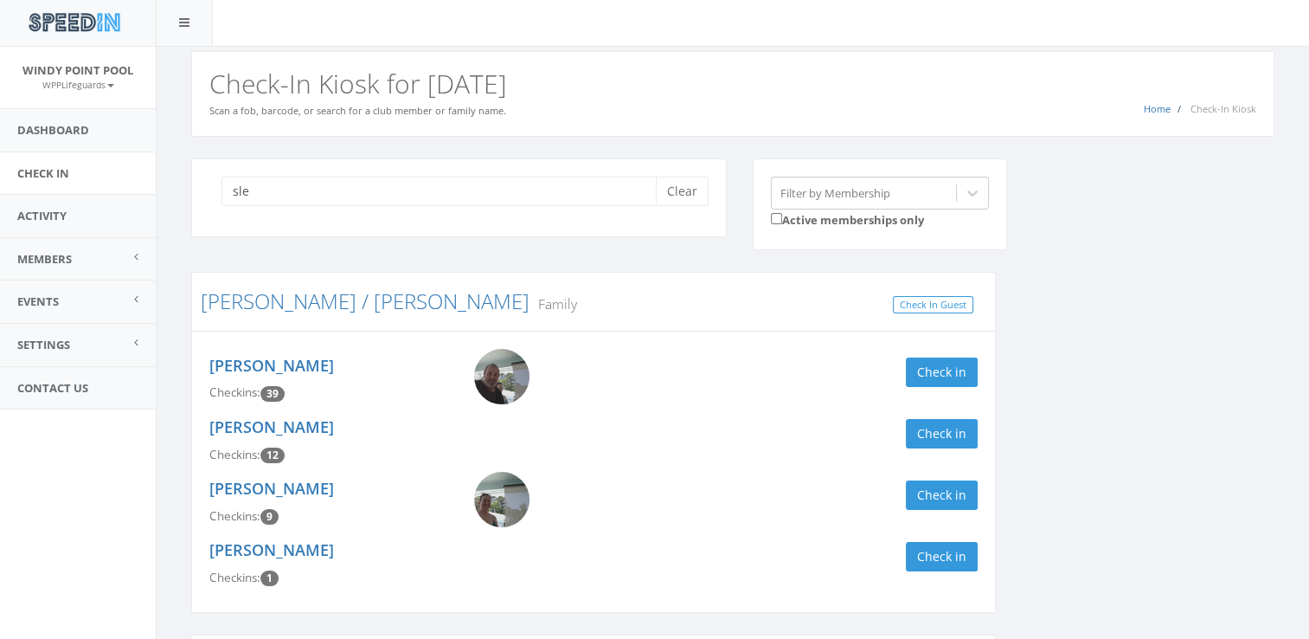
scroll to position [0, 0]
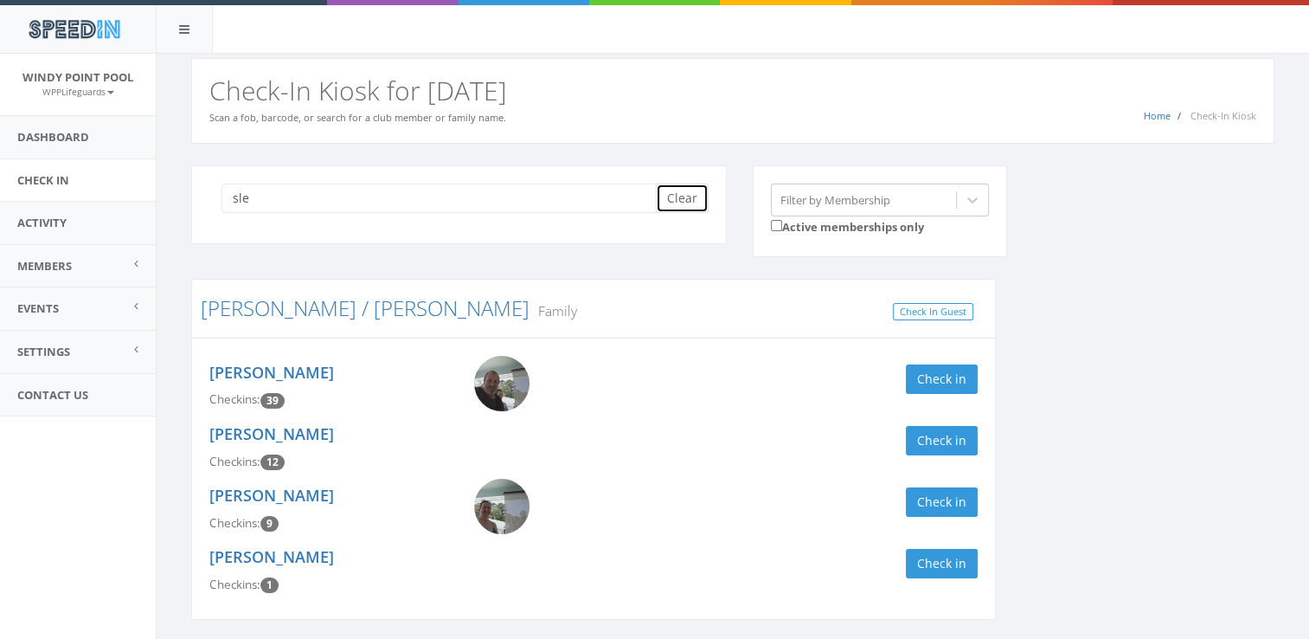
click at [682, 202] on button "Clear" at bounding box center [682, 197] width 53 height 29
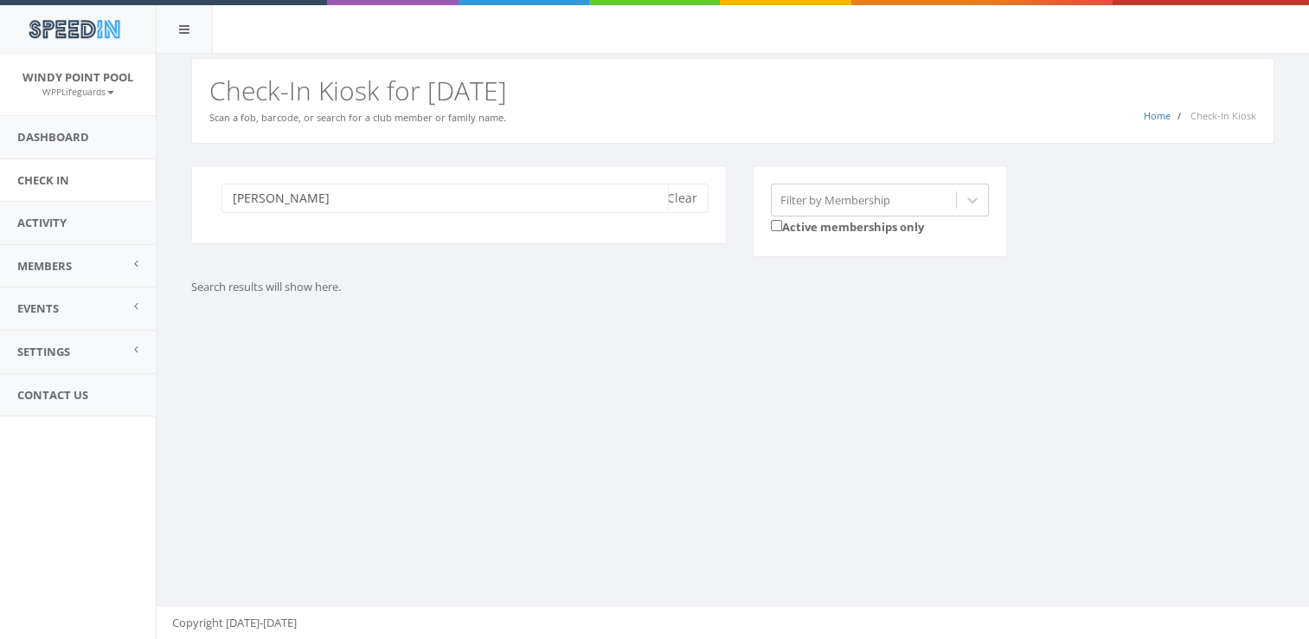
type input "[PERSON_NAME]"
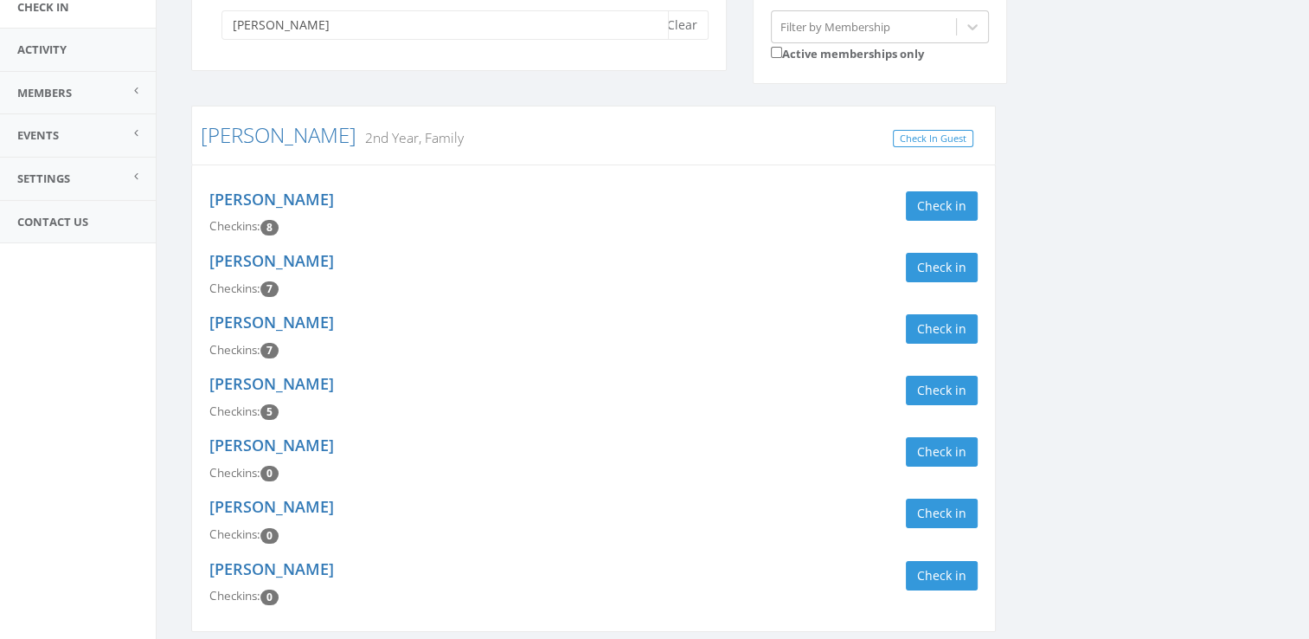
scroll to position [242, 0]
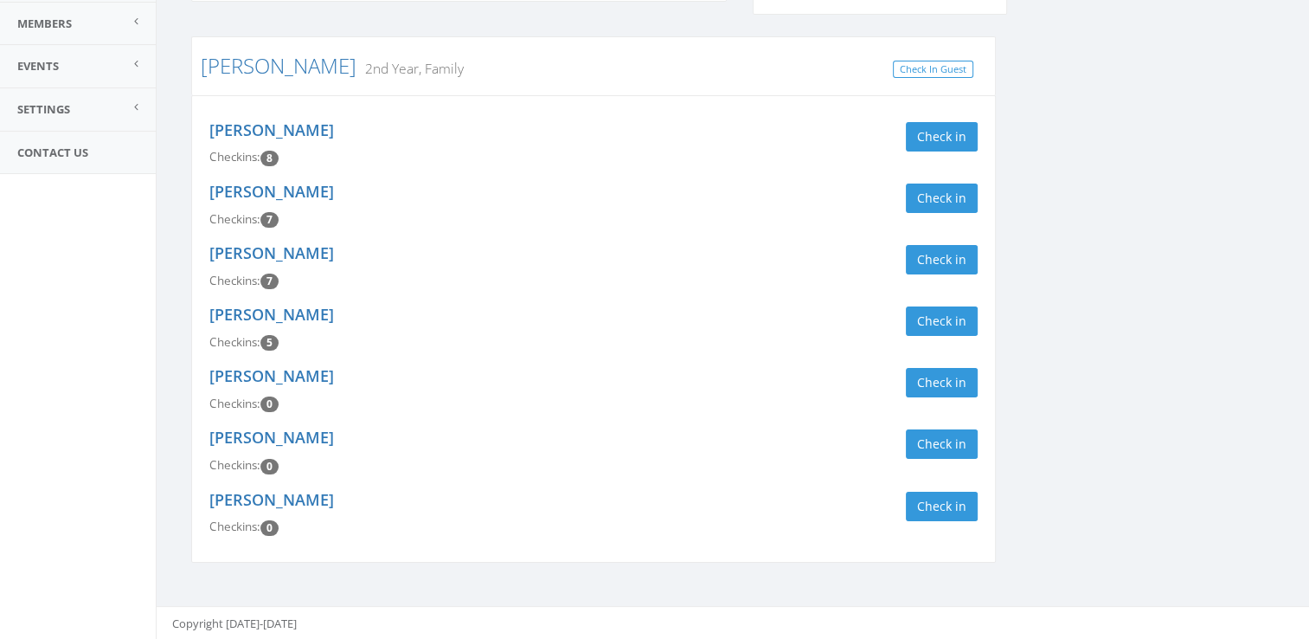
click at [938, 113] on div "[PERSON_NAME] Checkins: 8 Check in" at bounding box center [593, 143] width 794 height 61
click at [938, 139] on button "Check in" at bounding box center [942, 136] width 72 height 29
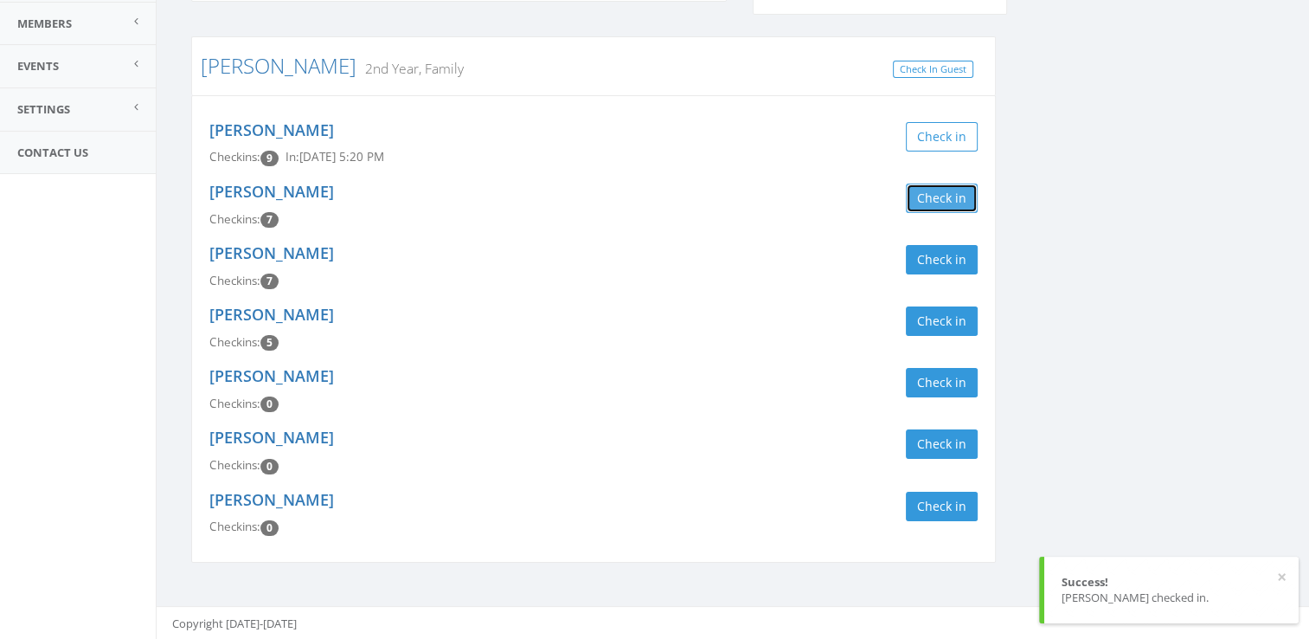
click at [947, 183] on button "Check in" at bounding box center [942, 197] width 72 height 29
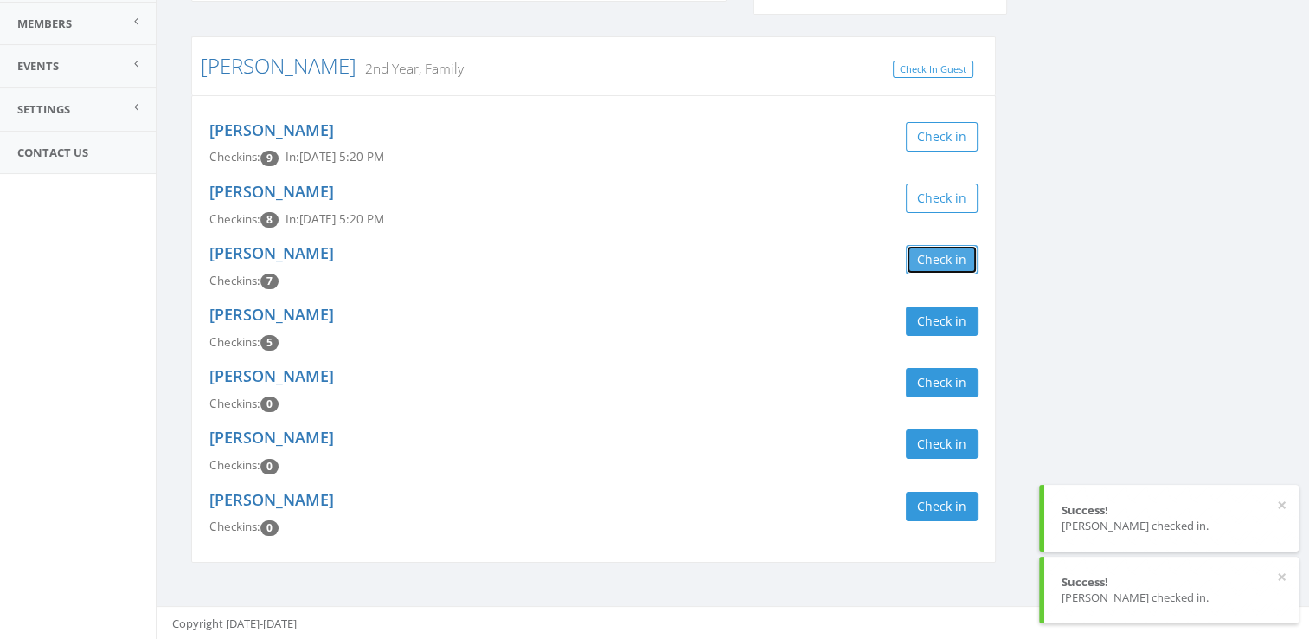
click at [948, 247] on button "Check in" at bounding box center [942, 259] width 72 height 29
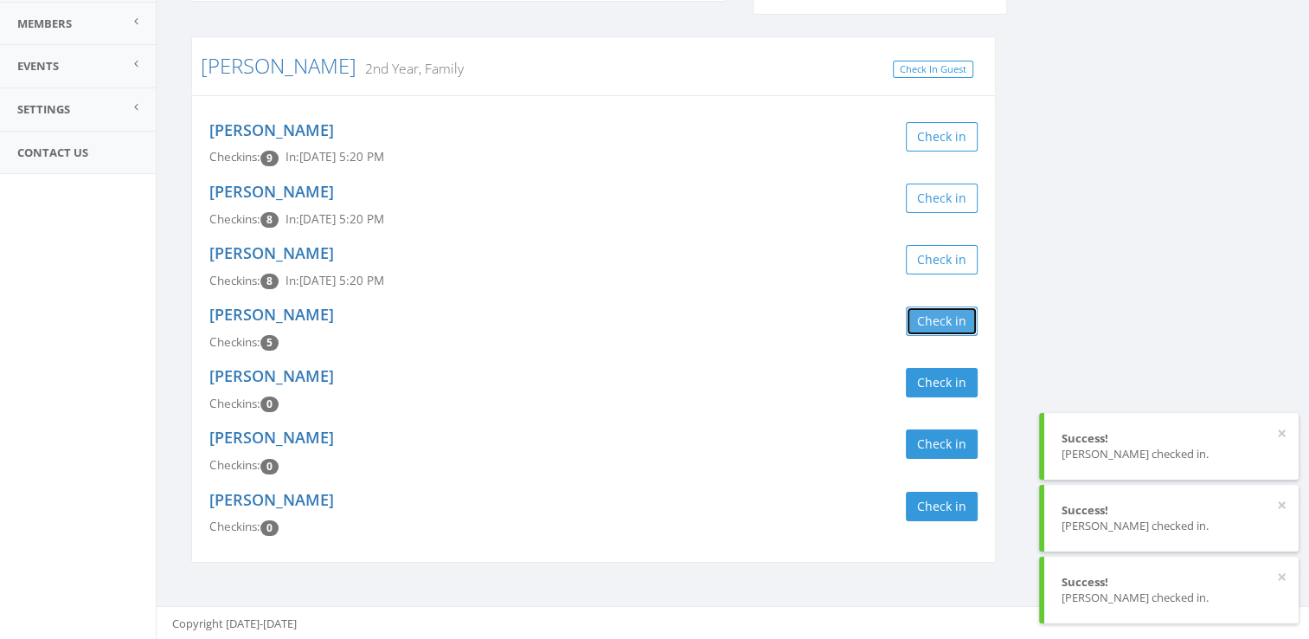
click at [944, 309] on button "Check in" at bounding box center [942, 320] width 72 height 29
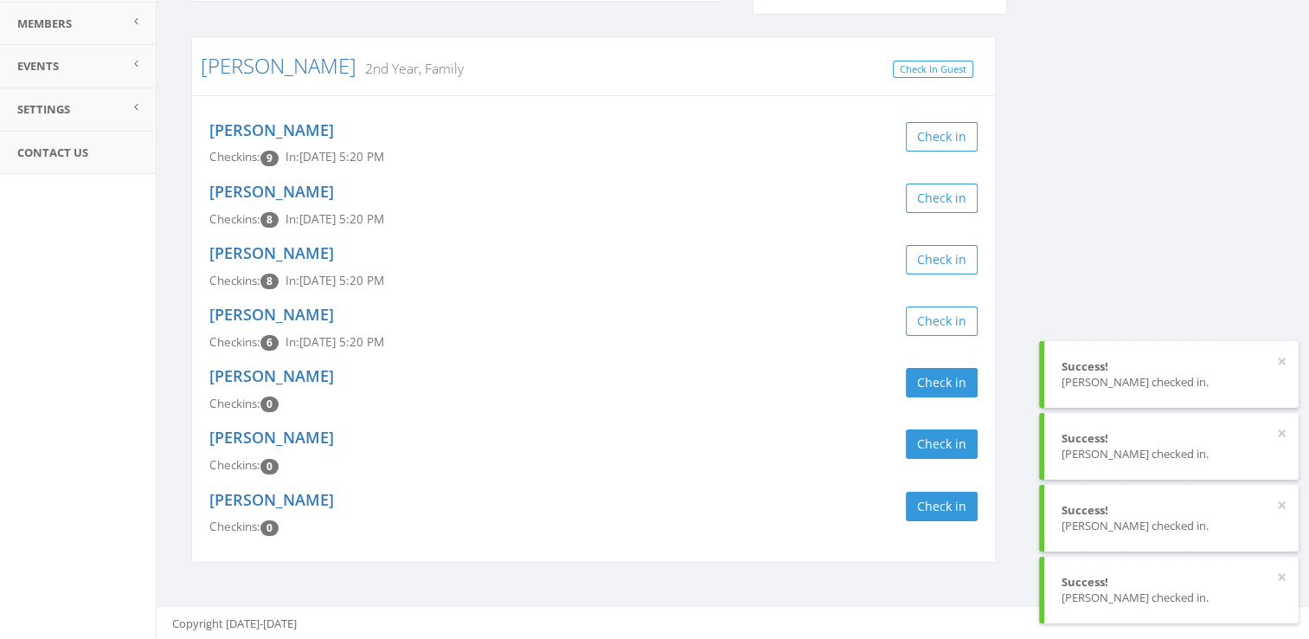
click at [1119, 233] on div "[PERSON_NAME] Clear Filter by Membership Active memberships only [PERSON_NAME] …" at bounding box center [732, 253] width 1109 height 661
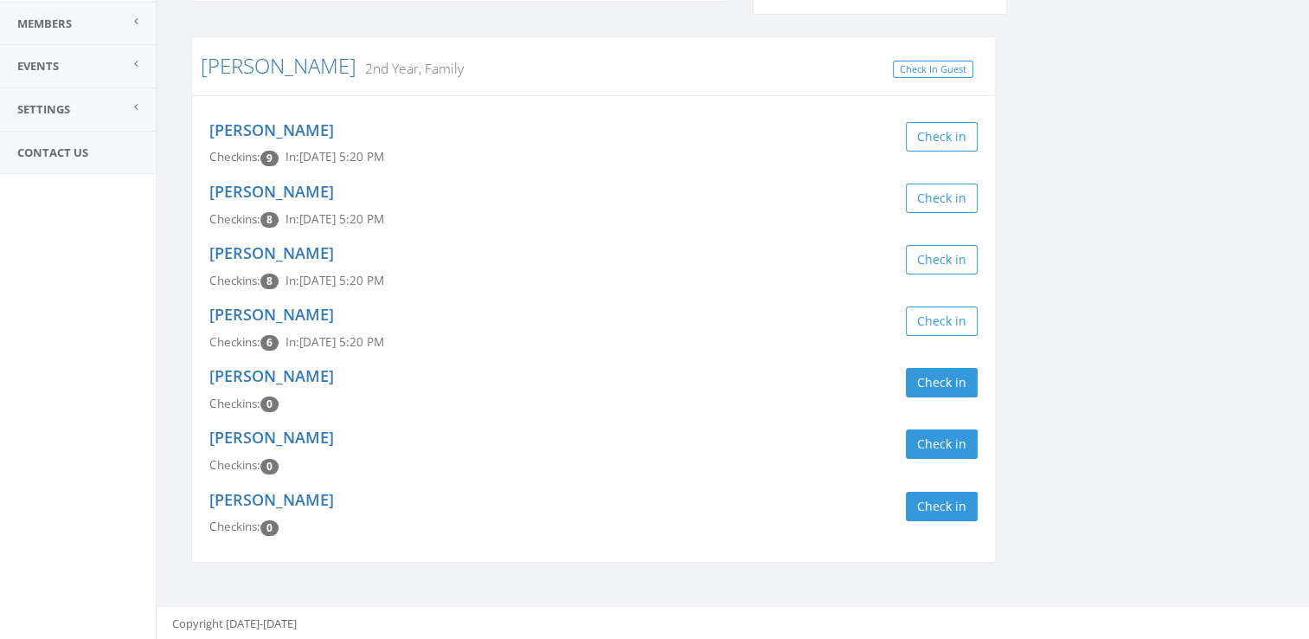
scroll to position [0, 0]
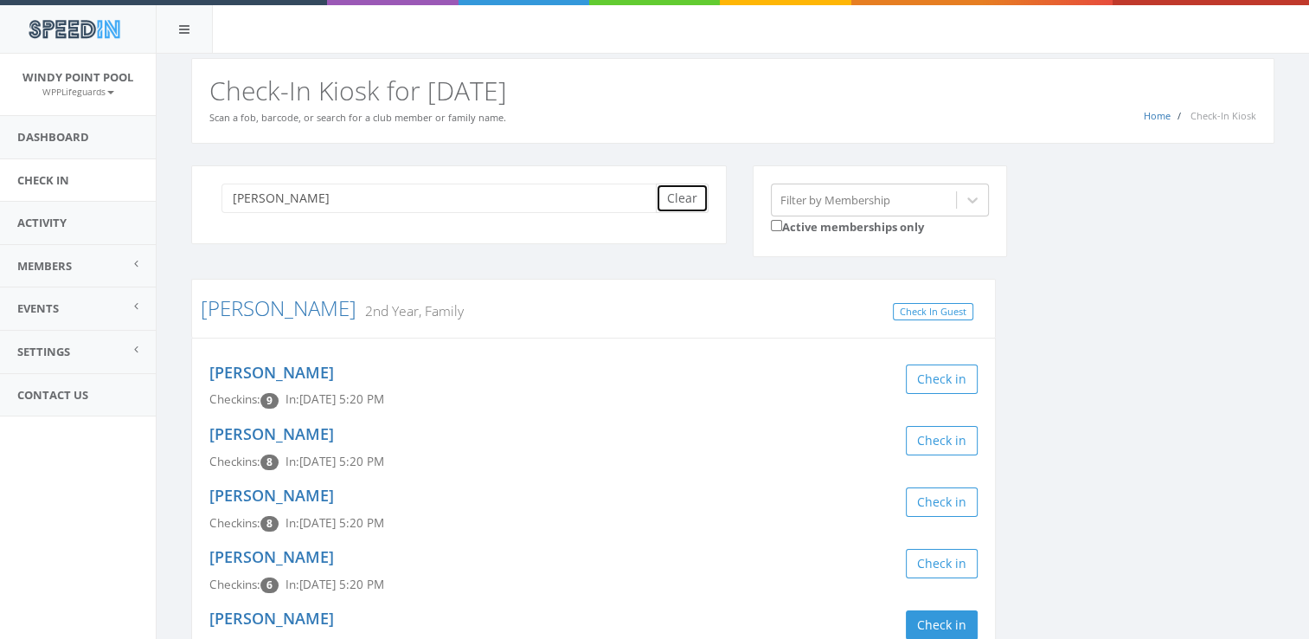
click at [684, 195] on button "Clear" at bounding box center [682, 197] width 53 height 29
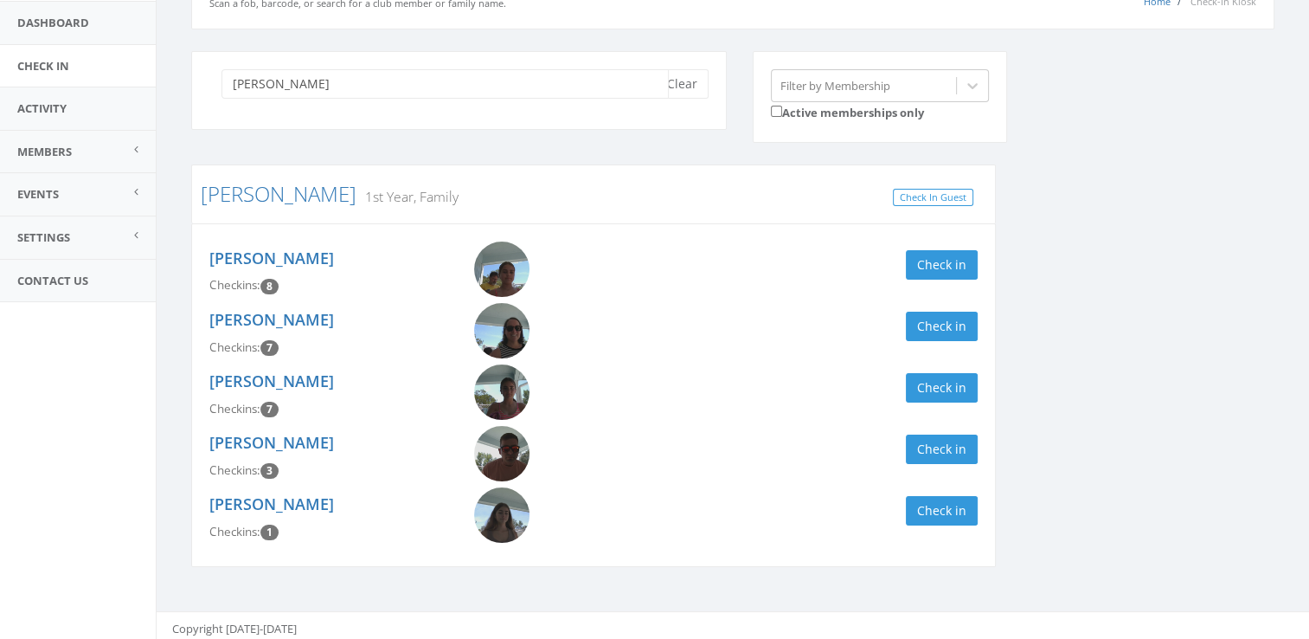
scroll to position [118, 0]
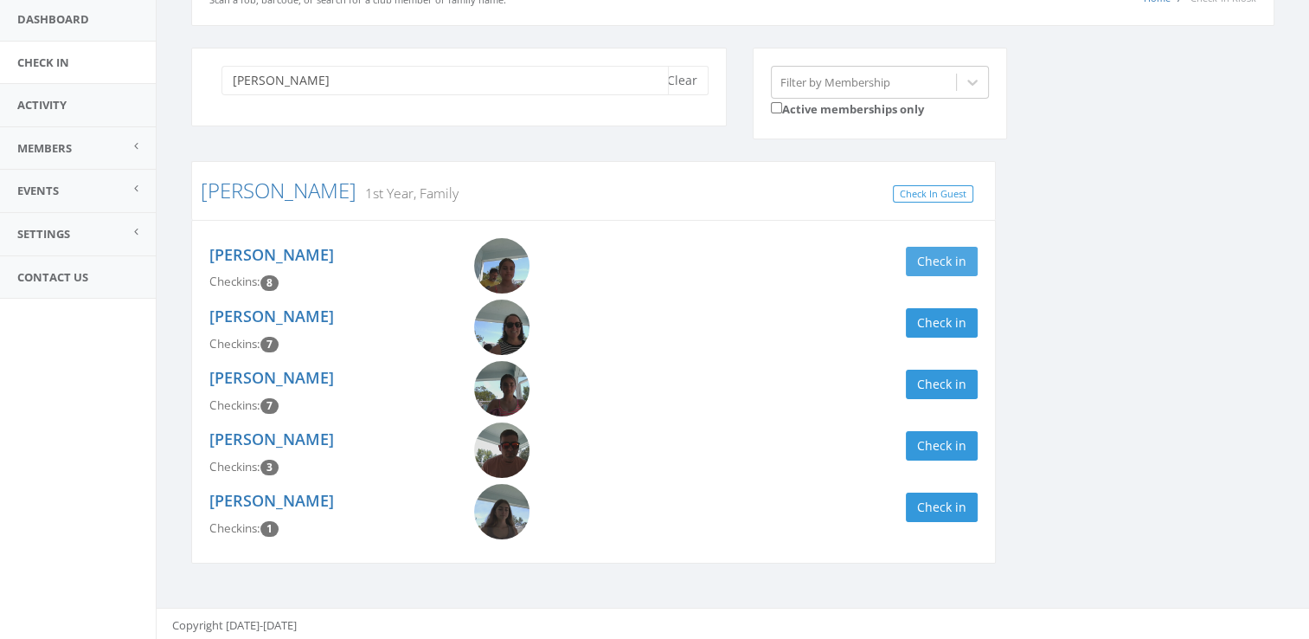
type input "[PERSON_NAME]"
click at [961, 263] on button "Check in" at bounding box center [942, 261] width 72 height 29
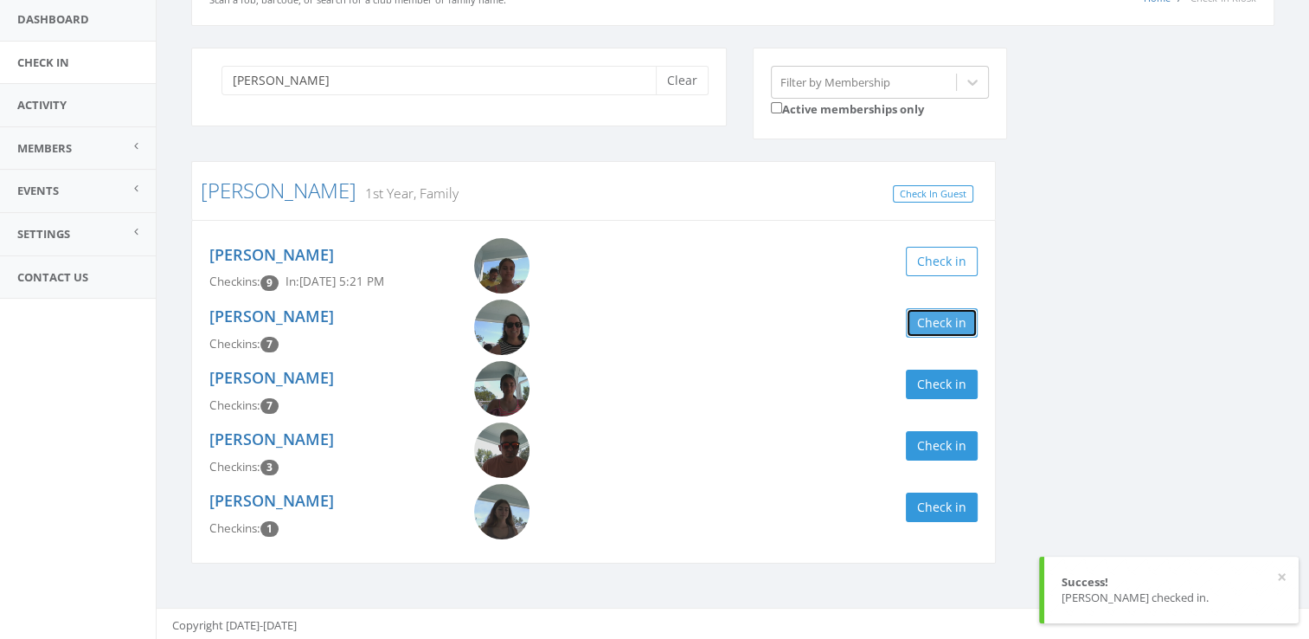
click at [959, 320] on button "Check in" at bounding box center [942, 322] width 72 height 29
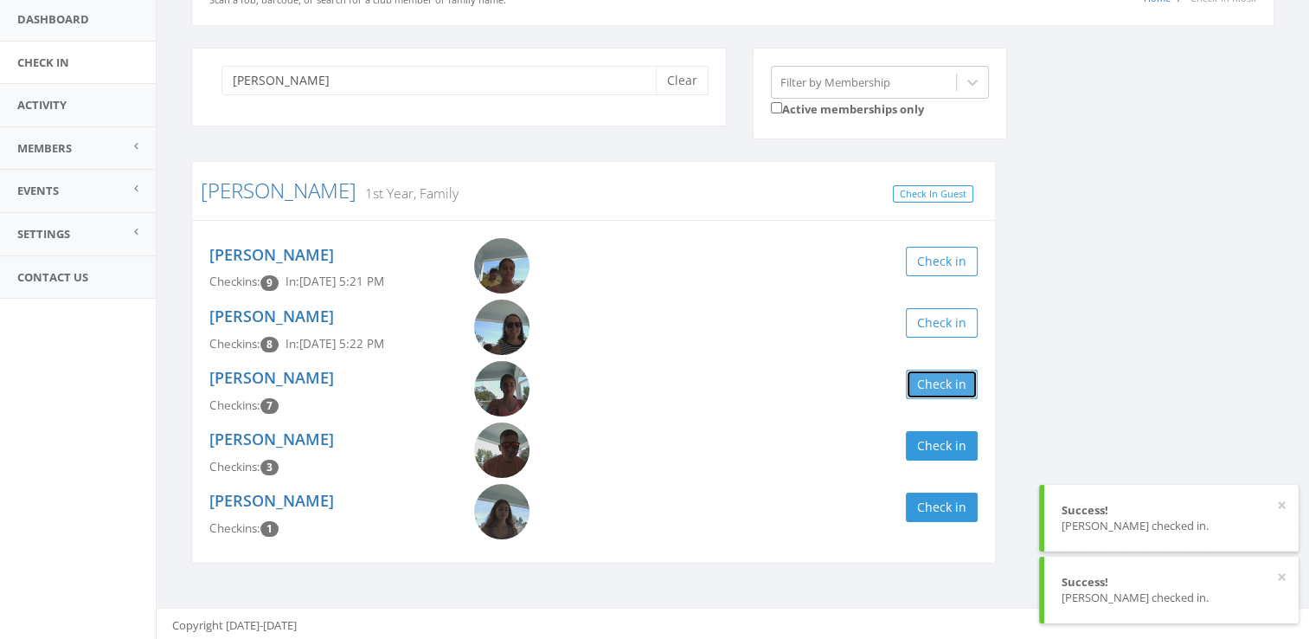
click at [941, 386] on button "Check in" at bounding box center [942, 383] width 72 height 29
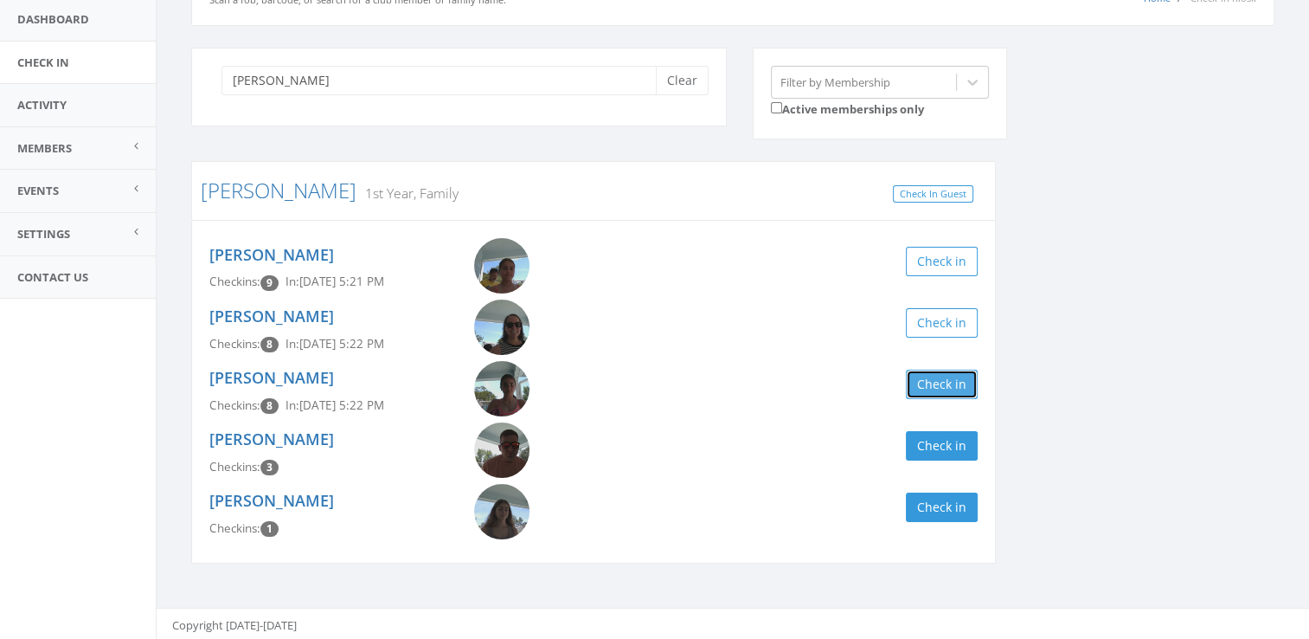
click at [946, 383] on button "Check in" at bounding box center [942, 383] width 72 height 29
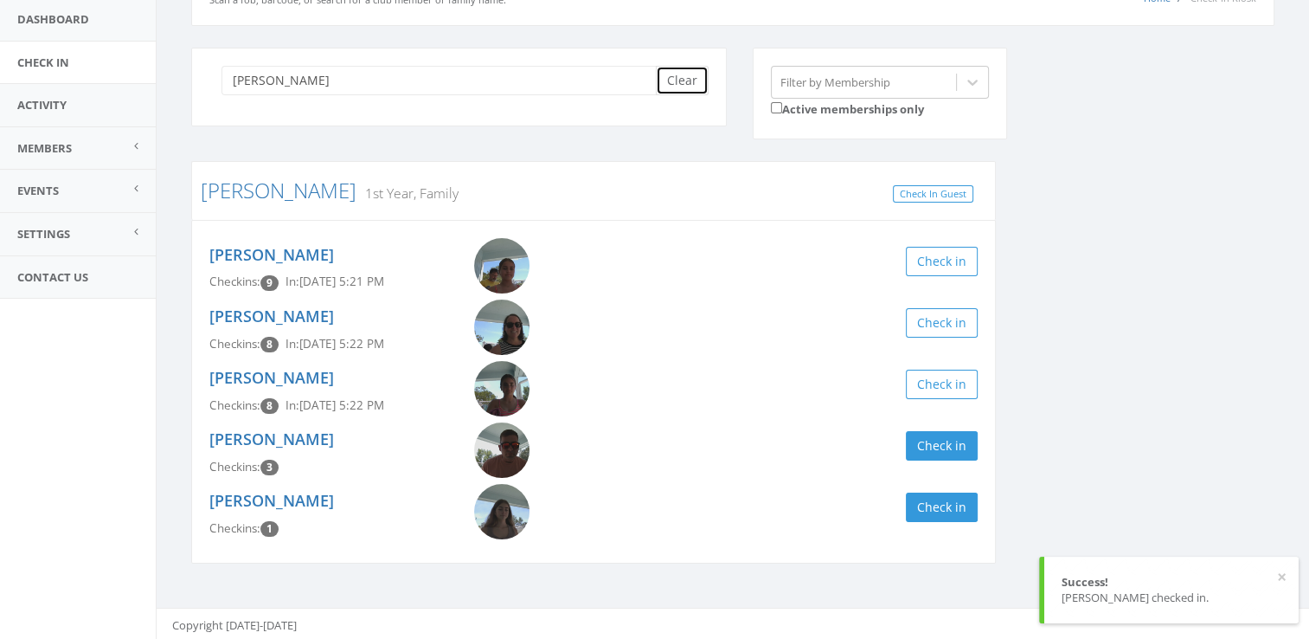
click at [694, 81] on button "Clear" at bounding box center [682, 80] width 53 height 29
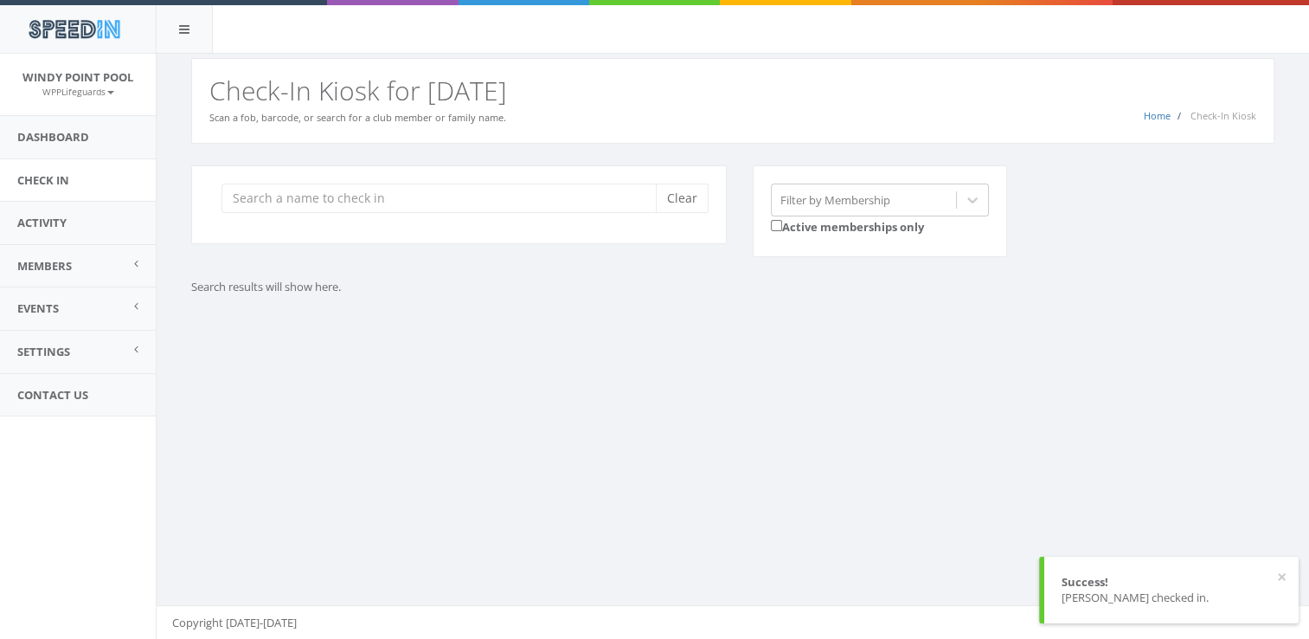
scroll to position [0, 0]
click at [596, 393] on div "You are using Internet Explorer, which is an old, insecure browser that does no…" at bounding box center [732, 347] width 1153 height 586
click at [342, 199] on input "search" at bounding box center [445, 197] width 447 height 29
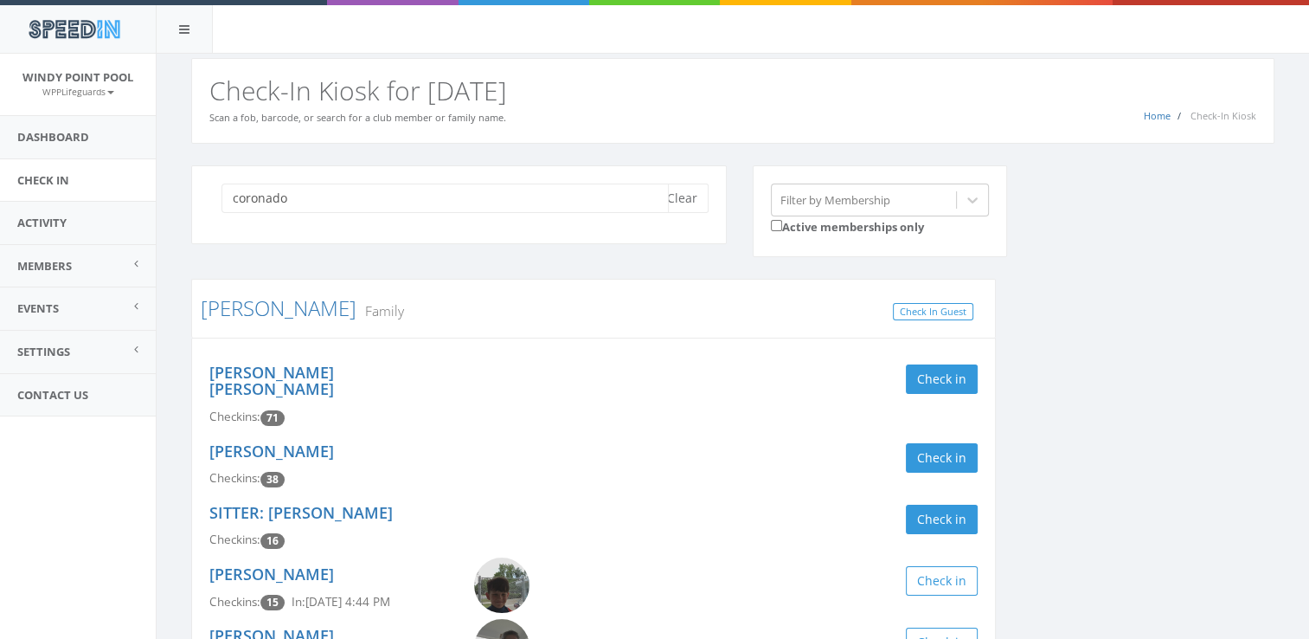
type input "coronado"
click at [1171, 444] on div "coronado Clear Filter by Membership Active memberships only [PERSON_NAME] Famil…" at bounding box center [732, 473] width 1109 height 617
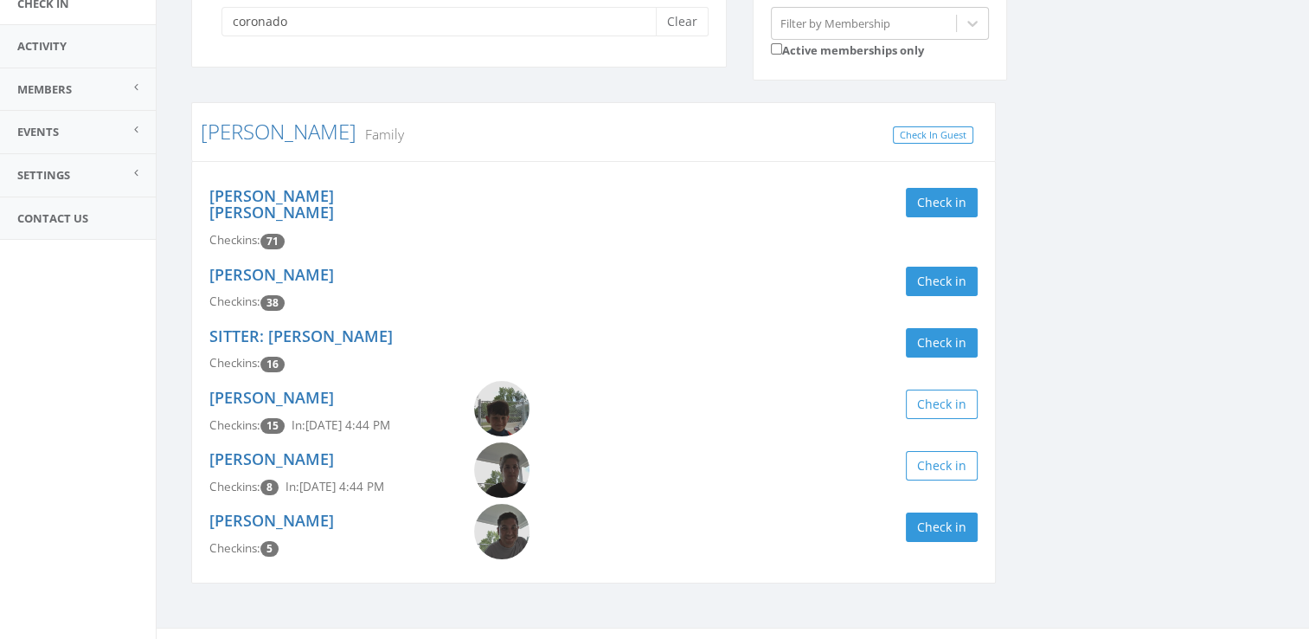
scroll to position [181, 0]
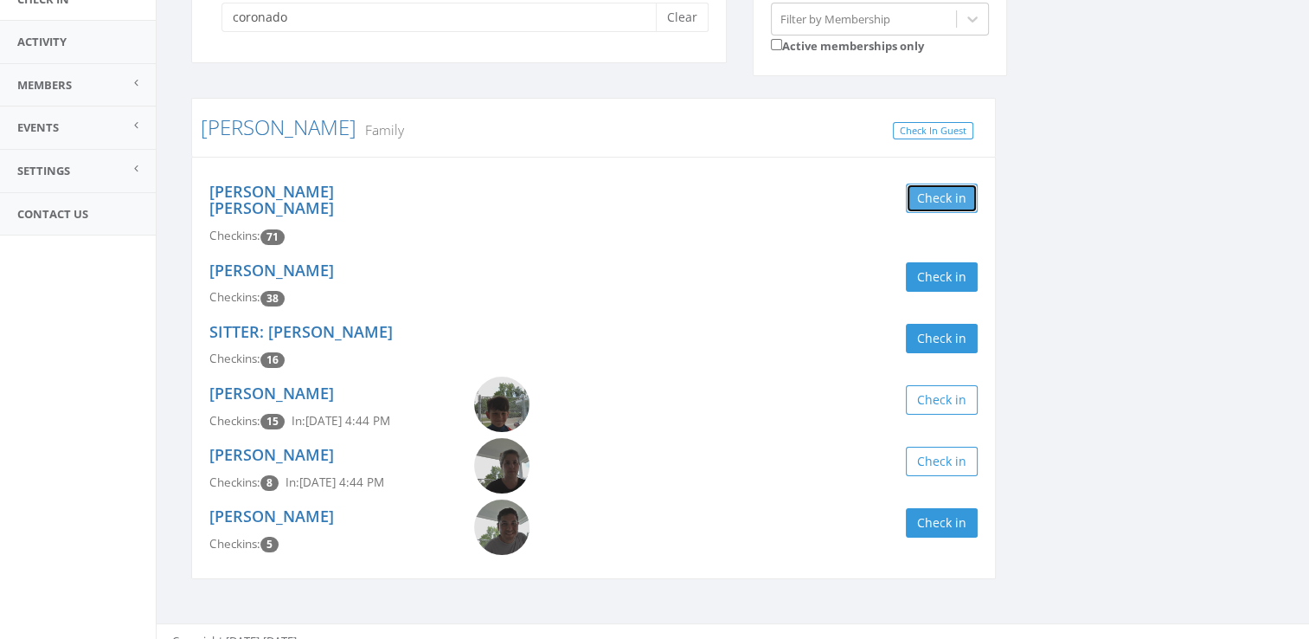
click at [949, 194] on button "Check in" at bounding box center [942, 197] width 72 height 29
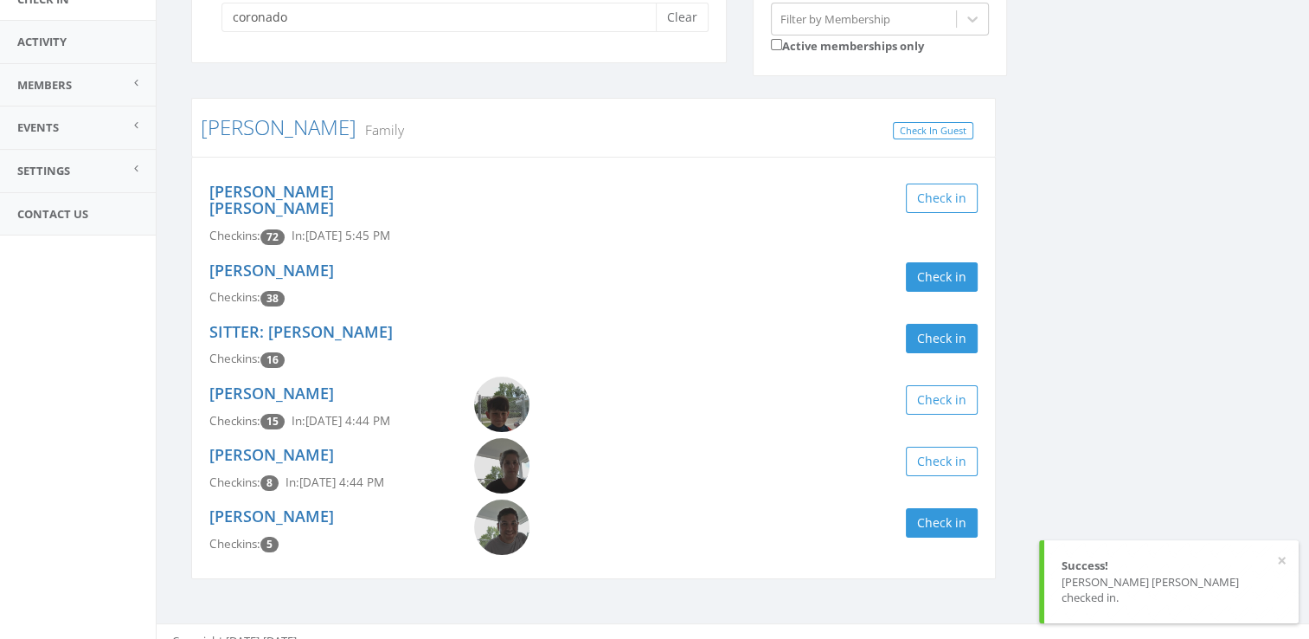
click at [1092, 191] on div "coronado Clear Filter by Membership Active memberships only [PERSON_NAME] Famil…" at bounding box center [732, 292] width 1109 height 617
click at [699, 25] on button "Clear" at bounding box center [682, 17] width 53 height 29
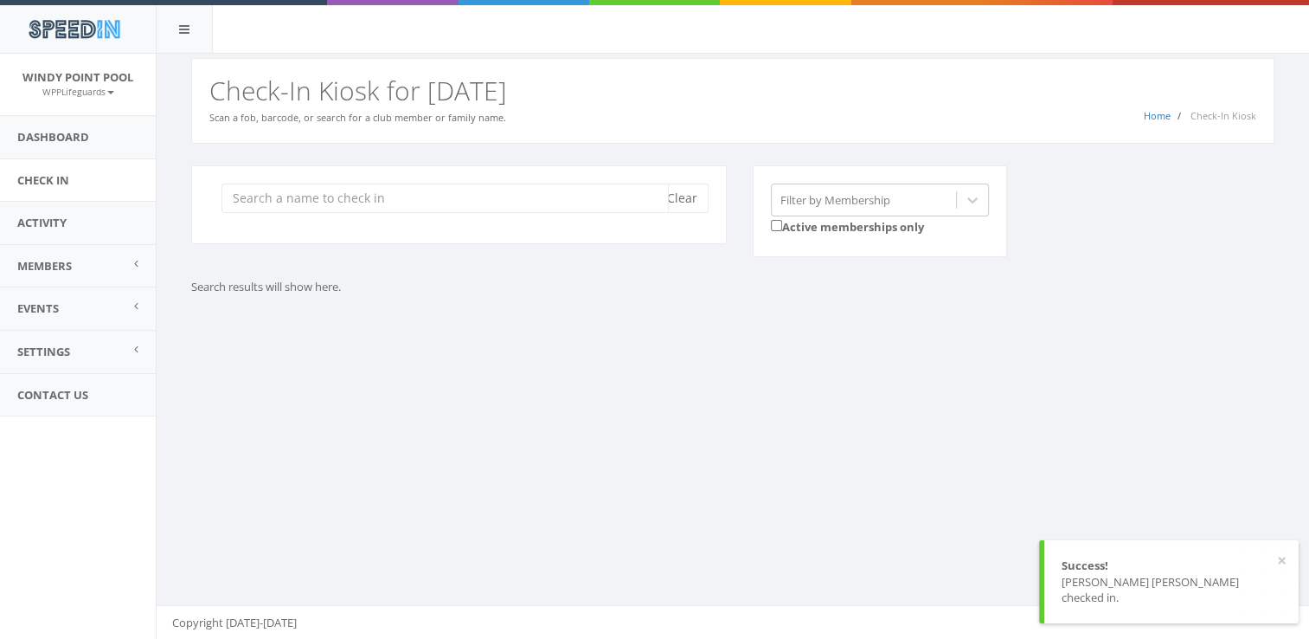
scroll to position [0, 0]
